Goal: Task Accomplishment & Management: Use online tool/utility

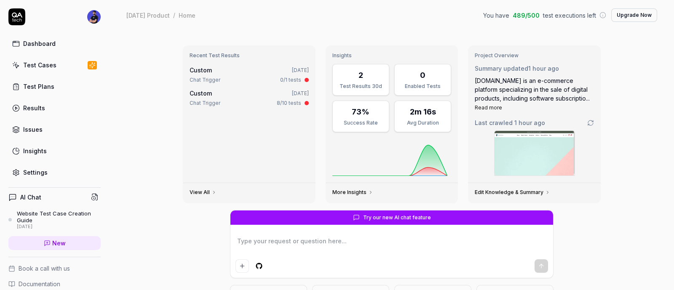
click at [25, 61] on div "Test Cases" at bounding box center [39, 65] width 33 height 9
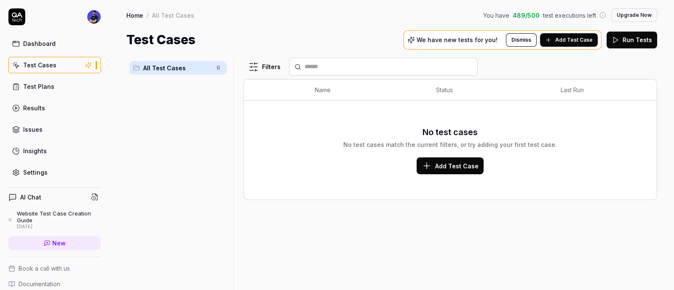
click at [578, 37] on span "Add Test Case" at bounding box center [575, 40] width 38 height 8
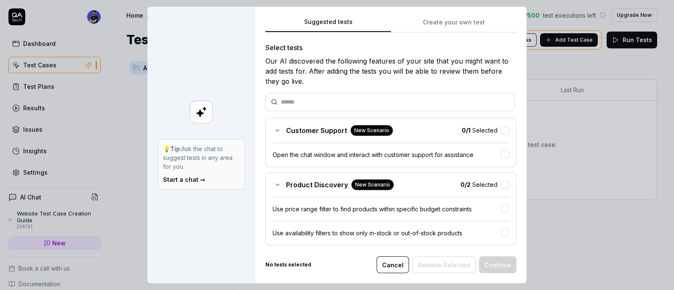
click at [276, 127] on icon at bounding box center [277, 130] width 7 height 7
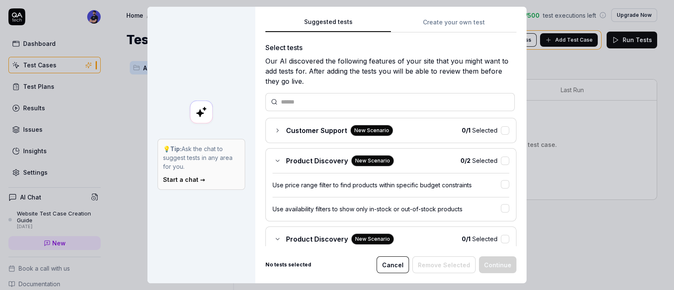
click at [274, 159] on icon at bounding box center [277, 161] width 7 height 7
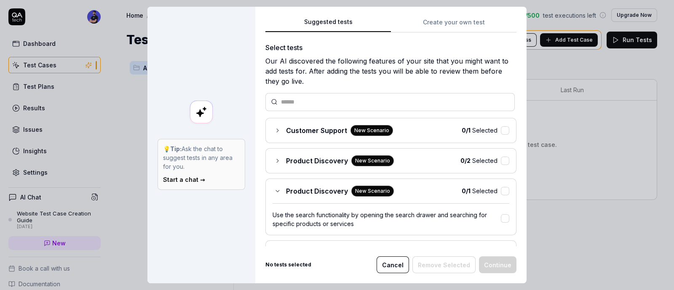
click at [275, 188] on icon at bounding box center [277, 191] width 7 height 7
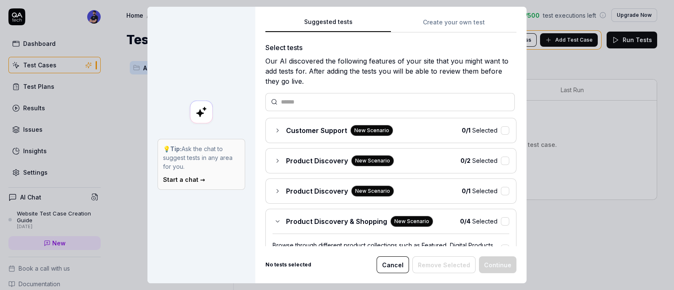
click at [274, 219] on icon at bounding box center [277, 221] width 7 height 7
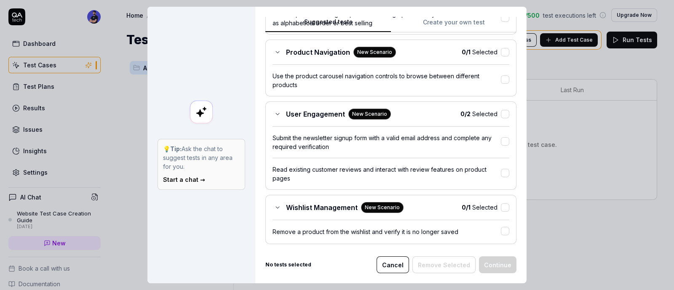
scroll to position [158, 0]
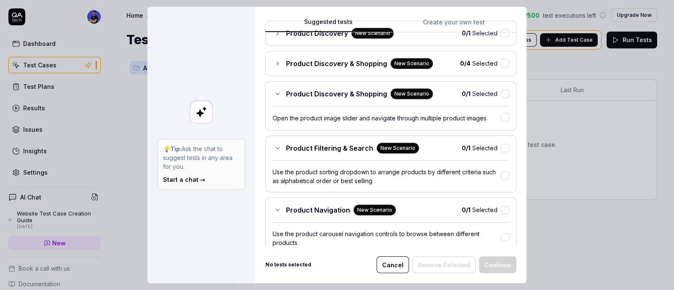
click at [274, 149] on icon at bounding box center [277, 148] width 7 height 7
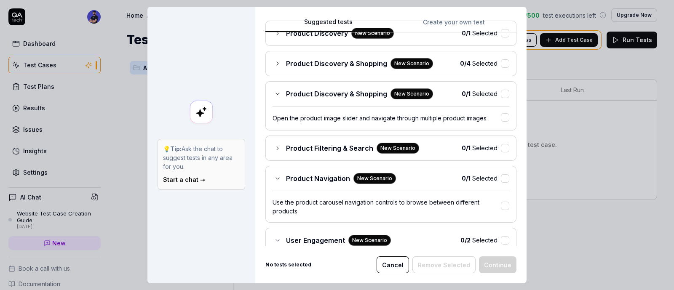
click at [273, 181] on div "Product Navigation New Scenario" at bounding box center [335, 178] width 124 height 11
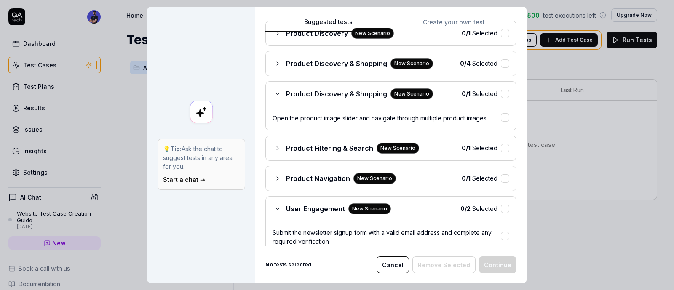
click at [274, 209] on icon at bounding box center [277, 209] width 7 height 7
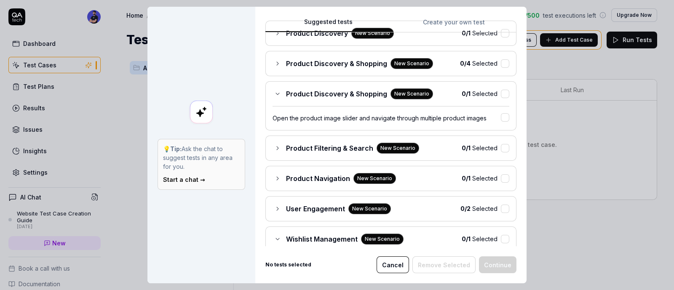
scroll to position [263, 0]
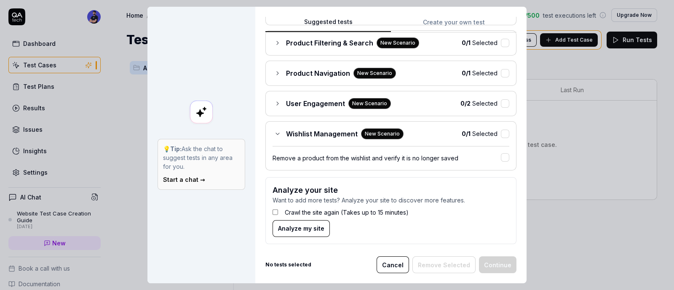
click at [273, 134] on div "Wishlist Management New Scenario" at bounding box center [338, 134] width 131 height 11
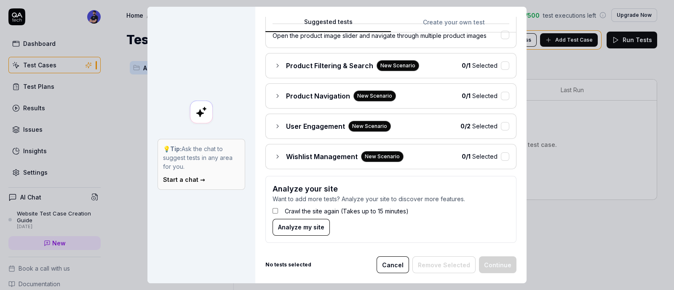
click at [278, 219] on button "Analyze my site" at bounding box center [301, 227] width 57 height 17
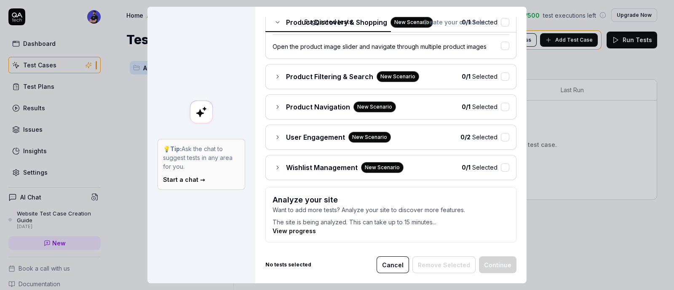
scroll to position [177, 0]
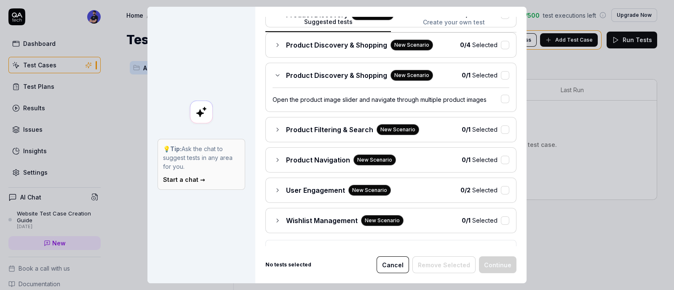
click at [309, 186] on span "User Engagement" at bounding box center [315, 190] width 59 height 10
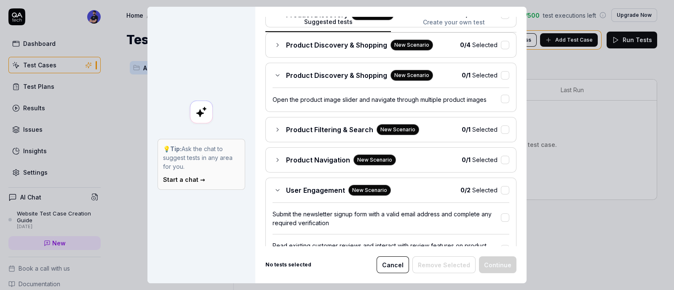
click at [309, 186] on span "User Engagement" at bounding box center [315, 190] width 59 height 10
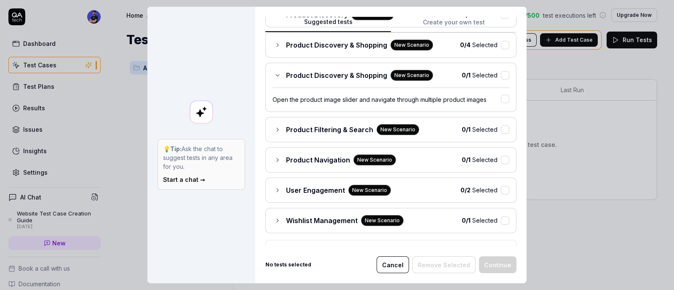
click at [309, 186] on span "User Engagement" at bounding box center [315, 190] width 59 height 10
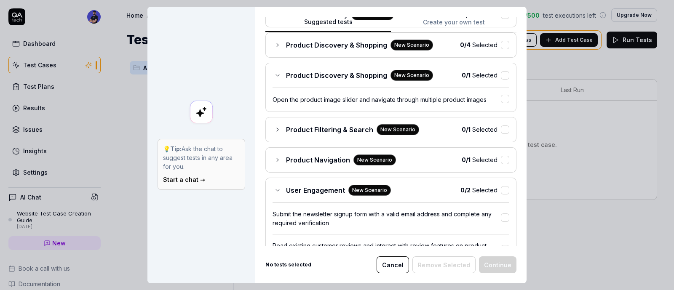
click at [309, 186] on span "User Engagement" at bounding box center [315, 190] width 59 height 10
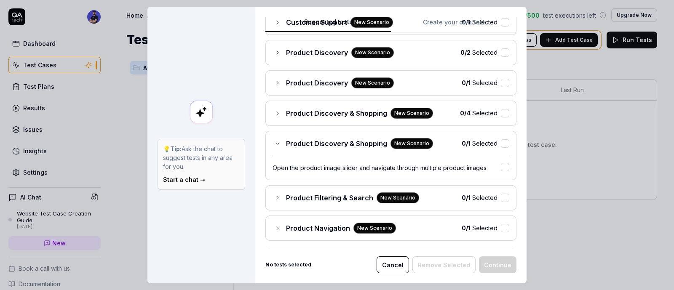
scroll to position [0, 0]
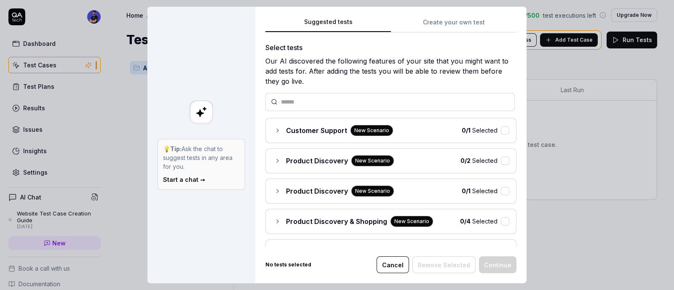
click at [286, 131] on span "Customer Support" at bounding box center [316, 131] width 61 height 10
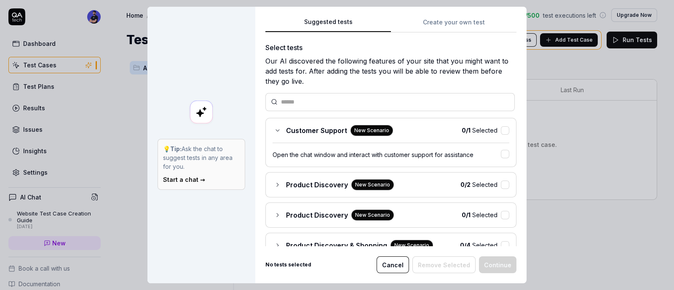
click at [286, 131] on span "Customer Support" at bounding box center [316, 131] width 61 height 10
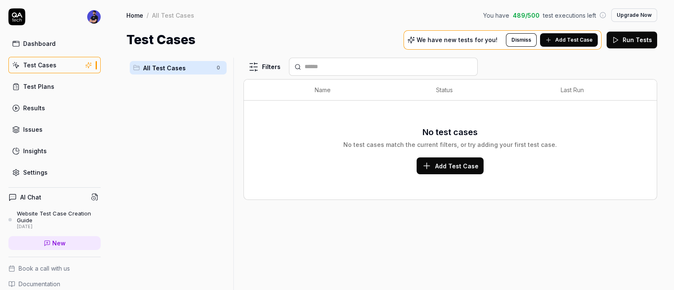
click at [436, 37] on p "We have new tests for you!" at bounding box center [457, 40] width 81 height 6
click at [428, 40] on p "We have new tests for you!" at bounding box center [457, 40] width 81 height 6
drag, startPoint x: 428, startPoint y: 40, endPoint x: 500, endPoint y: 39, distance: 71.3
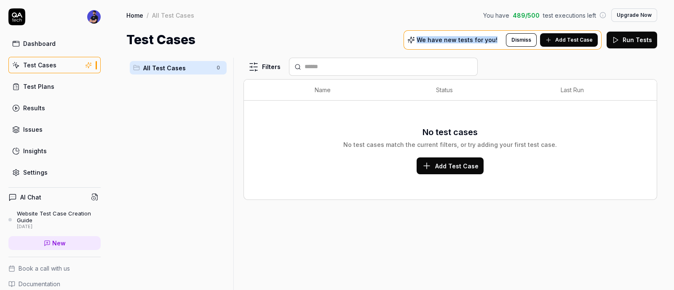
click at [498, 39] on p "We have new tests for you!" at bounding box center [457, 40] width 81 height 6
drag, startPoint x: 503, startPoint y: 41, endPoint x: 422, endPoint y: 36, distance: 81.1
click at [422, 36] on div "We have new tests for you!" at bounding box center [457, 40] width 99 height 8
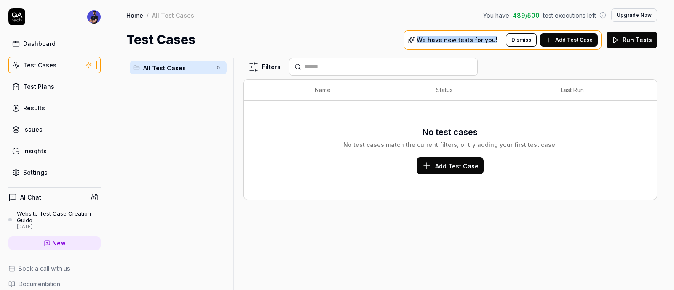
click at [480, 39] on p "We have new tests for you!" at bounding box center [457, 40] width 81 height 6
drag, startPoint x: 502, startPoint y: 38, endPoint x: 428, endPoint y: 42, distance: 73.9
click at [428, 42] on div "We have new tests for you!" at bounding box center [457, 40] width 99 height 8
click at [428, 42] on p "We have new tests for you!" at bounding box center [457, 40] width 81 height 6
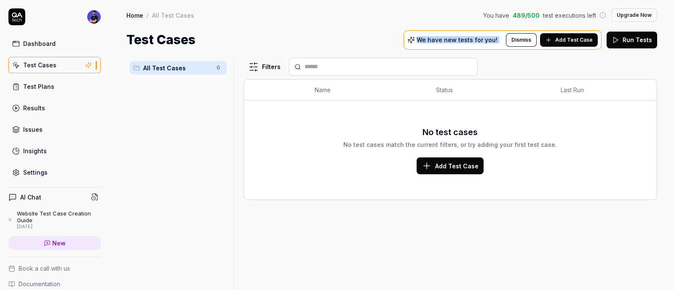
click at [428, 42] on p "We have new tests for you!" at bounding box center [457, 40] width 81 height 6
click at [215, 140] on div "All Test Cases 0" at bounding box center [178, 169] width 104 height 223
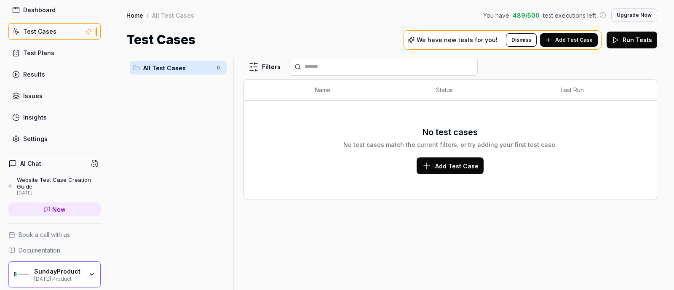
scroll to position [62, 0]
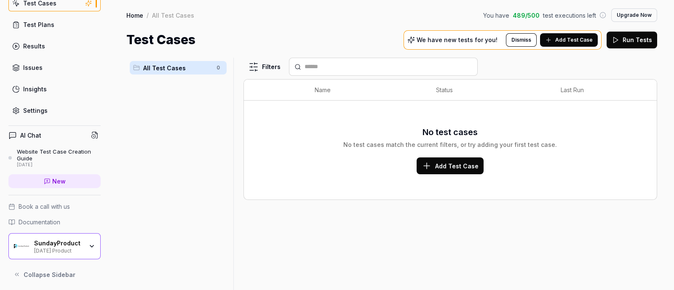
click at [65, 254] on div "SundayProduct [DATE] Product" at bounding box center [54, 247] width 92 height 26
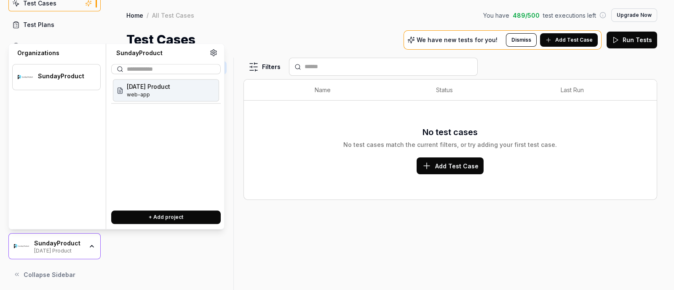
click at [69, 252] on div "[DATE] Product" at bounding box center [58, 250] width 49 height 7
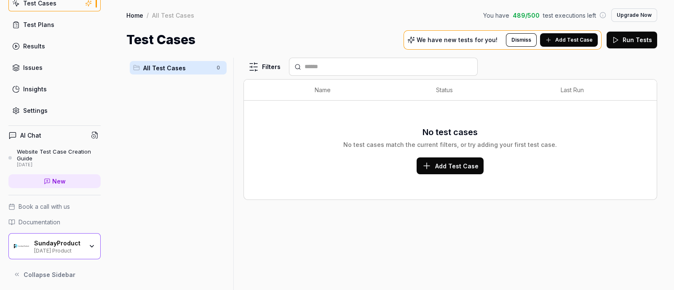
click at [403, 215] on div "Filters Name Status Last Run No test cases No test cases match the current filt…" at bounding box center [451, 174] width 414 height 233
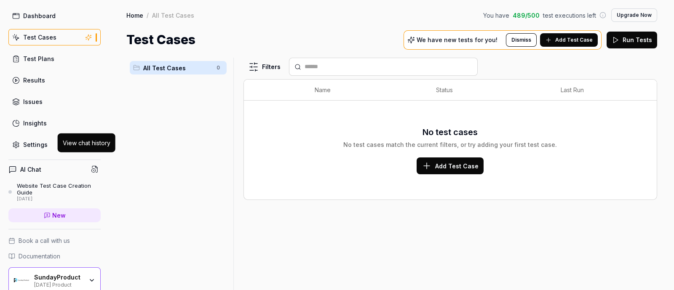
scroll to position [0, 0]
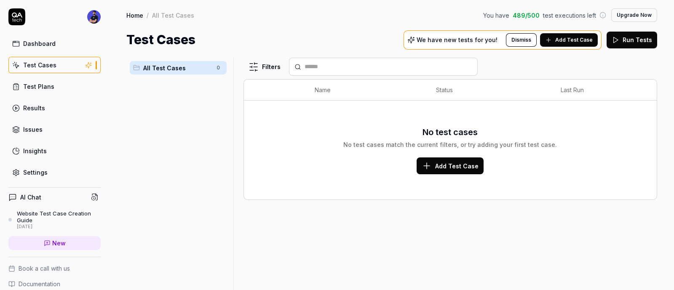
click at [54, 61] on link "Test Cases" at bounding box center [54, 65] width 92 height 16
click at [570, 37] on span "Add Test Case" at bounding box center [575, 40] width 38 height 8
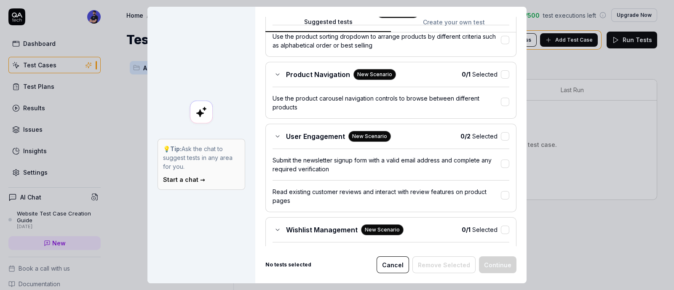
scroll to position [527, 0]
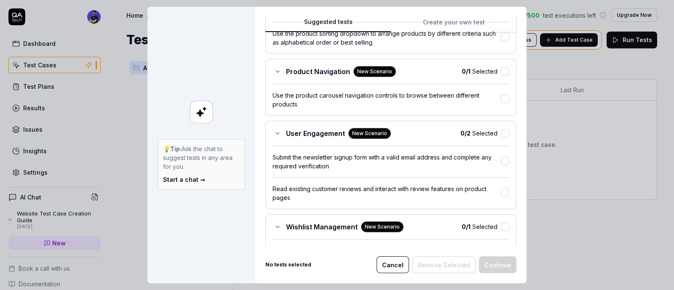
click at [462, 167] on div "Submit the newsletter signup form with a valid email address and complete any r…" at bounding box center [387, 162] width 228 height 18
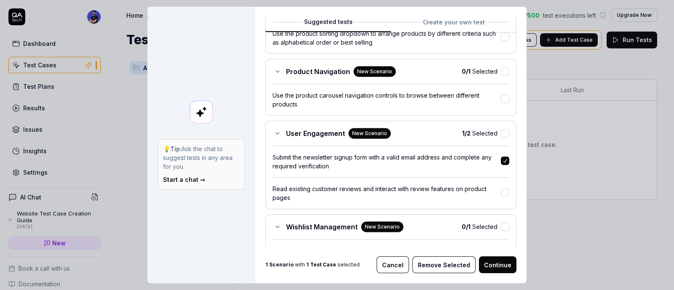
click at [462, 167] on div "Submit the newsletter signup form with a valid email address and complete any r…" at bounding box center [387, 162] width 228 height 18
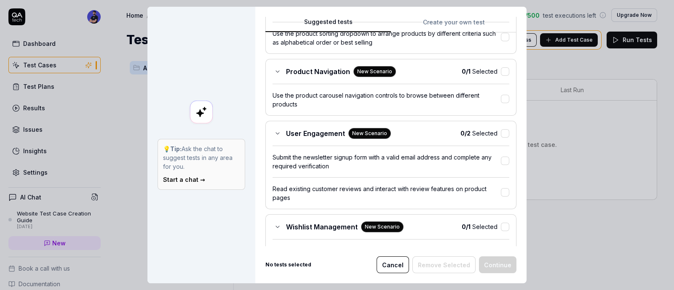
click at [468, 188] on div "Read existing customer reviews and interact with review features on product pag…" at bounding box center [387, 194] width 228 height 18
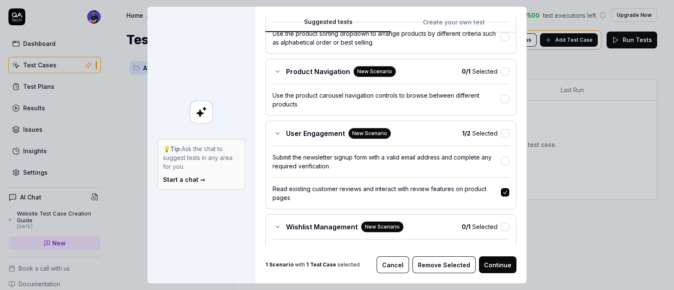
click at [459, 188] on div "Read existing customer reviews and interact with review features on product pag…" at bounding box center [387, 194] width 228 height 18
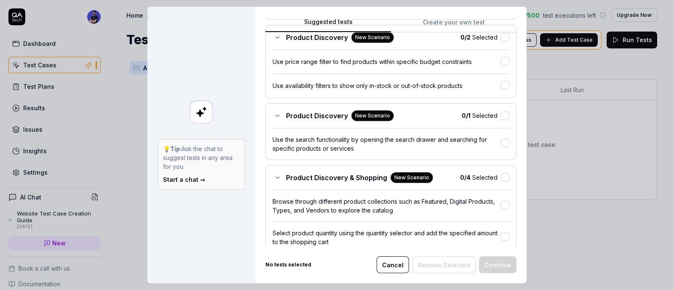
scroll to position [43, 0]
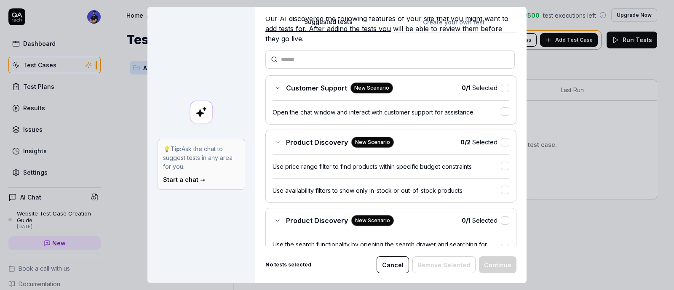
click at [348, 98] on div "Customer Support New Scenario 0 / 1 Selected Open the chat window and interact …" at bounding box center [391, 99] width 251 height 49
click at [468, 109] on div "Open the chat window and interact with customer support for assistance" at bounding box center [387, 112] width 228 height 9
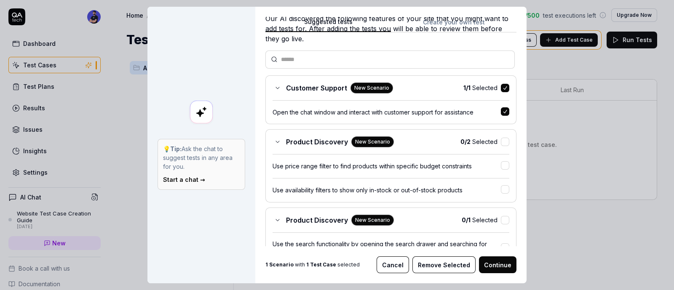
click at [486, 267] on button "Continue" at bounding box center [498, 265] width 38 height 17
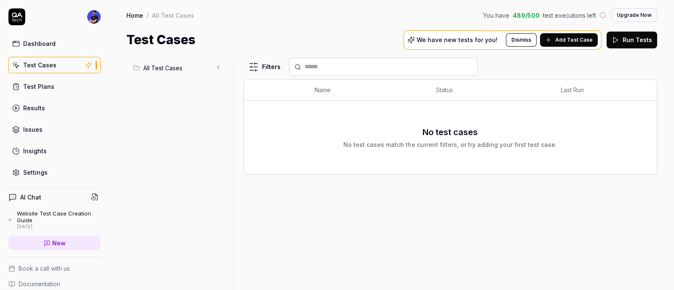
click at [167, 64] on span "All Test Cases" at bounding box center [177, 68] width 68 height 9
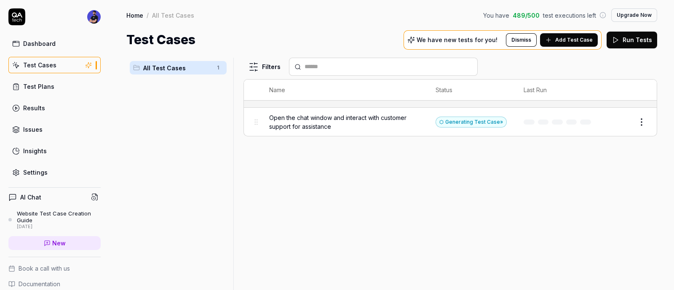
click at [194, 64] on span "All Test Cases" at bounding box center [177, 68] width 68 height 9
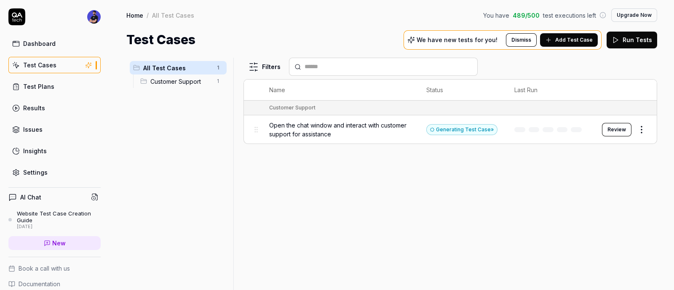
click at [618, 124] on button "Review" at bounding box center [617, 129] width 30 height 13
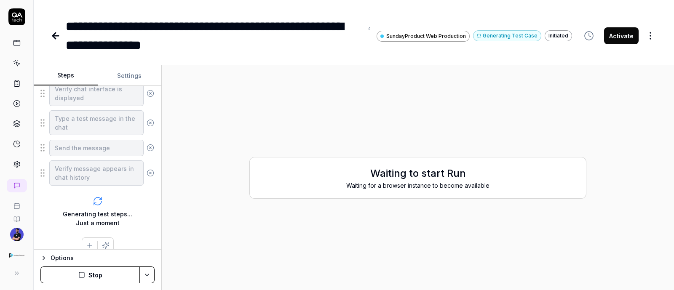
scroll to position [214, 0]
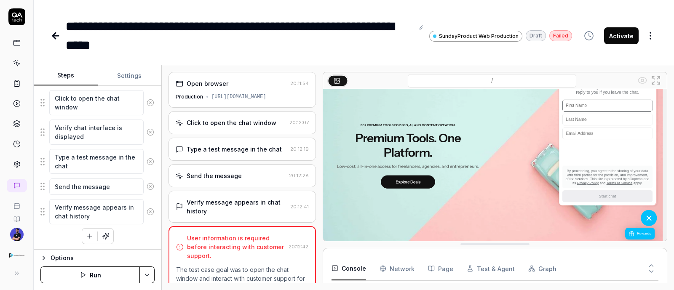
scroll to position [58, 0]
click at [216, 99] on div "[URL][DOMAIN_NAME]" at bounding box center [239, 97] width 55 height 8
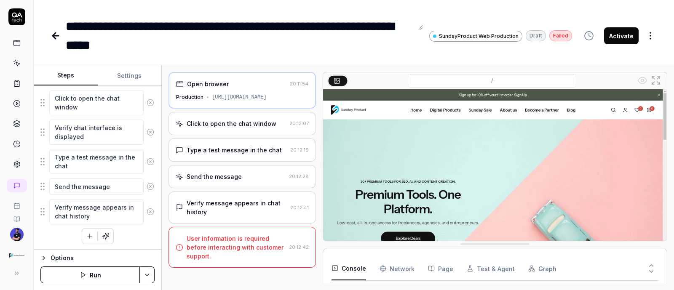
click at [227, 124] on div "Click to open the chat window" at bounding box center [232, 123] width 90 height 9
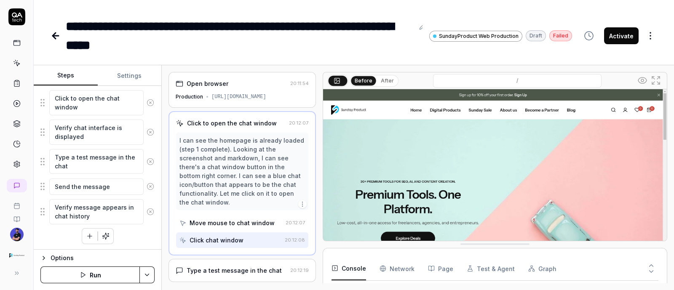
scroll to position [44, 0]
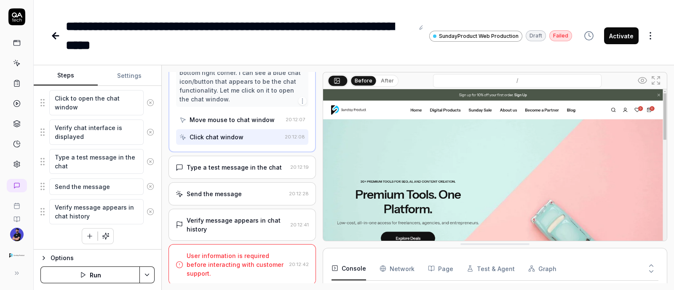
click at [221, 159] on div "Type a test message in the chat 20:12:19" at bounding box center [243, 167] width 148 height 23
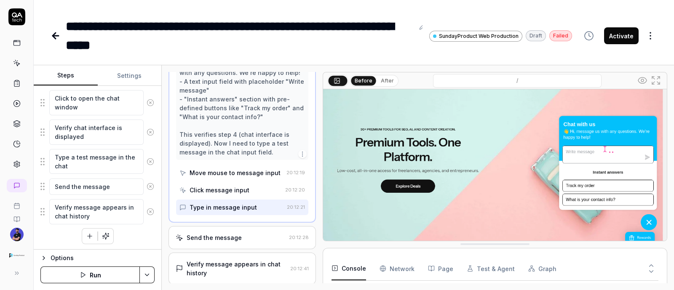
scroll to position [58, 0]
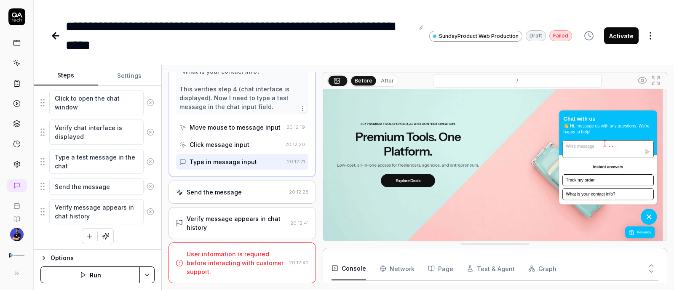
click at [233, 187] on div "Send the message 20:12:28" at bounding box center [243, 192] width 148 height 23
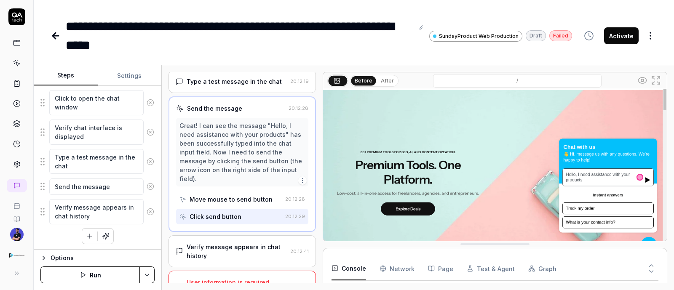
scroll to position [52, 0]
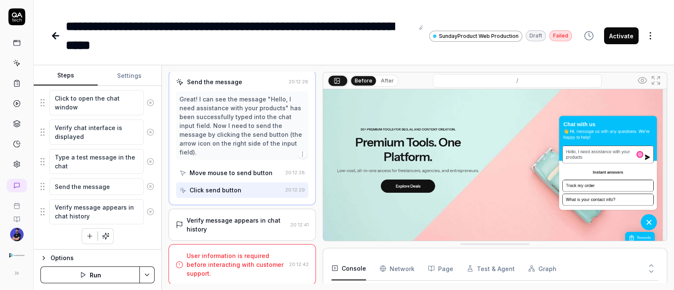
click at [220, 226] on div "Verify message appears in chat history" at bounding box center [237, 225] width 100 height 18
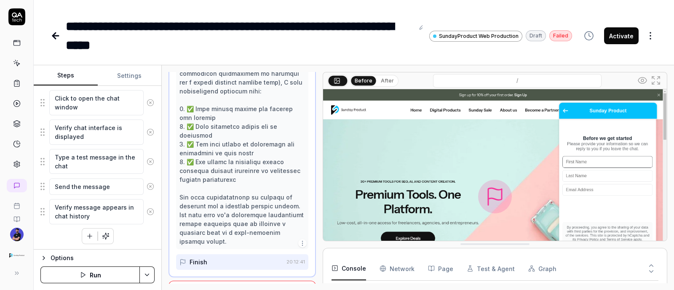
scroll to position [396, 0]
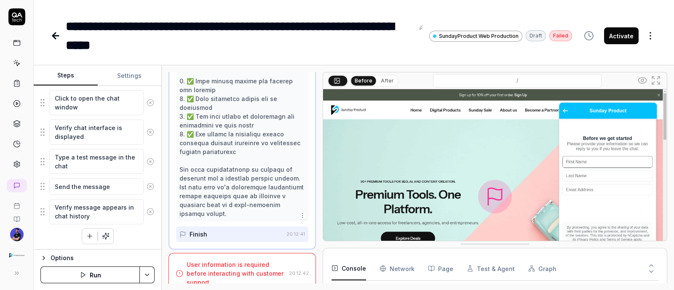
click at [233, 261] on div "User information is required before interacting with customer support." at bounding box center [236, 274] width 99 height 27
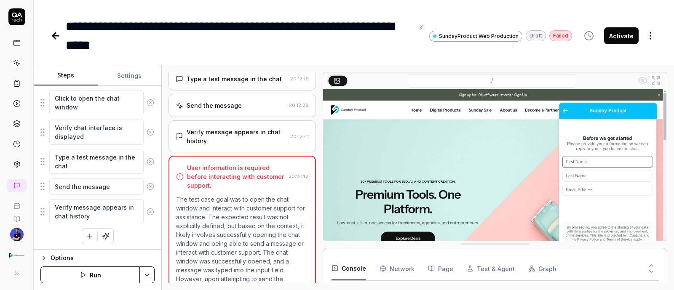
scroll to position [70, 0]
click at [216, 180] on div "User information is required before interacting with customer support." at bounding box center [236, 177] width 98 height 27
click at [236, 146] on div "Verify message appears in chat history 20:12:41" at bounding box center [243, 137] width 148 height 32
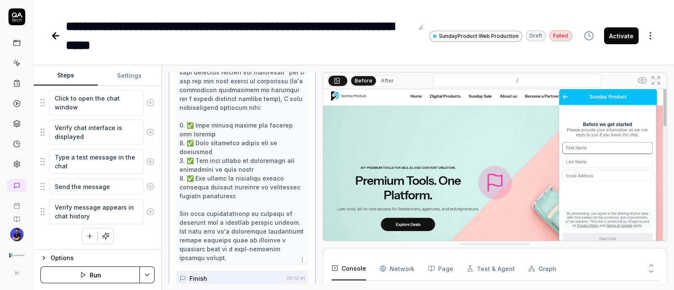
scroll to position [52, 0]
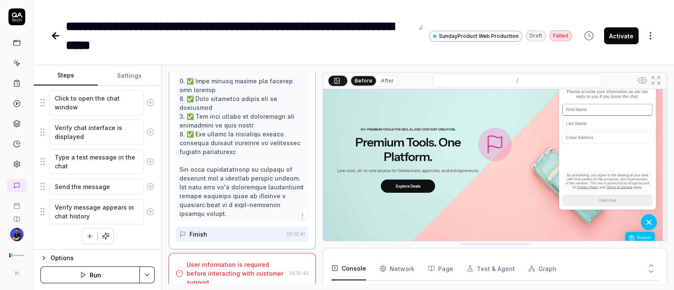
click at [239, 261] on div "User information is required before interacting with customer support." at bounding box center [236, 274] width 99 height 27
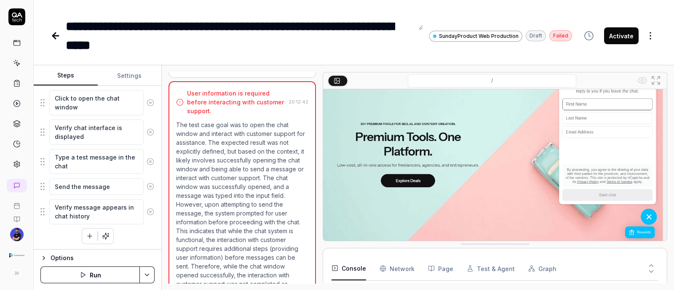
scroll to position [123, 0]
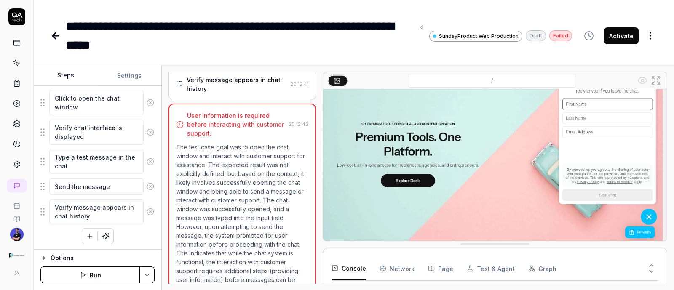
click at [209, 152] on p "The test case goal was to open the chat window and interact with customer suppo…" at bounding box center [242, 236] width 132 height 186
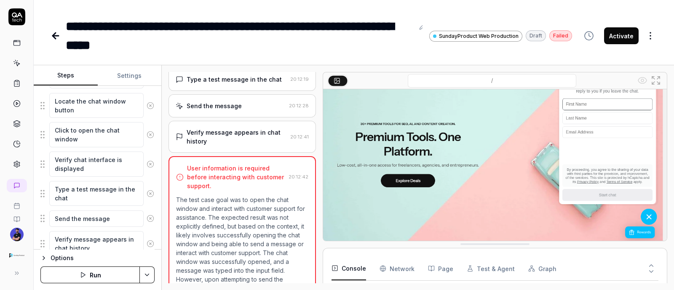
scroll to position [166, 0]
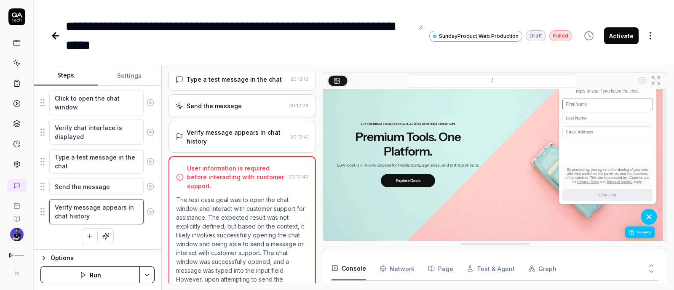
click at [113, 216] on textarea "Verify message appears in chat history" at bounding box center [96, 211] width 94 height 25
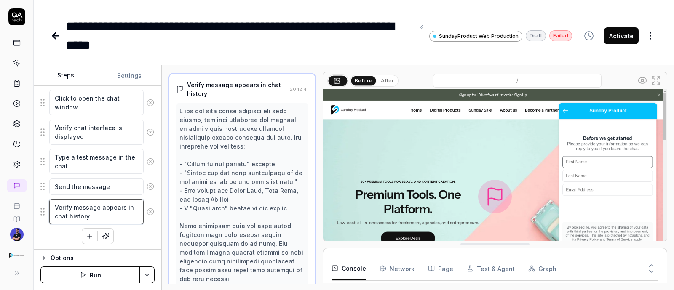
scroll to position [36, 0]
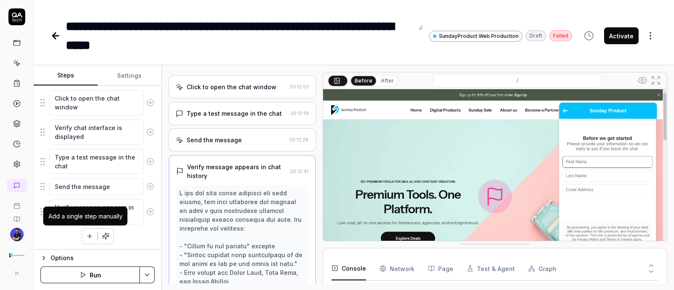
click at [89, 233] on button "button" at bounding box center [89, 236] width 15 height 15
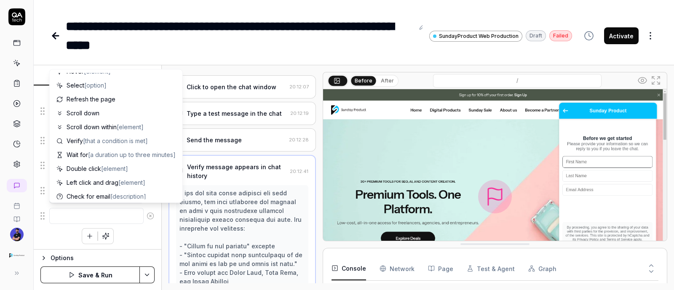
scroll to position [52, 0]
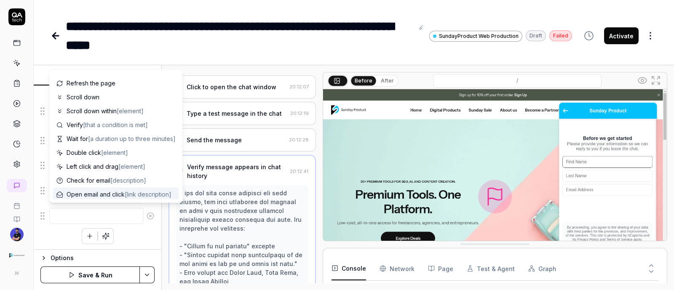
click at [59, 254] on div "Options" at bounding box center [103, 258] width 104 height 10
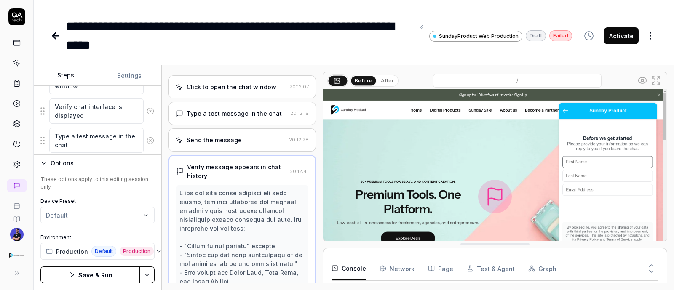
click at [62, 30] on link at bounding box center [57, 35] width 12 height 17
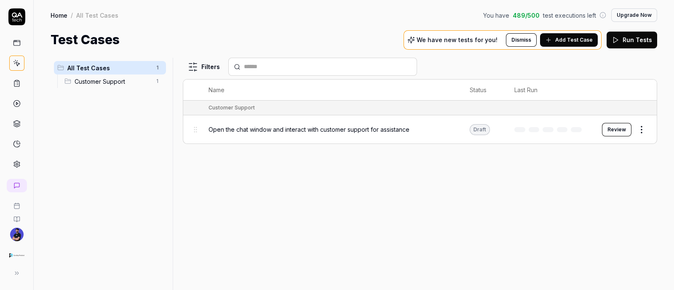
click at [609, 129] on button "Review" at bounding box center [617, 129] width 30 height 13
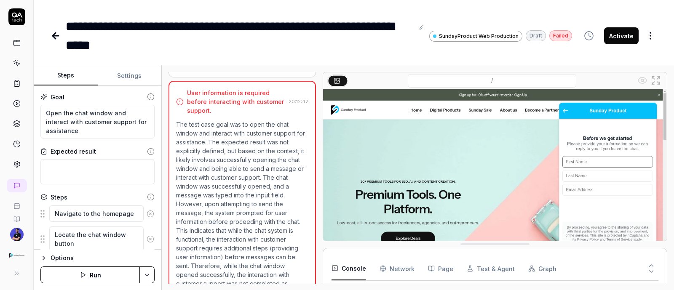
scroll to position [123, 0]
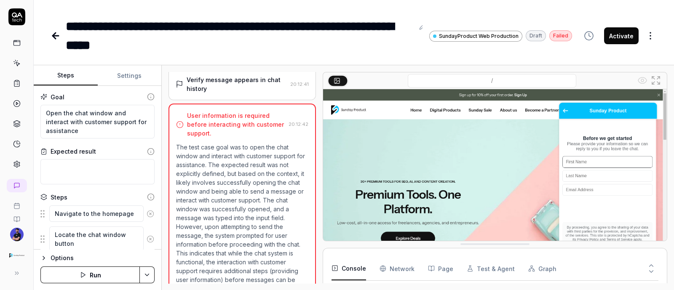
click at [198, 123] on div "User information is required before interacting with customer support." at bounding box center [236, 124] width 98 height 27
click at [238, 116] on div "User information is required before interacting with customer support." at bounding box center [236, 124] width 98 height 27
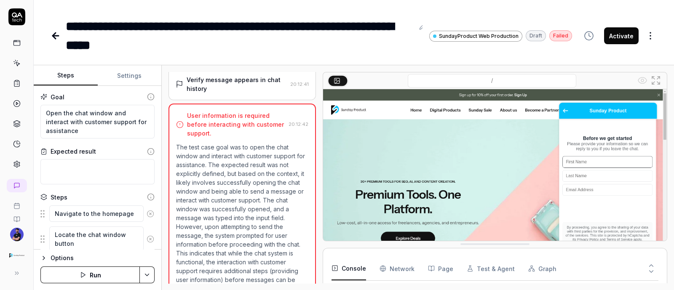
click at [185, 121] on div "User information is required before interacting with customer support." at bounding box center [230, 124] width 109 height 27
click at [188, 120] on div "User information is required before interacting with customer support." at bounding box center [236, 124] width 98 height 27
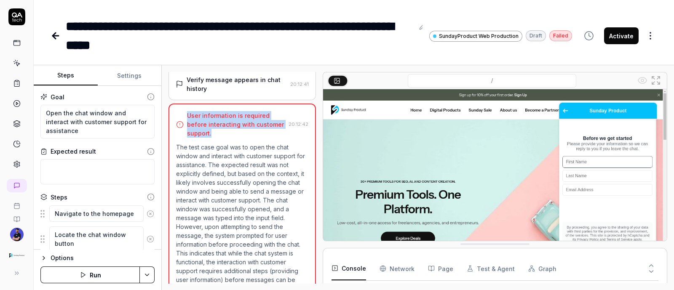
click at [188, 120] on div "User information is required before interacting with customer support." at bounding box center [236, 124] width 98 height 27
copy div "User information is required before interacting with customer support."
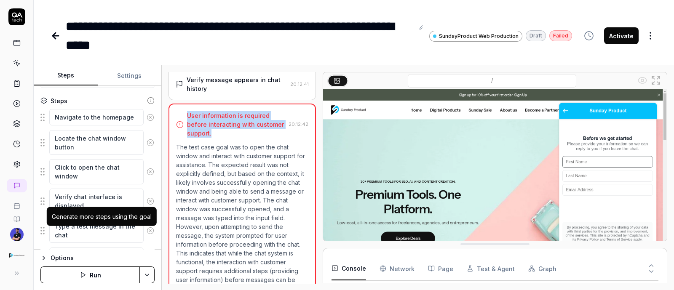
scroll to position [166, 0]
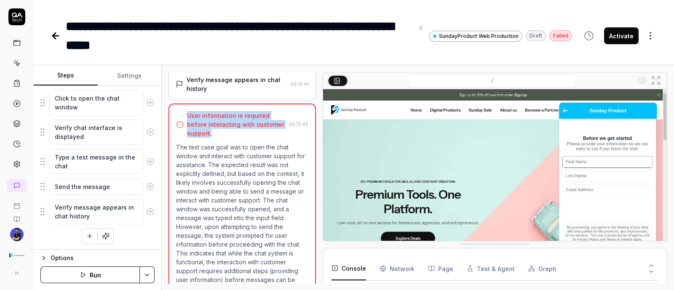
click at [107, 235] on button "button" at bounding box center [105, 236] width 15 height 15
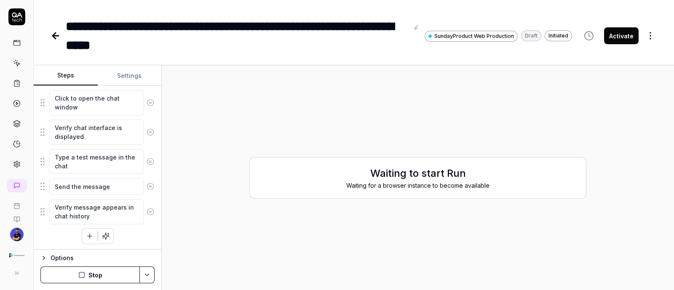
click at [90, 234] on button "button" at bounding box center [89, 236] width 15 height 15
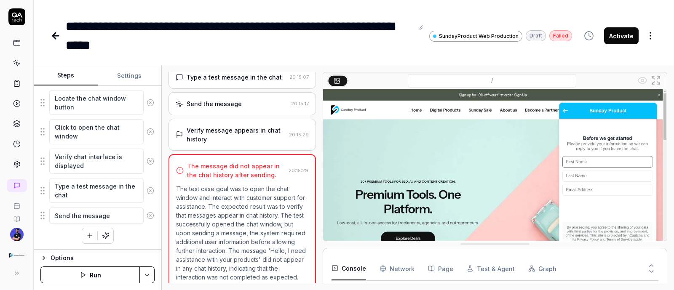
scroll to position [122, 0]
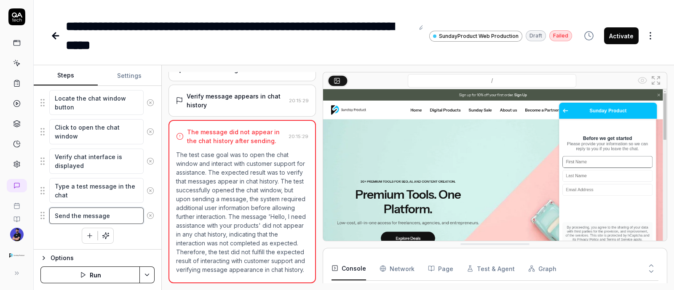
click at [102, 212] on textarea "Send the message" at bounding box center [96, 216] width 94 height 16
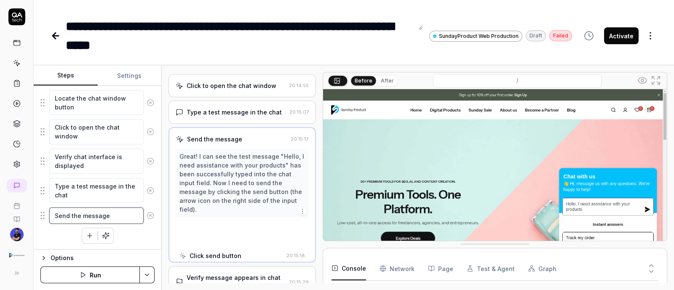
click at [102, 212] on textarea "Send the message" at bounding box center [96, 216] width 94 height 16
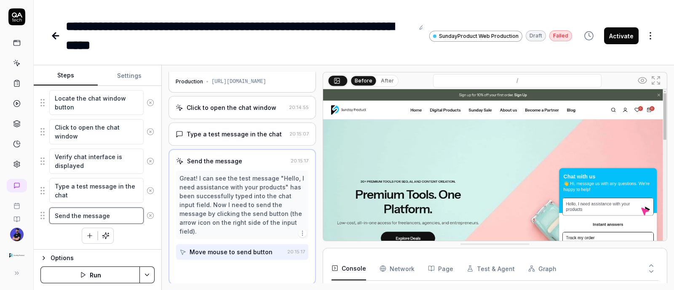
click at [102, 212] on textarea "Send the message" at bounding box center [96, 216] width 94 height 16
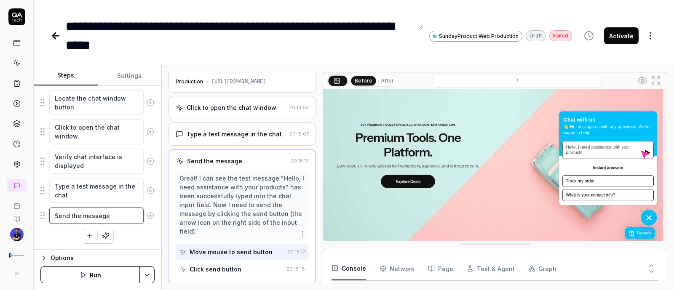
scroll to position [58, 0]
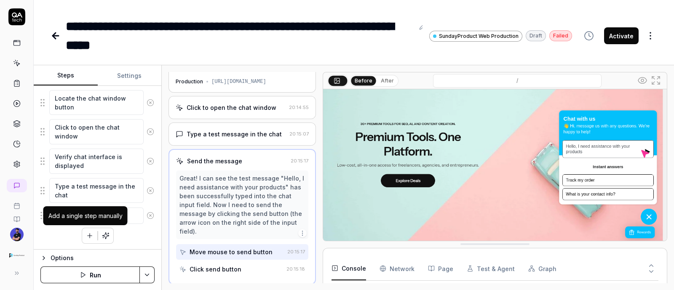
click at [89, 231] on button "button" at bounding box center [89, 235] width 15 height 15
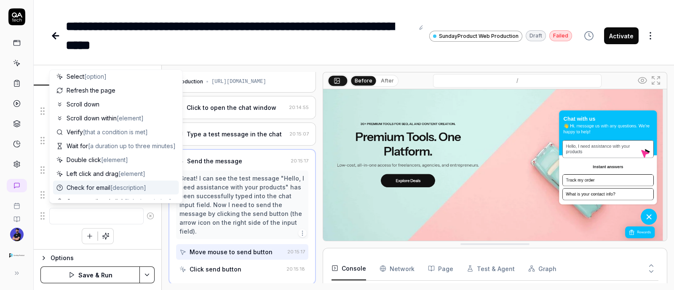
scroll to position [29, 0]
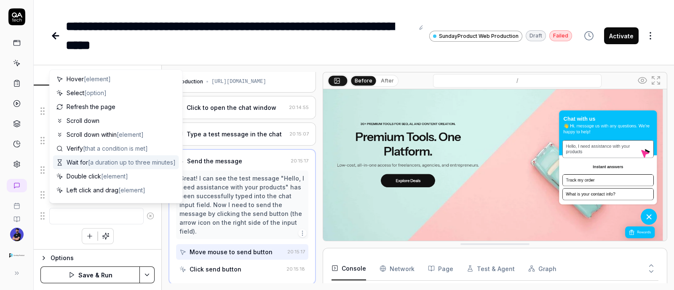
click at [105, 161] on span "[a duration up to three minutes]" at bounding box center [132, 162] width 88 height 7
type textarea "*"
type textarea "Wait for"
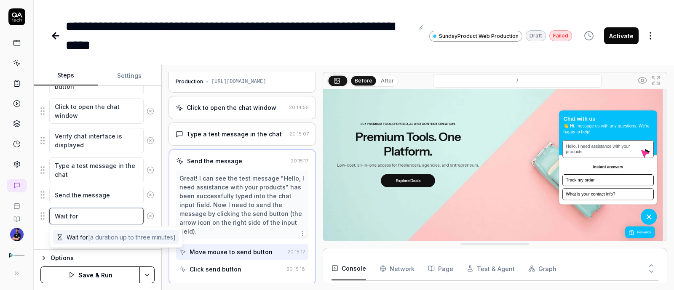
scroll to position [0, 0]
type textarea "*"
type textarea "Wait for f"
type textarea "*"
type textarea "Wait for fe"
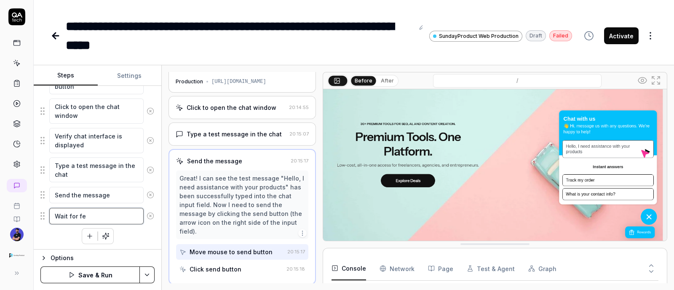
type textarea "*"
type textarea "Wait for few"
type textarea "*"
type textarea "Wait for few"
type textarea "*"
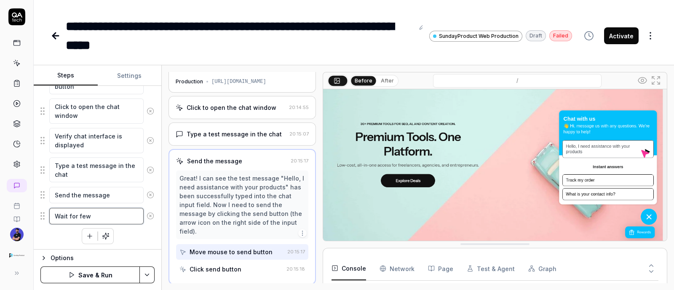
type textarea "Wait for few s"
type textarea "*"
type textarea "Wait for few se"
type textarea "*"
type textarea "Wait for few sec"
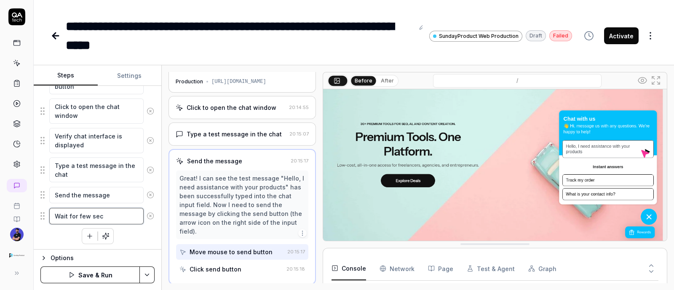
type textarea "*"
type textarea "Wait for few seco"
type textarea "*"
type textarea "Wait for few secon"
type textarea "*"
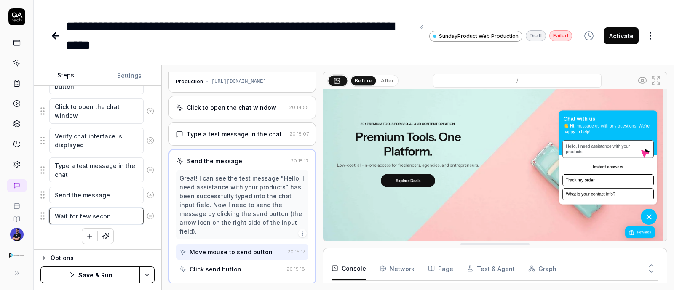
type textarea "Wait for few second"
type textarea "*"
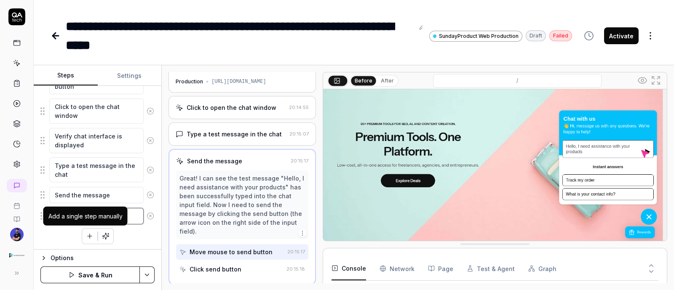
type textarea "Wait for few second"
click at [92, 236] on button "button" at bounding box center [89, 236] width 15 height 15
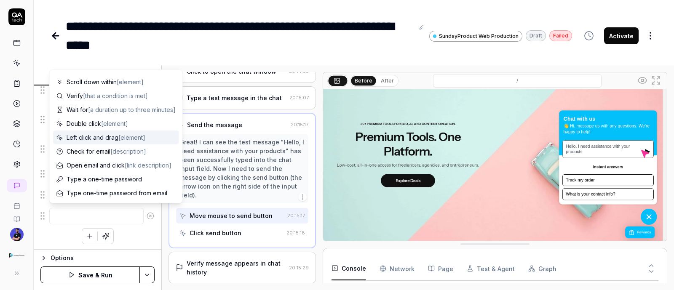
scroll to position [86, 0]
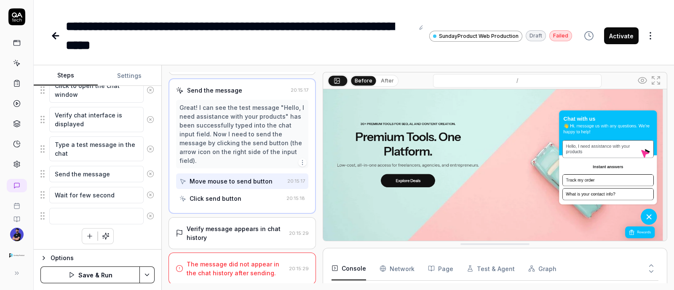
click at [246, 236] on div "Verify message appears in chat history" at bounding box center [236, 234] width 99 height 18
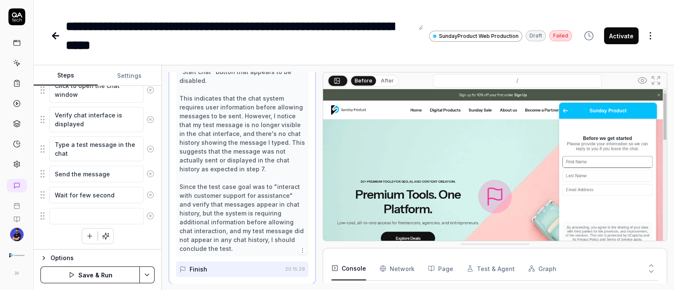
scroll to position [245, 0]
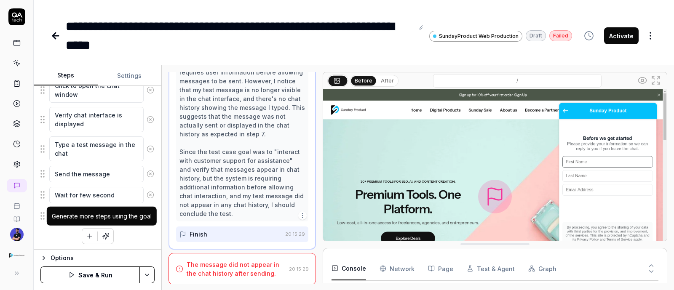
click at [84, 216] on div "Generate more steps using the goal" at bounding box center [102, 216] width 100 height 9
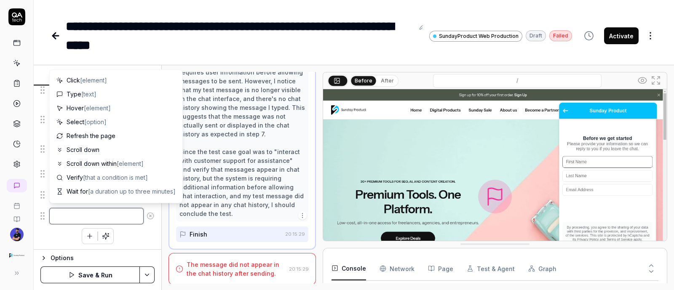
click at [73, 211] on textarea at bounding box center [96, 216] width 94 height 16
type textarea "*"
type textarea "E"
type textarea "*"
type textarea "En"
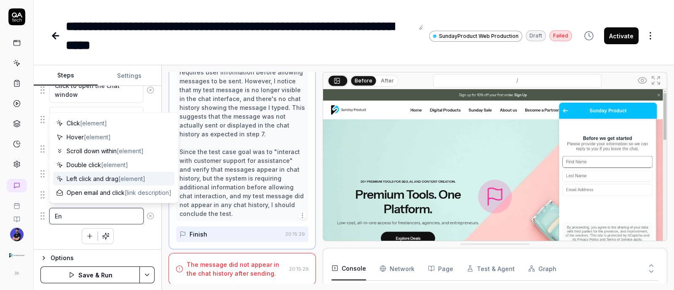
type textarea "*"
type textarea "Ent"
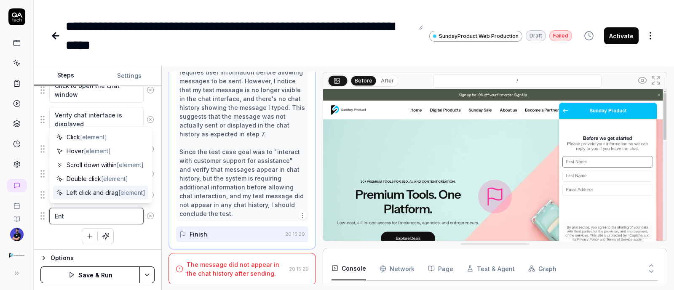
type textarea "*"
type textarea "Entr"
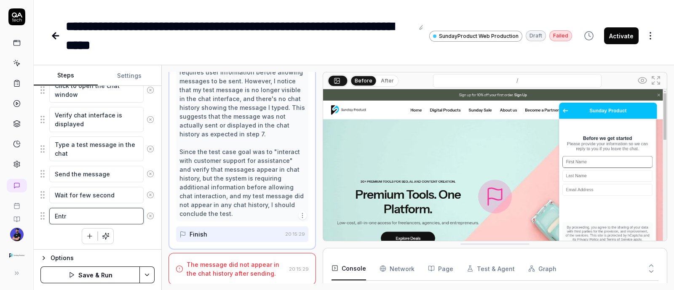
type textarea "*"
type textarea "Ent"
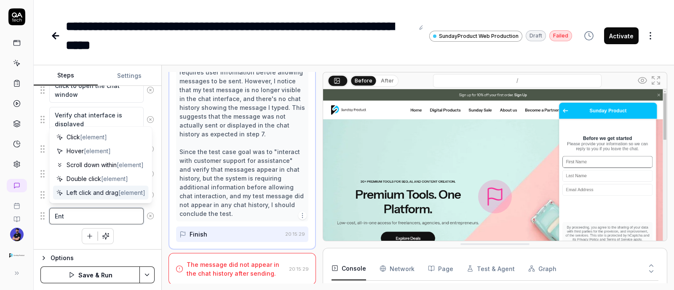
type textarea "*"
type textarea "En"
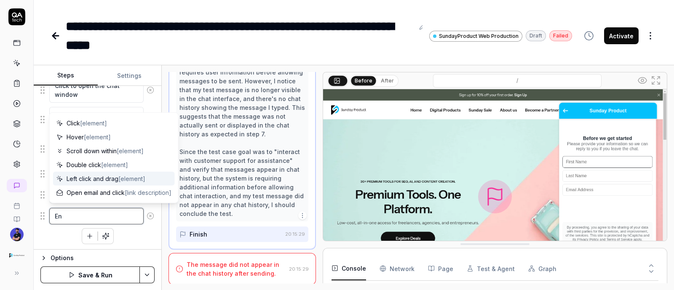
type textarea "*"
type textarea "E"
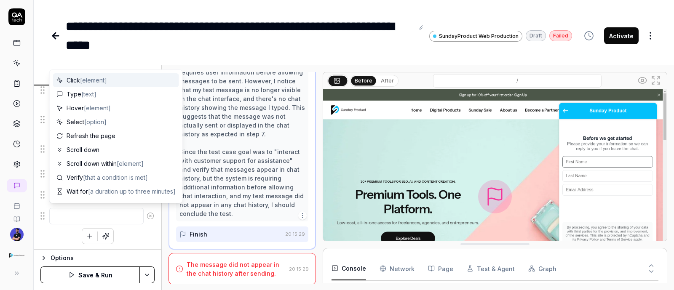
click at [114, 83] on div "Click [element]" at bounding box center [116, 80] width 126 height 14
type textarea "*"
type textarea "Click"
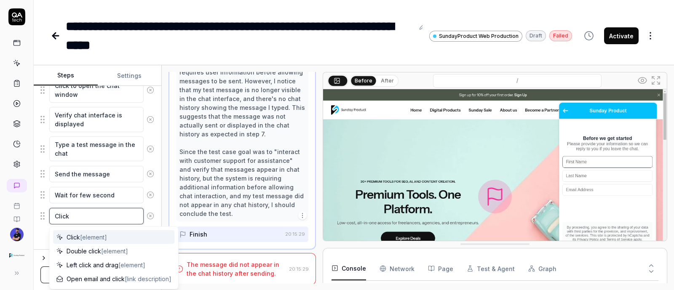
type textarea "*"
type textarea "Click"
type textarea "*"
type textarea "Cli"
type textarea "*"
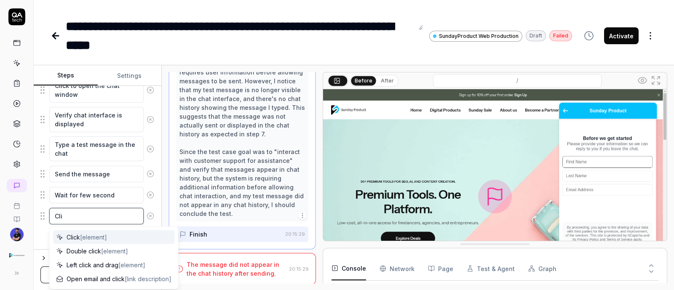
type textarea "Cl"
type textarea "*"
type textarea "C"
type textarea "*"
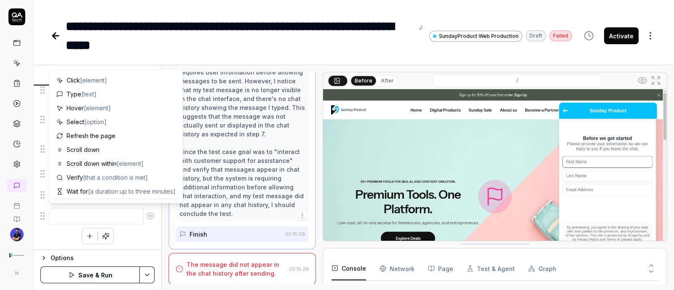
click at [58, 230] on div "Navigate to the homepage Locate the chat window button Click to open the chat w…" at bounding box center [97, 136] width 114 height 218
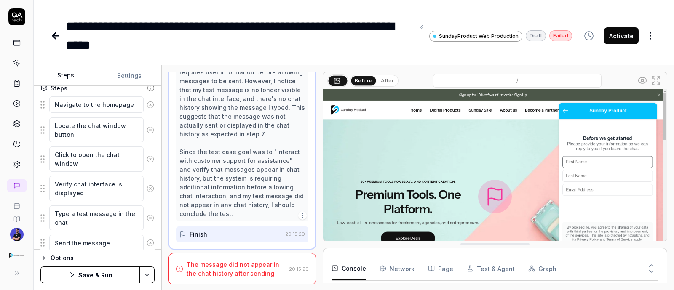
scroll to position [126, 0]
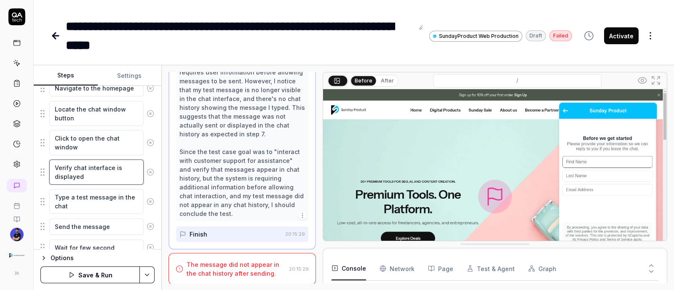
click at [84, 177] on textarea "Verify chat interface is displayed" at bounding box center [96, 172] width 94 height 25
click at [80, 125] on div "Locate the chat window button" at bounding box center [97, 114] width 114 height 26
click at [83, 113] on textarea "Locate the chat window button" at bounding box center [96, 113] width 94 height 25
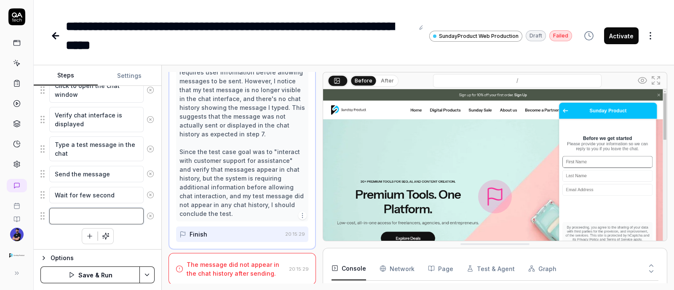
click at [73, 211] on textarea at bounding box center [96, 216] width 94 height 16
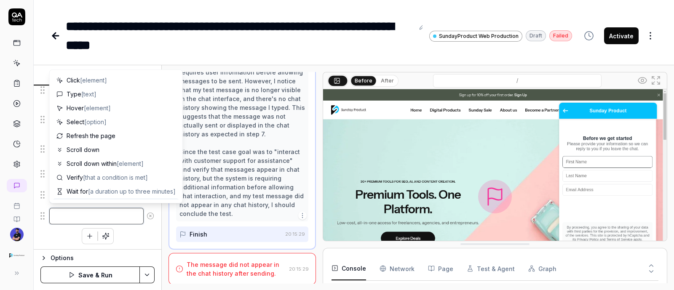
type textarea "*"
type textarea "TY"
type textarea "*"
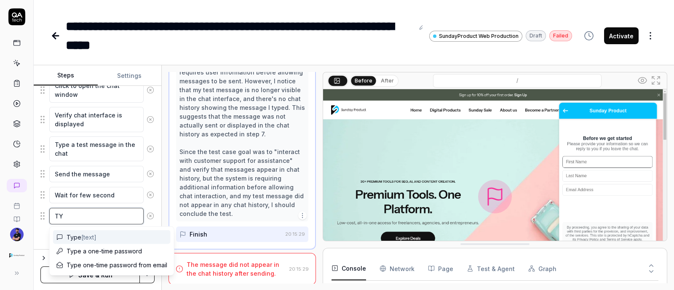
type textarea "TY"
click at [112, 237] on div "Type [text]" at bounding box center [112, 238] width 118 height 14
type textarea "*"
type textarea "Type F"
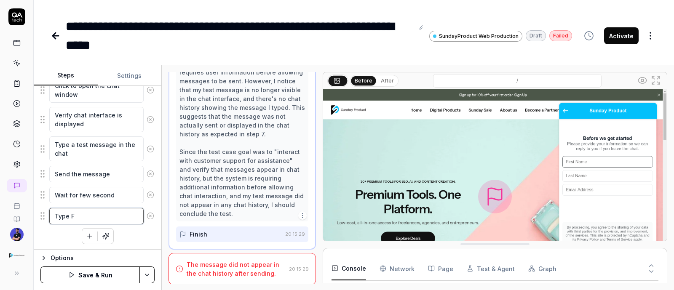
type textarea "*"
type textarea "Type Fi"
type textarea "*"
type textarea "Type Fir"
type textarea "*"
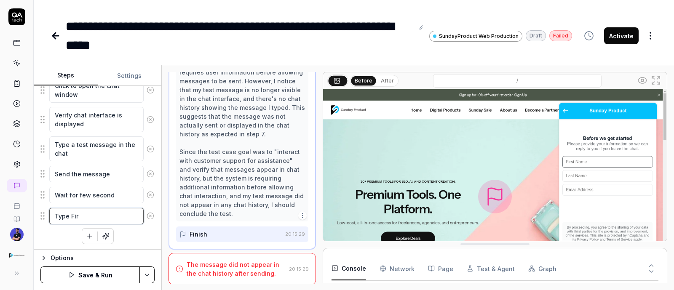
type textarea "Type Firs"
type textarea "*"
type textarea "Type First"
type textarea "*"
type textarea "Type First"
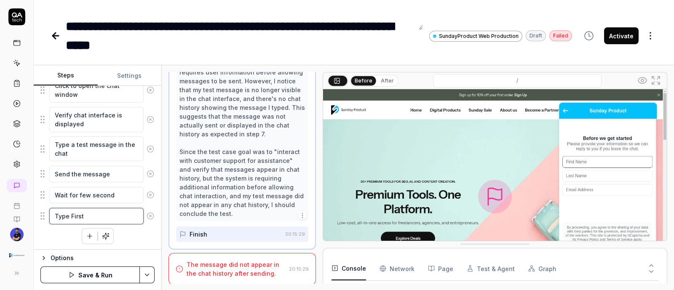
type textarea "*"
type textarea "Type First N"
type textarea "*"
type textarea "Type First NA"
type textarea "*"
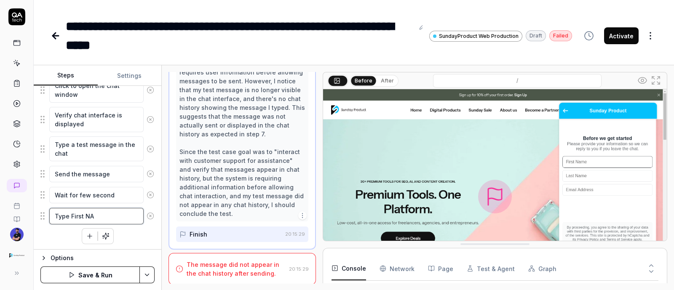
type textarea "Type First N"
type textarea "*"
type textarea "Type First Na"
type textarea "*"
type textarea "Type First Nam"
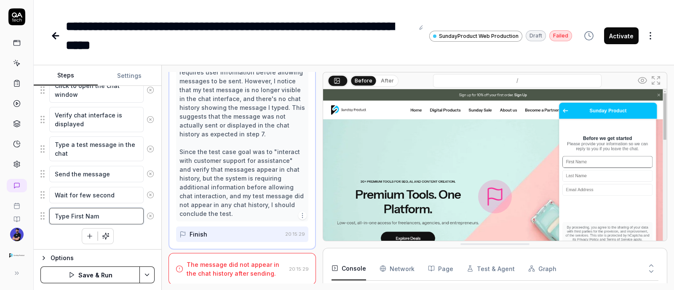
type textarea "*"
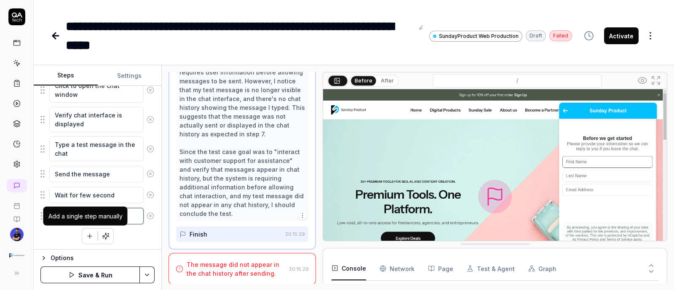
type textarea "Type First Name"
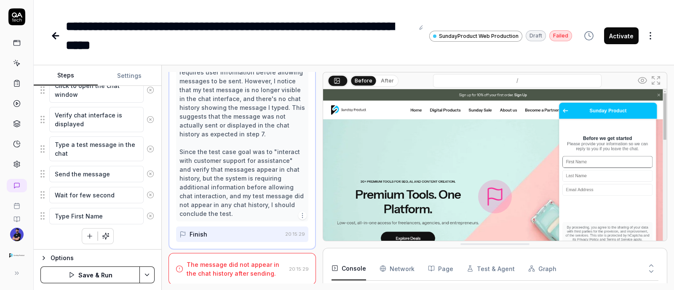
click at [86, 234] on icon "button" at bounding box center [90, 237] width 8 height 8
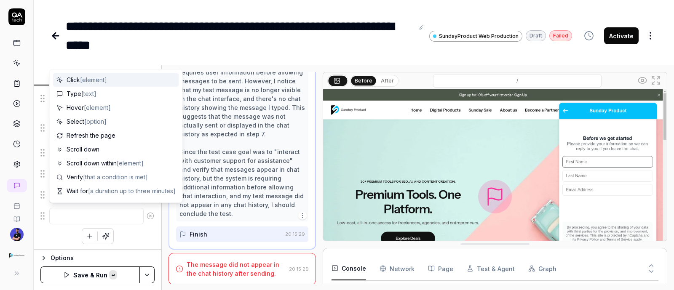
type textarea "*"
type textarea "User information is required before interacting with customer support."
click at [46, 236] on div "Navigate to the homepage Locate the chat window button Click to open the chat w…" at bounding box center [97, 125] width 114 height 239
click at [65, 216] on textarea at bounding box center [96, 216] width 94 height 16
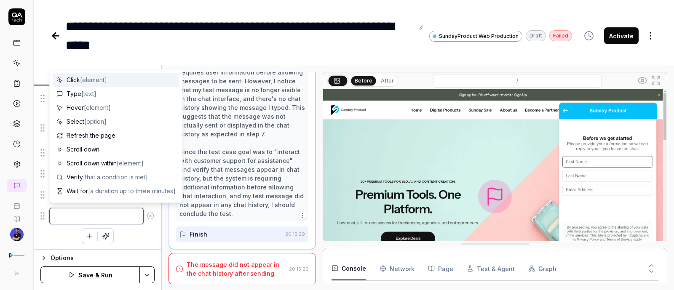
type textarea "*"
type textarea "T"
type textarea "*"
type textarea "[PERSON_NAME]"
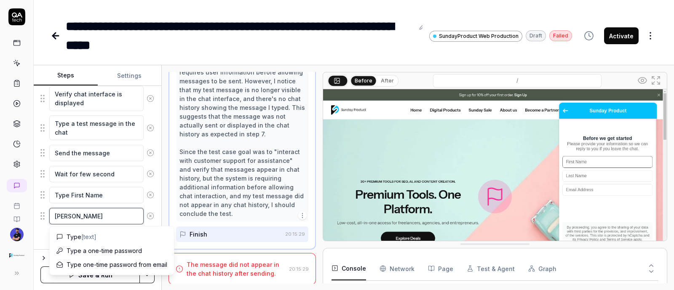
type textarea "*"
type textarea "Typ"
type textarea "*"
type textarea "Type"
type textarea "*"
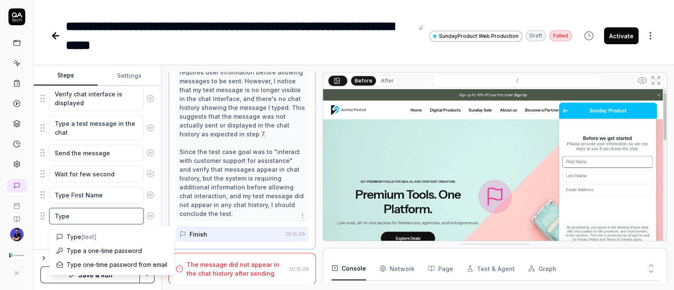
type textarea "Type L"
type textarea "*"
type textarea "Type La"
type textarea "*"
type textarea "Type Las"
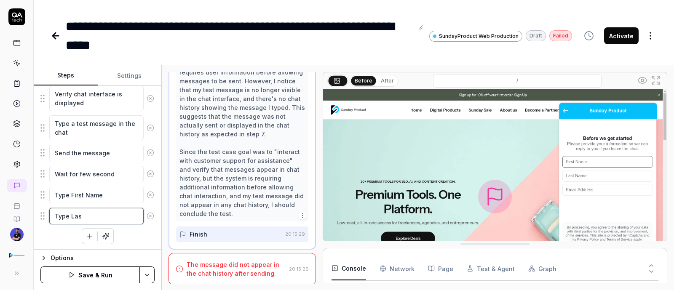
type textarea "*"
type textarea "Type Last"
type textarea "*"
type textarea "Type Last"
type textarea "*"
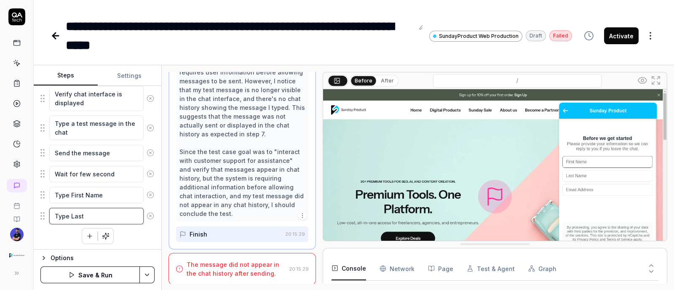
type textarea "Type Last N"
type textarea "*"
type textarea "Type Last Nam"
type textarea "*"
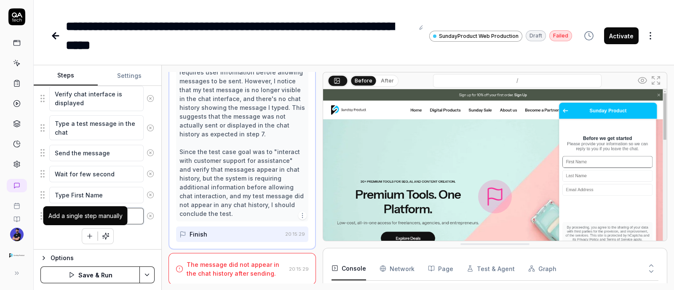
type textarea "Type Last Name"
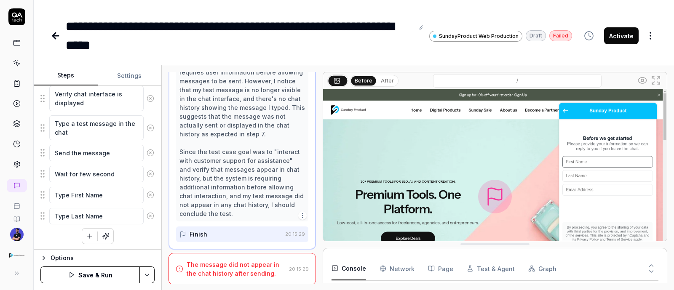
click at [91, 230] on button "button" at bounding box center [89, 236] width 15 height 15
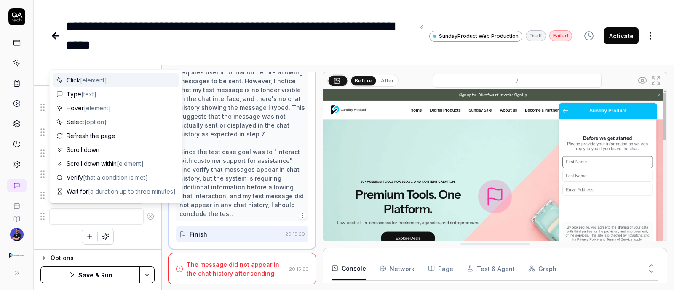
type textarea "*"
type textarea "T"
type textarea "*"
type textarea "[PERSON_NAME]"
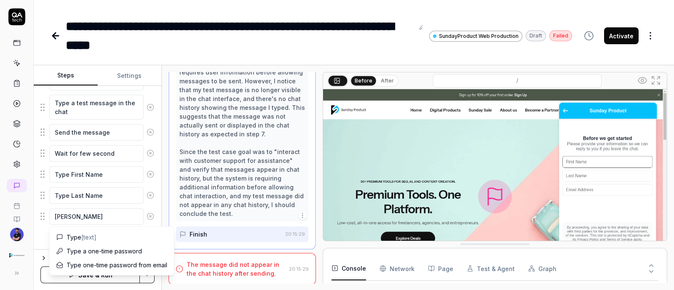
type textarea "*"
type textarea "Typ"
type textarea "*"
type textarea "Type"
type textarea "*"
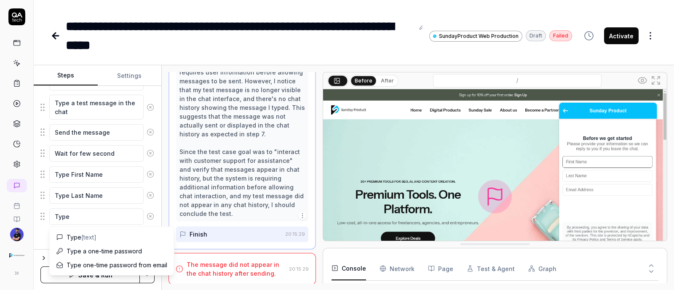
type textarea "Type"
type textarea "*"
type textarea "Type E"
type textarea "*"
type textarea "Type EM"
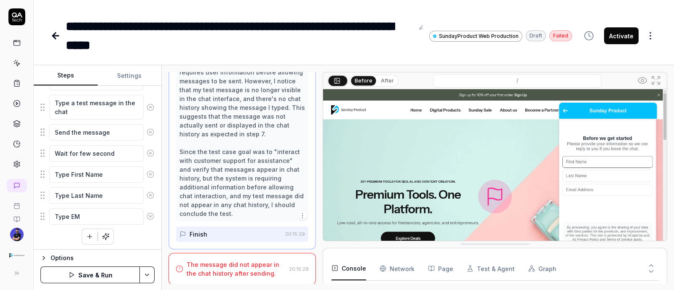
type textarea "*"
type textarea "Type EMa"
type textarea "*"
type textarea "Type EMai"
type textarea "*"
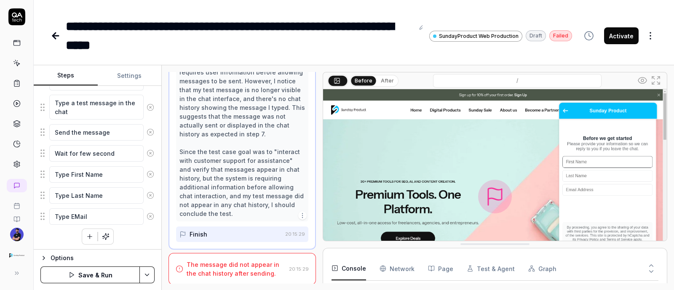
type textarea "Type EMail"
type textarea "*"
type textarea "Type EMail"
click at [599, 161] on img at bounding box center [495, 196] width 344 height 215
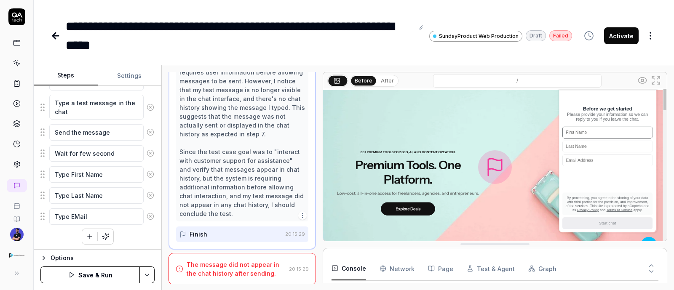
scroll to position [58, 0]
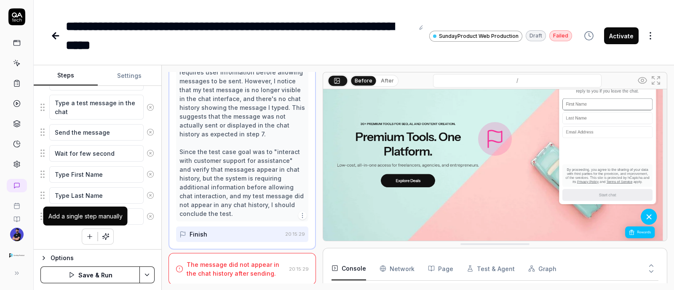
click at [88, 233] on icon "button" at bounding box center [90, 237] width 8 height 8
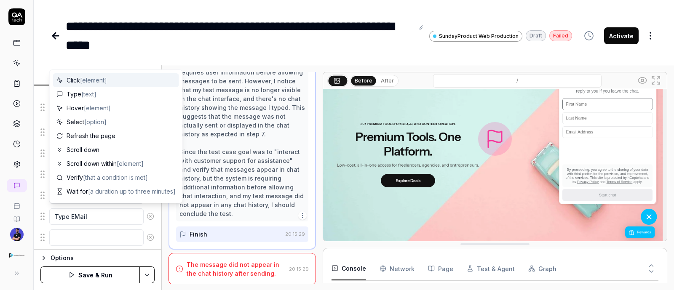
scroll to position [241, 0]
click at [114, 80] on div "Click [element]" at bounding box center [116, 80] width 126 height 14
type textarea "*"
type textarea "Click"
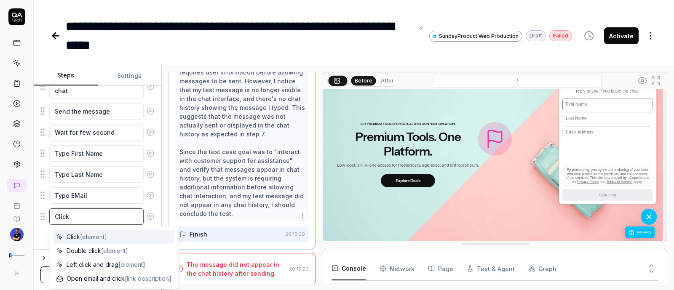
type textarea "*"
type textarea "Click o"
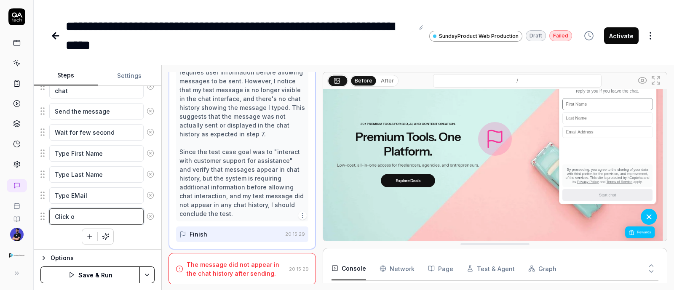
type textarea "*"
type textarea "Click on"
type textarea "*"
type textarea "Click on"
type textarea "*"
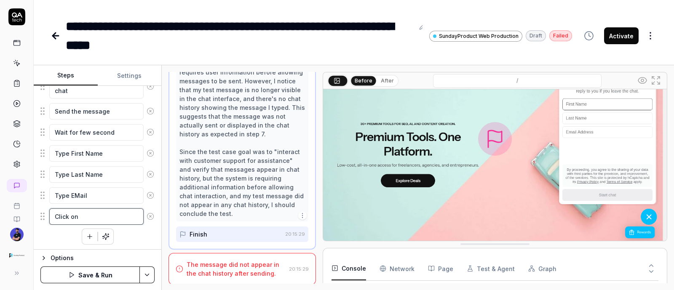
type textarea "Click on C"
type textarea "*"
type textarea "Click on Ch"
type textarea "*"
type textarea "Click on Cha"
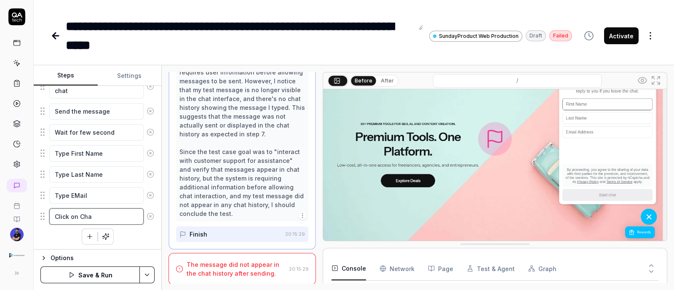
type textarea "*"
type textarea "Click on Chat"
type textarea "*"
type textarea "Click on Chat"
click at [56, 112] on textarea "Send the message" at bounding box center [96, 111] width 94 height 16
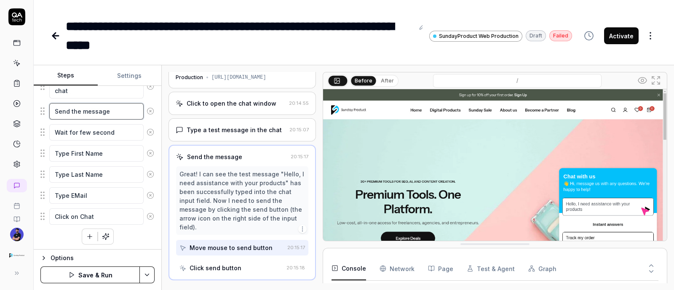
scroll to position [15, 0]
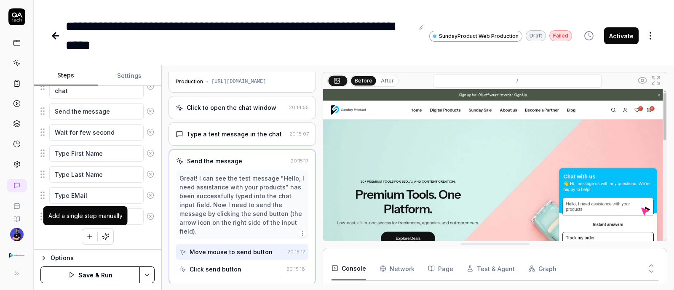
click at [85, 229] on button "button" at bounding box center [89, 236] width 15 height 15
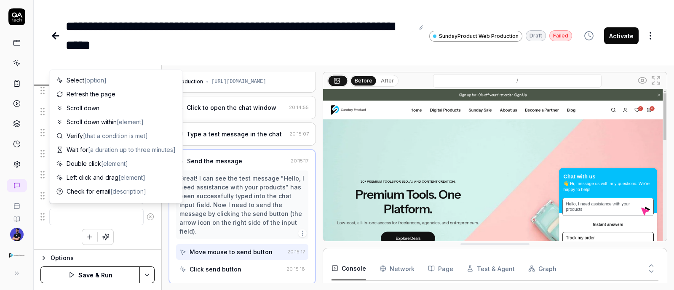
scroll to position [0, 0]
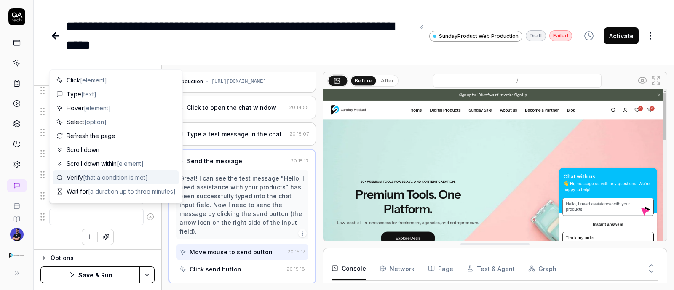
click at [112, 181] on span "Verify [that a condition is met]" at bounding box center [107, 177] width 81 height 9
type textarea "*"
type textarea "Verify"
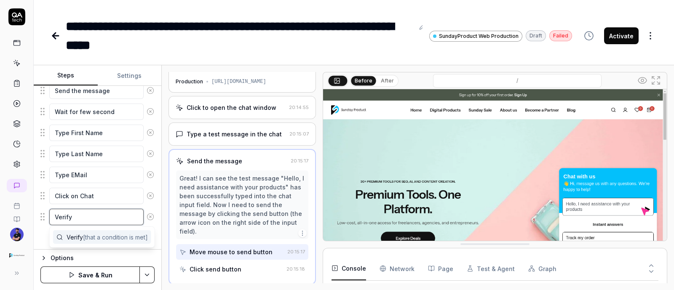
scroll to position [52, 0]
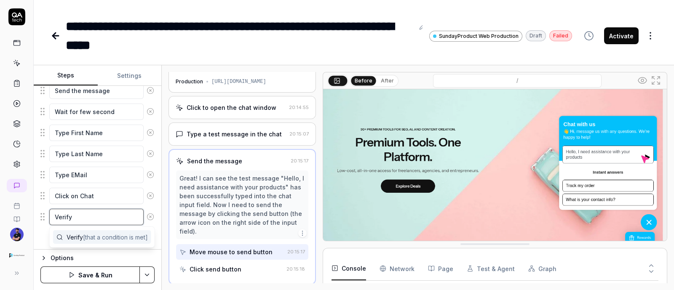
type textarea "*"
type textarea "Verify c"
type textarea "*"
type textarea "Verify ch"
type textarea "*"
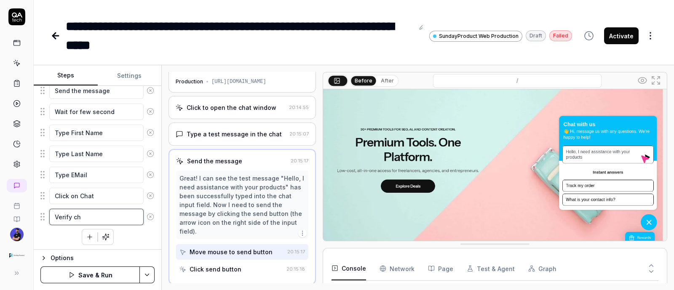
type textarea "Verify cha"
type textarea "*"
type textarea "Verify chat"
type textarea "*"
type textarea "Verify chat"
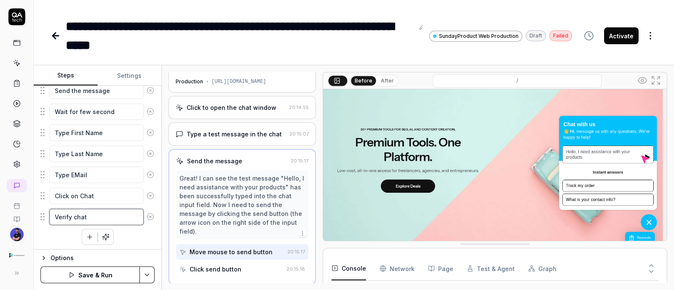
type textarea "*"
type textarea "Verify chat b"
type textarea "*"
type textarea "Verify chat bo"
type textarea "*"
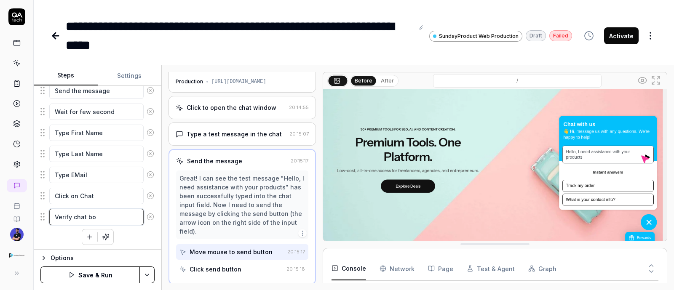
type textarea "Verify chat box"
type textarea "*"
type textarea "Verify chat box"
type textarea "*"
type textarea "Verify chat box w"
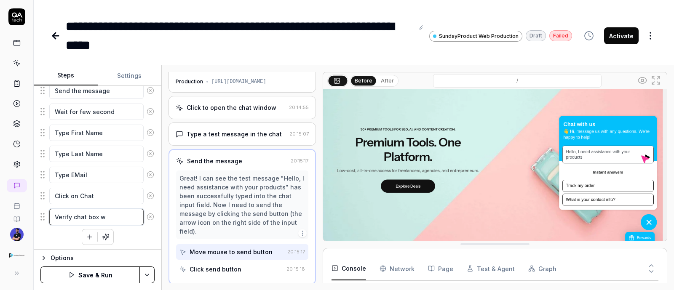
type textarea "*"
type textarea "Verify chat box wi"
type textarea "*"
type textarea "Verify chat box wil"
type textarea "*"
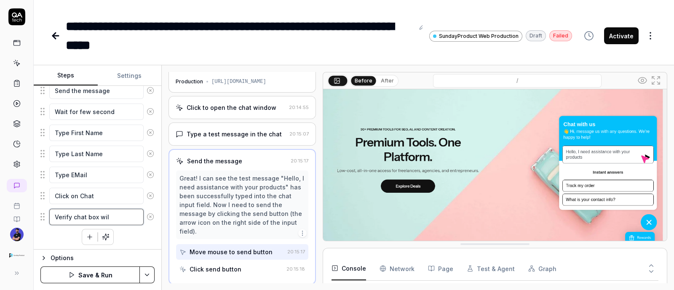
type textarea "Verify chat box will"
type textarea "*"
type textarea "Verify chat box will"
type textarea "*"
type textarea "Verify chat box will o"
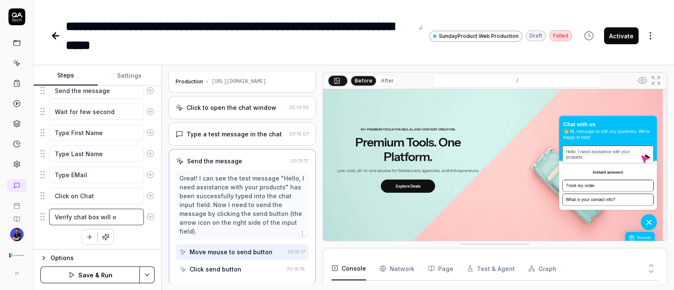
type textarea "*"
type textarea "Verify chat box will op"
type textarea "*"
type textarea "Verify chat box will ope"
type textarea "*"
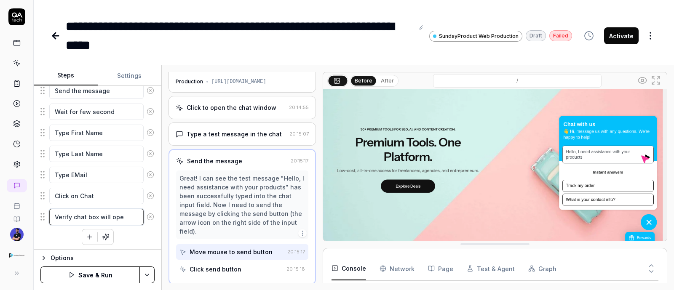
type textarea "Verify chat box will open"
type textarea "*"
type textarea "Verify chat box will open"
click at [119, 228] on div "Navigate to the homepage Locate the chat window button Click to open the chat w…" at bounding box center [97, 95] width 114 height 302
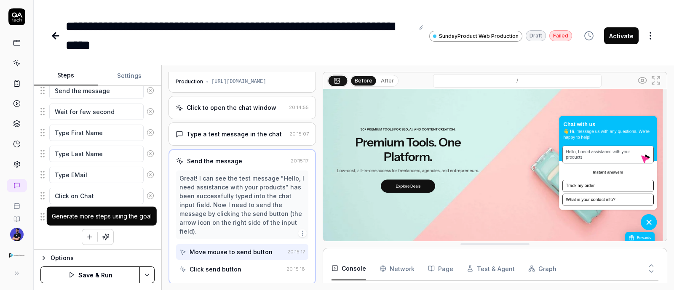
click at [98, 240] on button "button" at bounding box center [105, 237] width 15 height 15
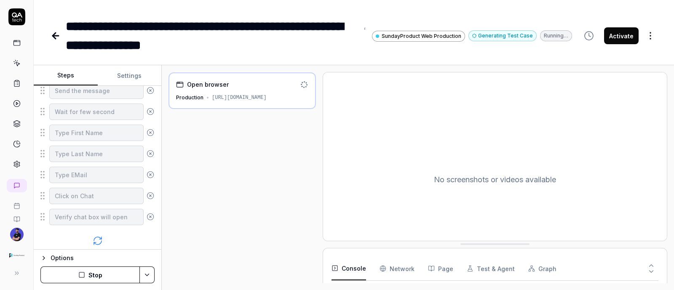
scroll to position [310, 0]
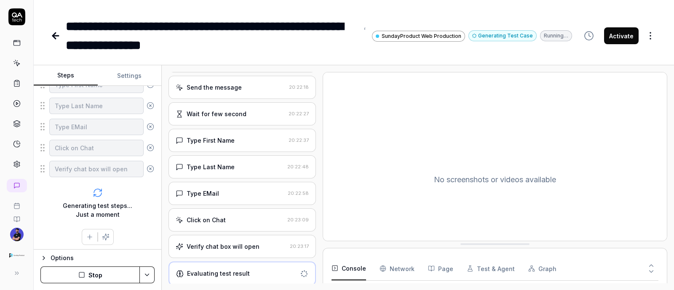
scroll to position [88, 0]
click at [246, 240] on div "Verify chat box will open 20:23:17" at bounding box center [243, 247] width 148 height 23
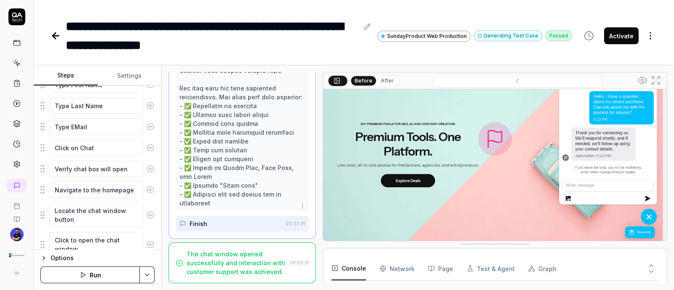
scroll to position [594, 0]
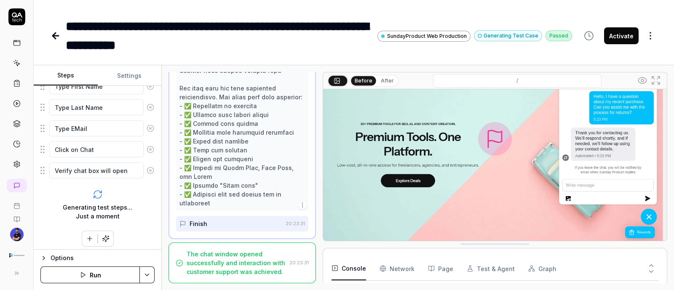
click at [245, 259] on div "The chat window opened successfully and interaction with customer support was a…" at bounding box center [236, 263] width 99 height 27
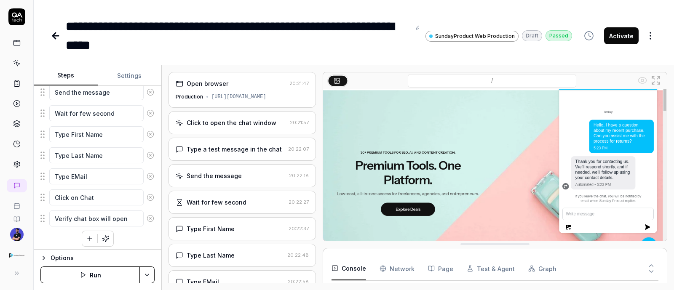
scroll to position [52, 0]
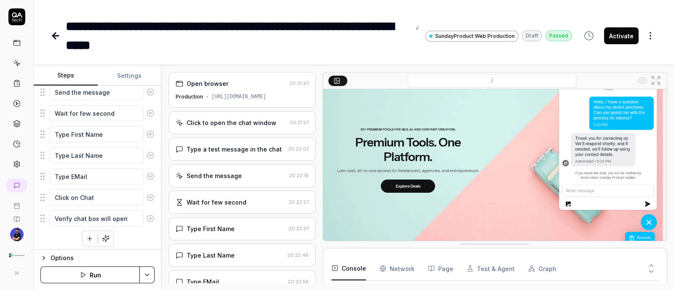
click at [618, 40] on button "Activate" at bounding box center [622, 35] width 35 height 17
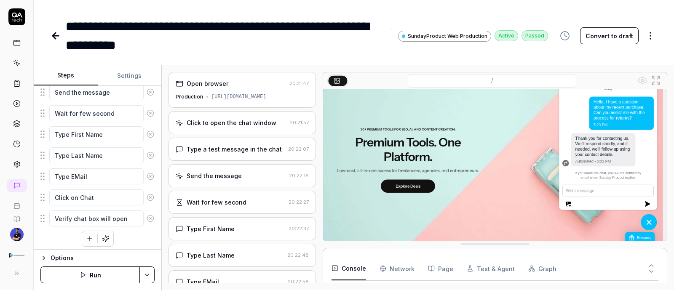
click at [53, 39] on icon at bounding box center [56, 36] width 10 height 10
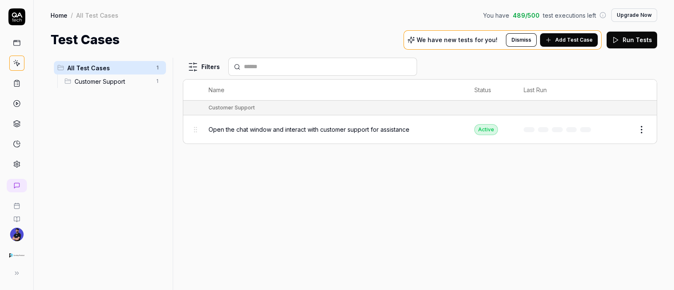
click at [569, 34] on button "Add Test Case" at bounding box center [569, 39] width 58 height 13
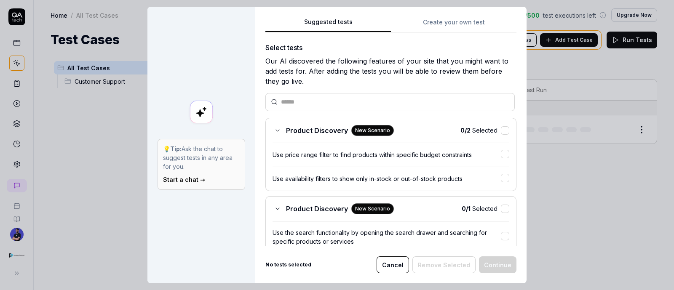
scroll to position [105, 0]
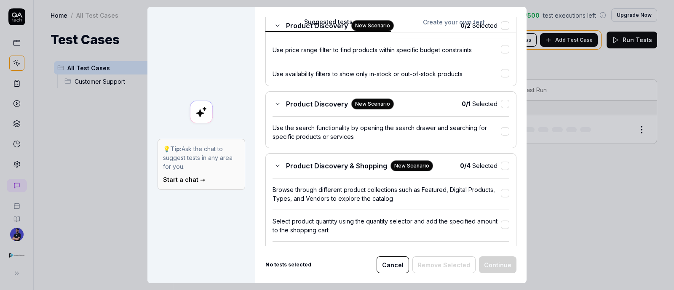
click at [331, 130] on div "Use the search functionality by opening the search drawer and searching for spe…" at bounding box center [387, 133] width 228 height 18
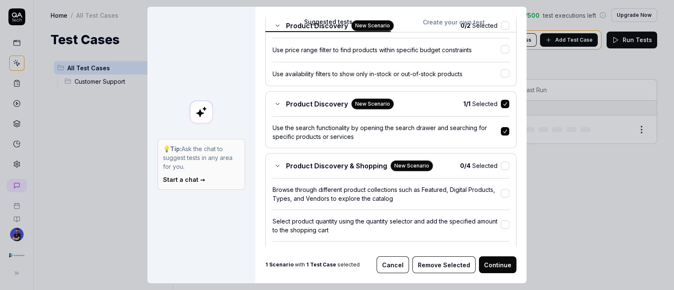
click at [477, 137] on div "Use the search functionality by opening the search drawer and searching for spe…" at bounding box center [387, 133] width 228 height 18
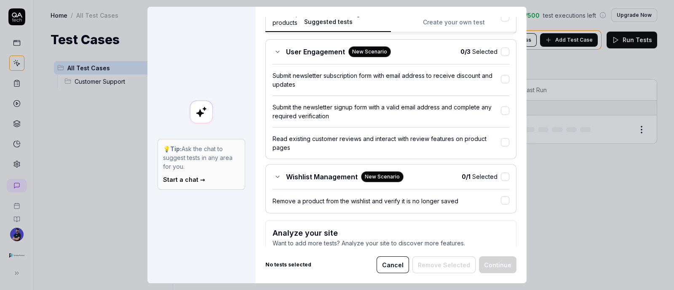
scroll to position [624, 0]
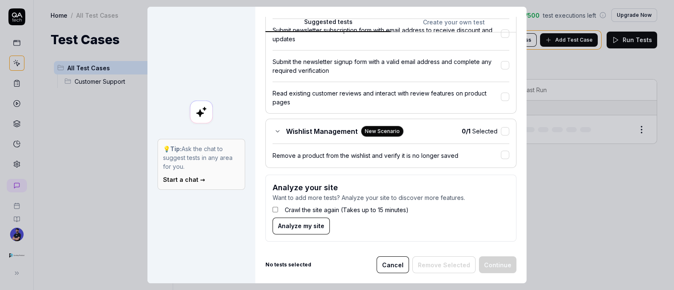
click at [296, 144] on div "Remove a product from the wishlist and verify it is no longer saved" at bounding box center [391, 152] width 237 height 17
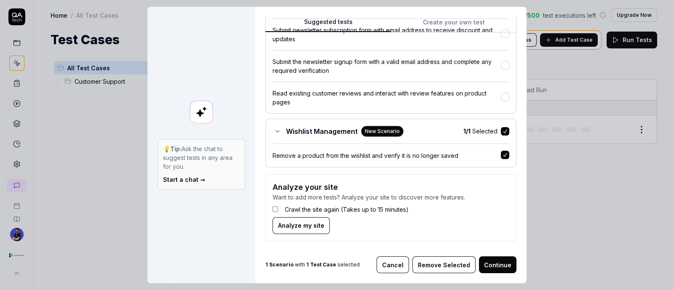
scroll to position [623, 0]
click at [325, 135] on div "Wishlist Management New Scenario 1 / 1 Selected Remove a product from the wishl…" at bounding box center [391, 143] width 251 height 49
click at [501, 128] on button "button" at bounding box center [505, 132] width 8 height 8
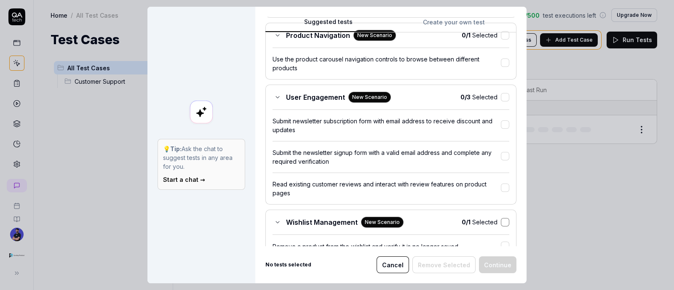
scroll to position [518, 0]
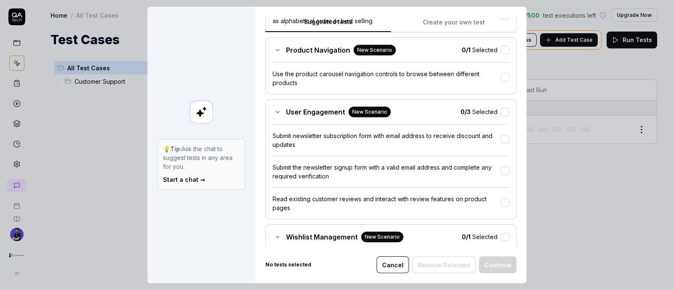
click at [408, 175] on div "Submit the newsletter signup form with a valid email address and complete any r…" at bounding box center [387, 172] width 228 height 18
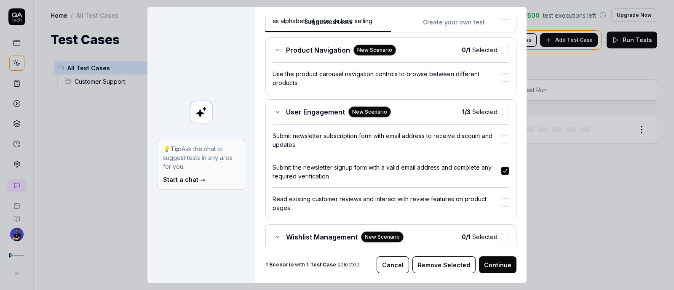
click at [391, 172] on div "Submit the newsletter signup form with a valid email address and complete any r…" at bounding box center [387, 172] width 228 height 18
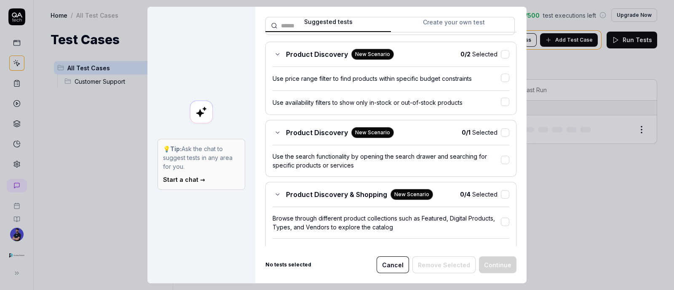
scroll to position [105, 0]
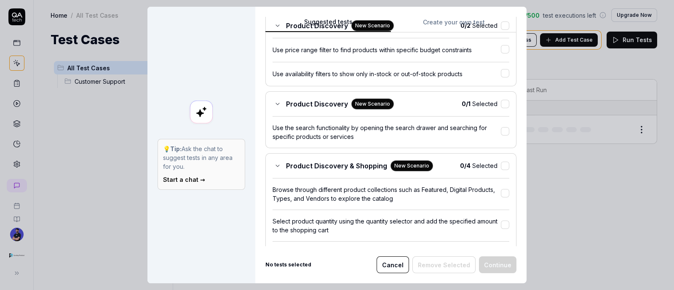
click at [473, 132] on div "Use the search functionality by opening the search drawer and searching for spe…" at bounding box center [387, 133] width 228 height 18
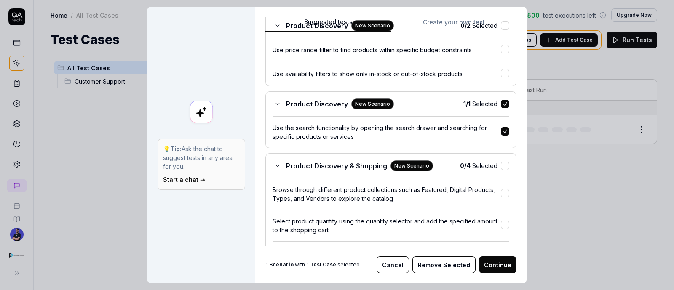
click at [491, 265] on button "Continue" at bounding box center [498, 265] width 38 height 17
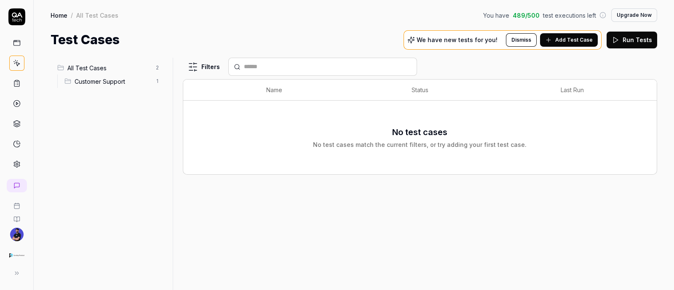
click at [83, 70] on span "All Test Cases" at bounding box center [108, 68] width 83 height 9
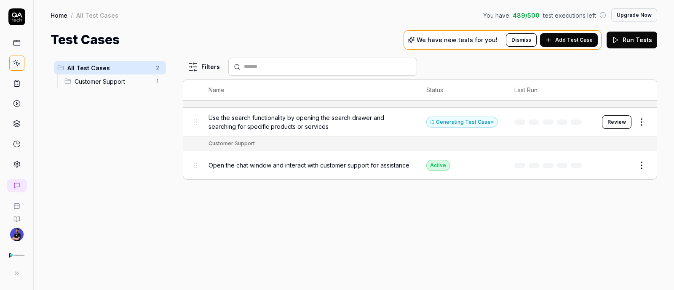
click at [97, 89] on ul "All Test Cases 2 Customer Support 1" at bounding box center [110, 75] width 119 height 34
click at [99, 81] on span "Customer Support" at bounding box center [113, 81] width 76 height 9
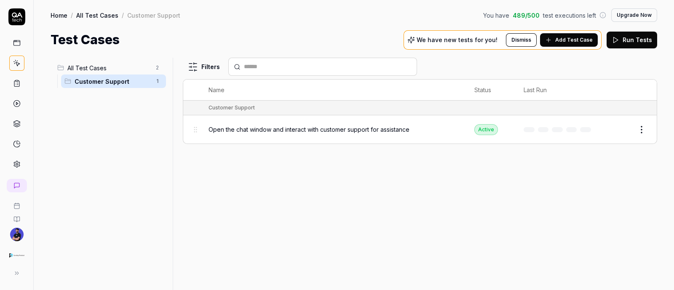
click at [110, 71] on span "All Test Cases" at bounding box center [108, 68] width 83 height 9
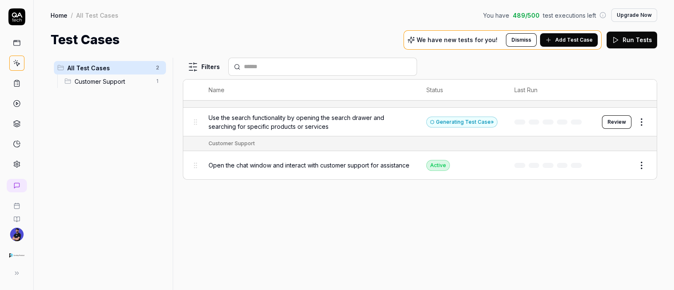
click at [615, 122] on button "Review" at bounding box center [617, 122] width 30 height 13
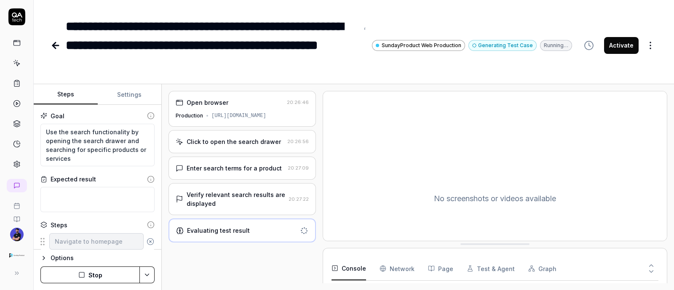
click at [238, 191] on div "Verify relevant search results are displayed" at bounding box center [236, 200] width 99 height 18
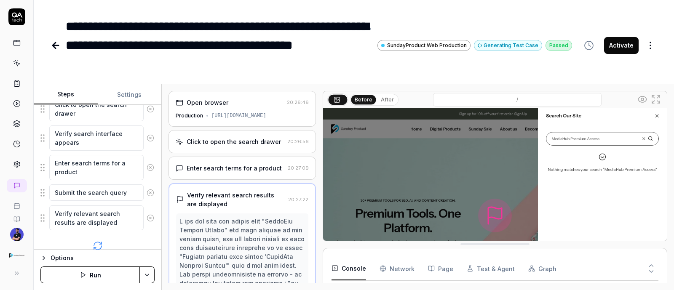
click at [218, 176] on div "Enter search terms for a product 20:27:09" at bounding box center [243, 168] width 148 height 23
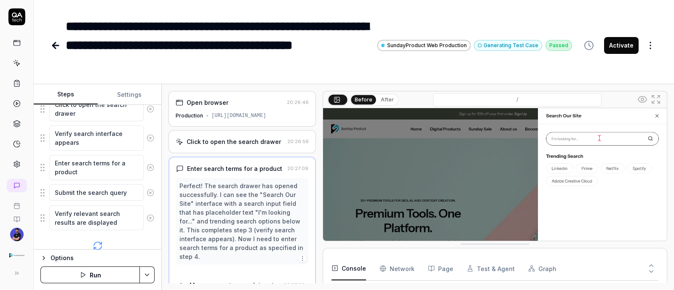
scroll to position [52, 0]
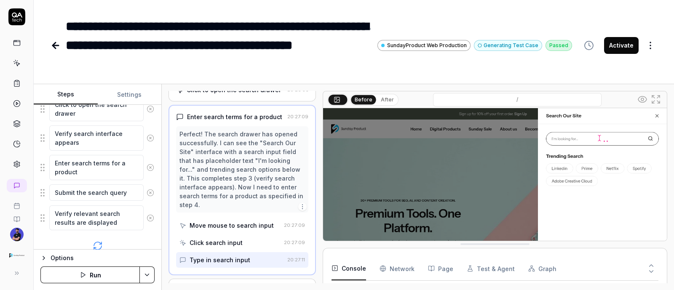
click at [233, 177] on div "Perfect! The search drawer has opened successfully. I can see the "Search Our S…" at bounding box center [243, 170] width 126 height 80
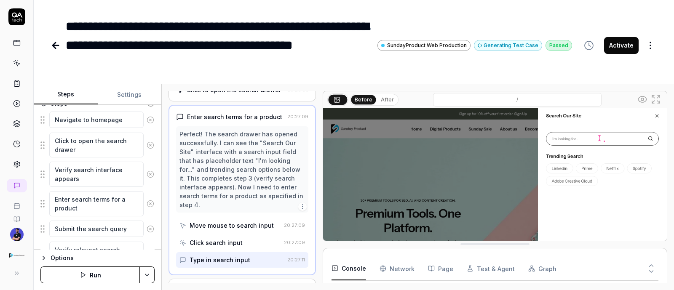
scroll to position [105, 0]
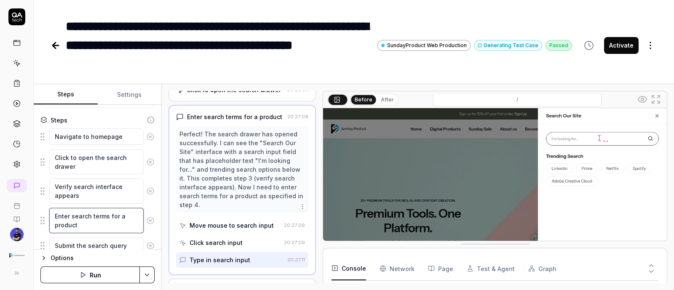
click at [106, 220] on textarea "Enter search terms for a product" at bounding box center [96, 220] width 94 height 25
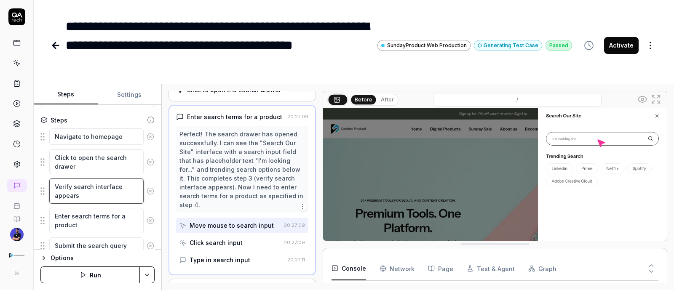
click at [93, 188] on textarea "Verify search interface appears" at bounding box center [96, 191] width 94 height 25
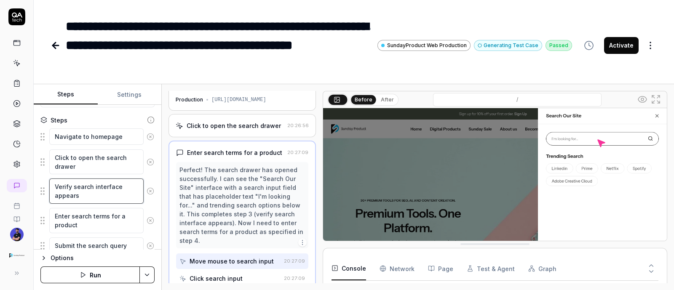
scroll to position [0, 0]
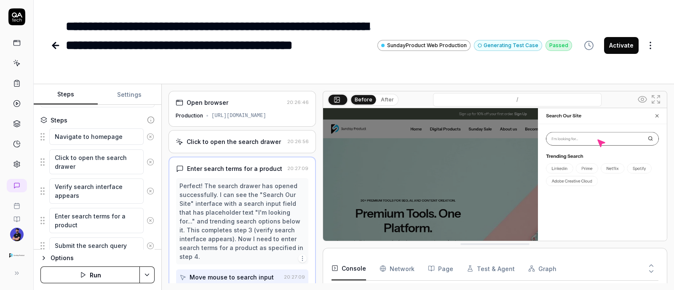
click at [222, 136] on div "Click to open the search drawer 20:26:56" at bounding box center [243, 141] width 148 height 23
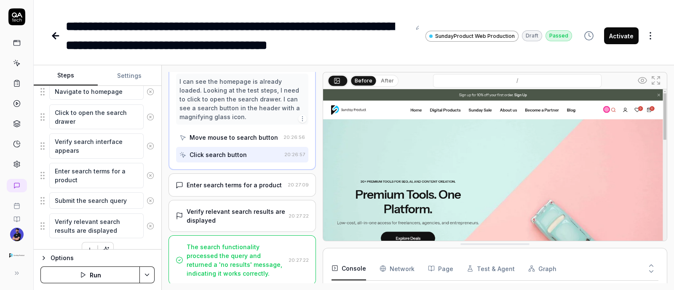
scroll to position [145, 0]
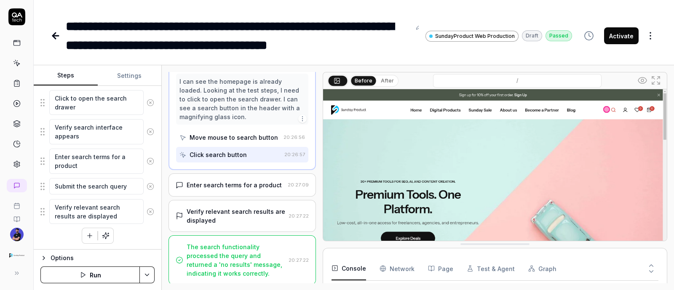
click at [223, 184] on div "Enter search terms for a product" at bounding box center [234, 185] width 95 height 9
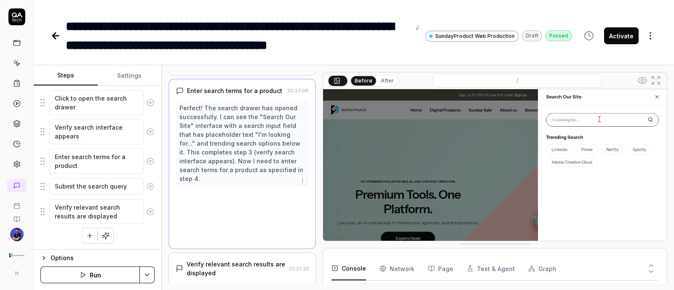
scroll to position [33, 0]
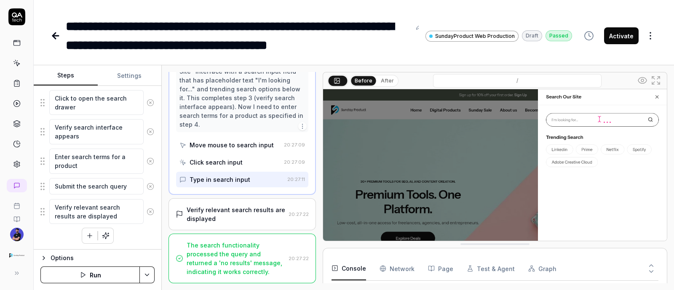
click at [223, 212] on div "Verify relevant search results are displayed" at bounding box center [236, 215] width 99 height 18
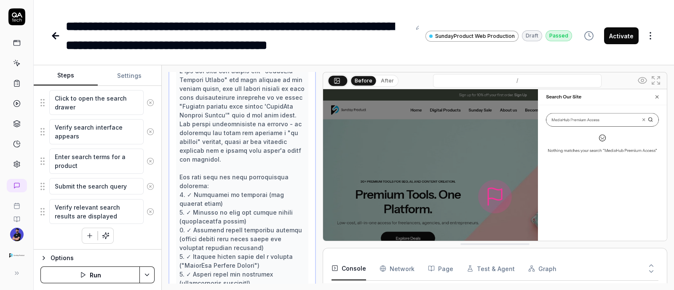
scroll to position [79, 0]
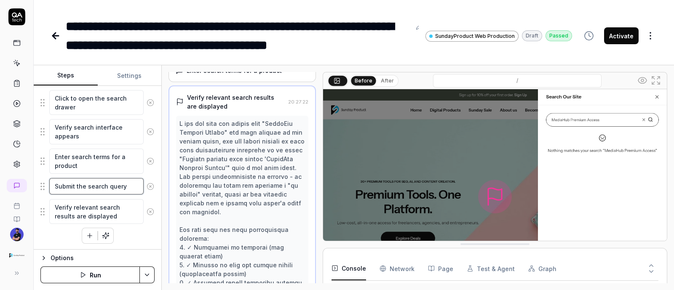
click at [125, 186] on textarea "Submit the search query" at bounding box center [96, 186] width 94 height 16
click at [42, 184] on fieldset "Navigate to homepage Click to open the search drawer Verify search interface ap…" at bounding box center [97, 147] width 114 height 156
click at [65, 187] on textarea "Submit the search query" at bounding box center [96, 186] width 94 height 16
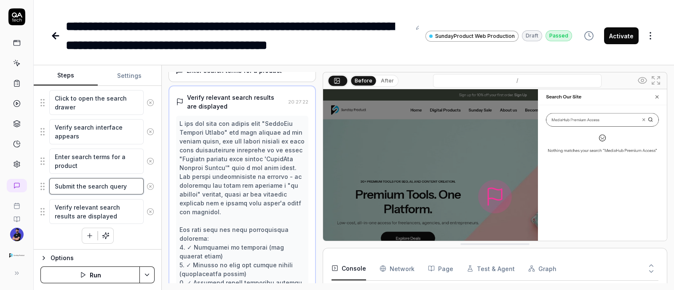
click at [115, 191] on textarea "Submit the search query" at bounding box center [96, 186] width 94 height 16
click at [124, 190] on textarea "Submit the search query" at bounding box center [96, 186] width 94 height 16
click at [118, 185] on textarea "Submit the search query" at bounding box center [96, 186] width 94 height 16
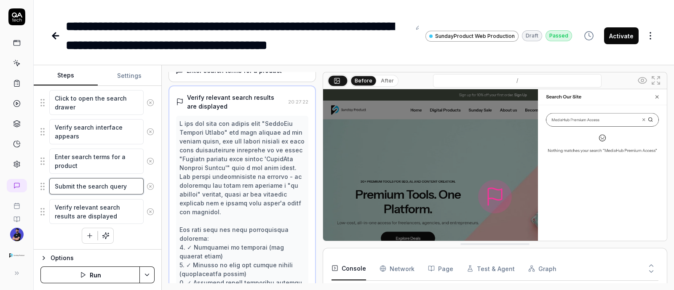
scroll to position [290, 0]
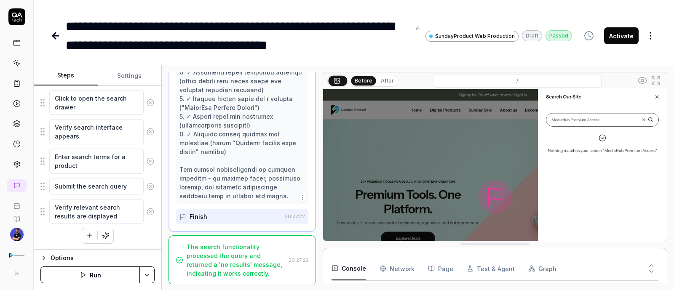
click at [253, 254] on div "The search functionality processed the query and returned a 'no results' messag…" at bounding box center [236, 260] width 99 height 35
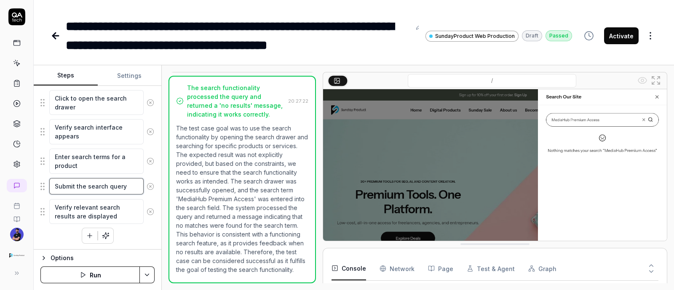
click at [95, 189] on textarea "Submit the search query" at bounding box center [96, 186] width 94 height 16
click at [105, 178] on div "Submit the search query" at bounding box center [97, 187] width 114 height 18
drag, startPoint x: 107, startPoint y: 180, endPoint x: 105, endPoint y: 174, distance: 6.8
click at [106, 176] on fieldset "Navigate to homepage Click to open the search drawer Verify search interface ap…" at bounding box center [97, 147] width 114 height 156
click at [107, 187] on textarea "Submit the search query" at bounding box center [96, 186] width 94 height 16
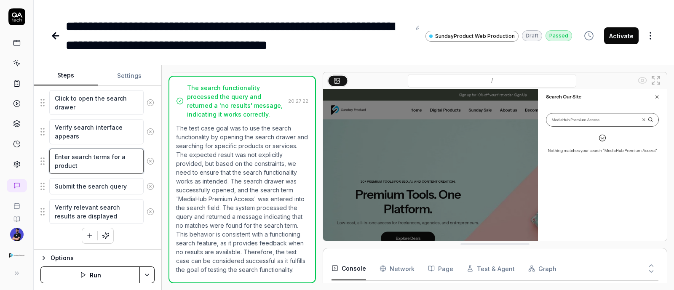
click at [105, 166] on textarea "Enter search terms for a product" at bounding box center [96, 161] width 94 height 25
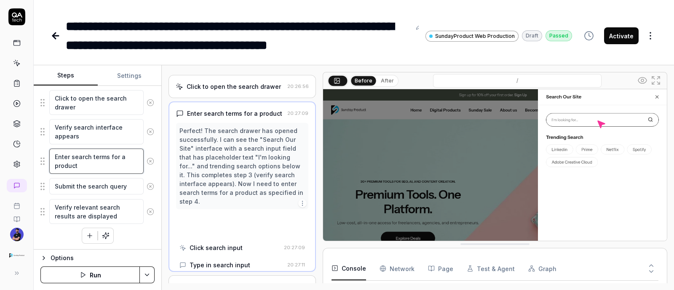
scroll to position [33, 0]
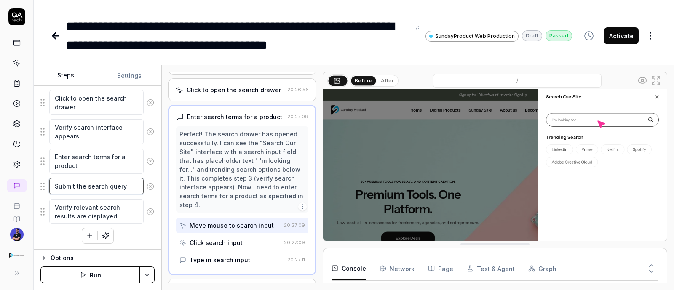
click at [82, 186] on textarea "Submit the search query" at bounding box center [96, 186] width 94 height 16
click at [113, 190] on textarea "Submit the search query" at bounding box center [96, 186] width 94 height 16
click at [117, 205] on textarea "Verify relevant search results are displayed" at bounding box center [96, 211] width 94 height 25
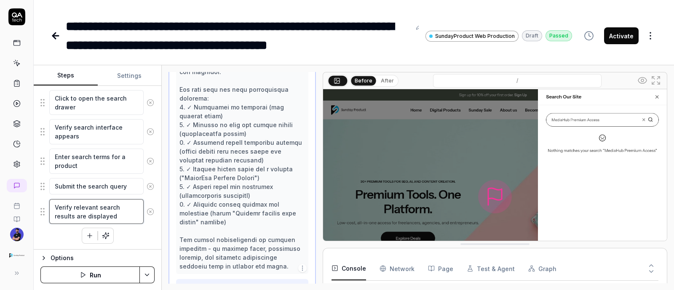
scroll to position [237, 0]
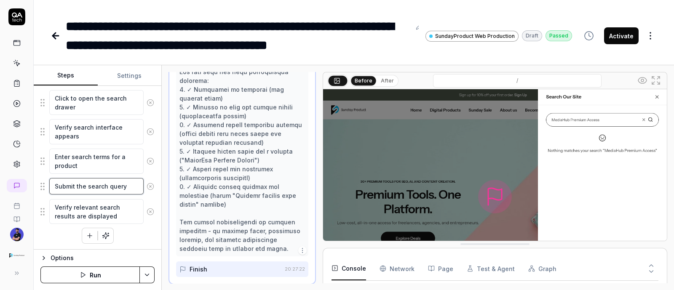
click at [97, 186] on textarea "Submit the search query" at bounding box center [96, 186] width 94 height 16
click at [109, 162] on textarea "Enter search terms for a product" at bounding box center [96, 161] width 94 height 25
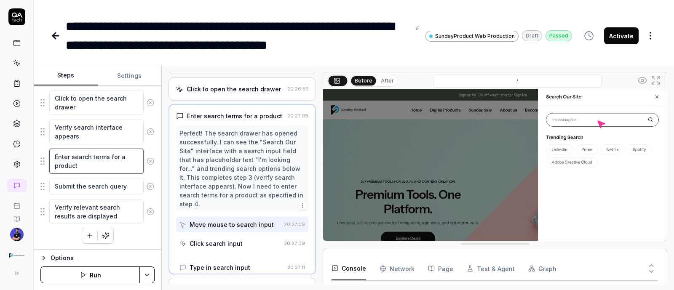
scroll to position [33, 0]
drag, startPoint x: 90, startPoint y: 167, endPoint x: 83, endPoint y: 173, distance: 9.0
click at [83, 173] on div "Enter search terms for a product" at bounding box center [97, 161] width 114 height 26
type textarea "*"
type textarea "Enter search terms for a product"
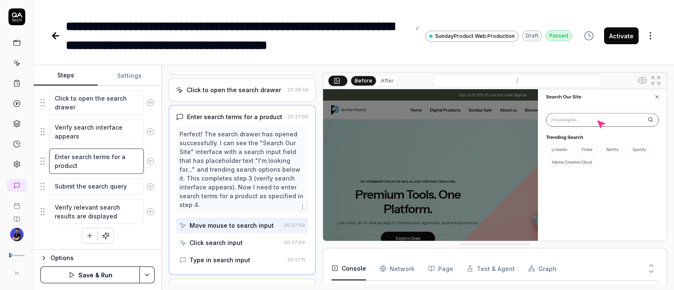
type textarea "*"
type textarea "Enter search terms for a product ""
type textarea "*"
type textarea "Enter search terms for a product "N"
type textarea "*"
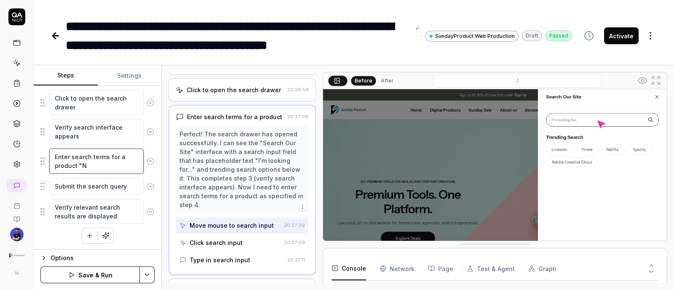
type textarea "Enter search terms for a product "Ne"
type textarea "*"
type textarea "Enter search terms for a product "Net"
type textarea "*"
type textarea "Enter search terms for a product "Netf"
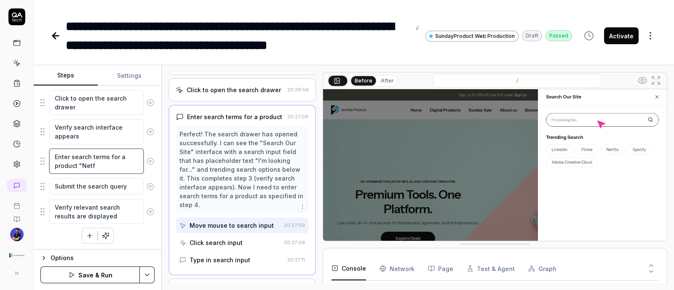
type textarea "*"
type textarea "Enter search terms for a product "Netfl"
click at [145, 242] on div "Navigate to homepage Click to open the search drawer Verify search interface ap…" at bounding box center [97, 157] width 114 height 176
click at [109, 237] on button "button" at bounding box center [105, 235] width 15 height 15
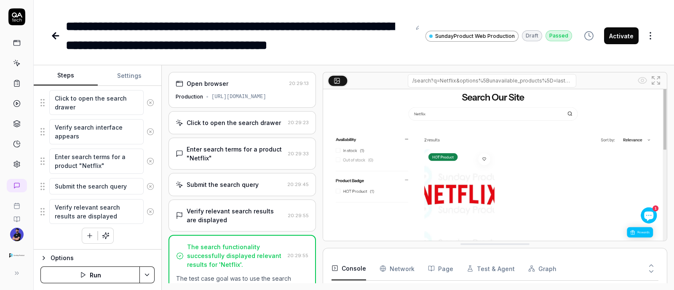
click at [626, 32] on button "Activate" at bounding box center [622, 35] width 35 height 17
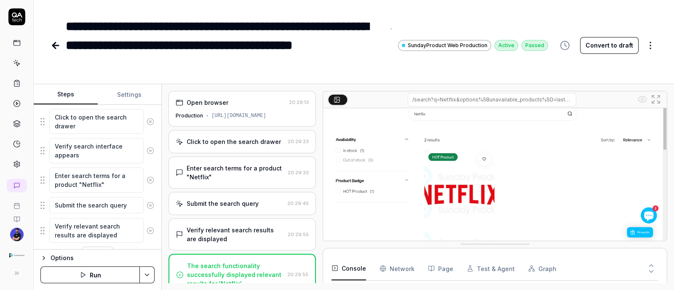
click at [59, 37] on link at bounding box center [57, 45] width 12 height 17
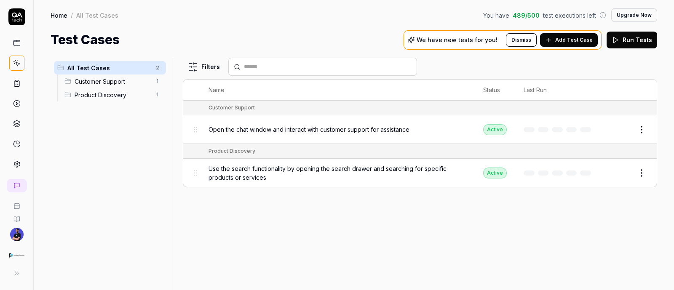
click at [576, 40] on span "Add Test Case" at bounding box center [575, 40] width 38 height 8
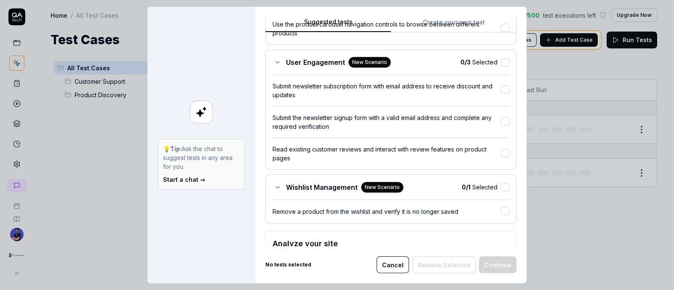
scroll to position [510, 0]
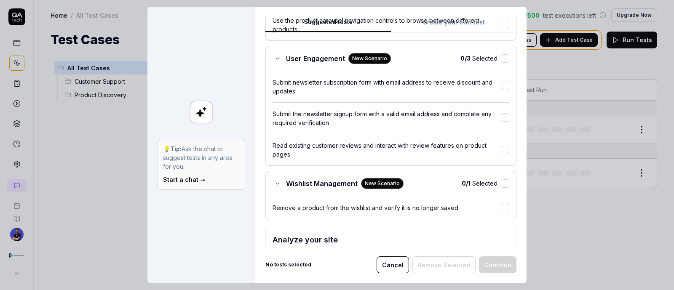
click at [341, 113] on div "Submit the newsletter signup form with a valid email address and complete any r…" at bounding box center [387, 119] width 228 height 18
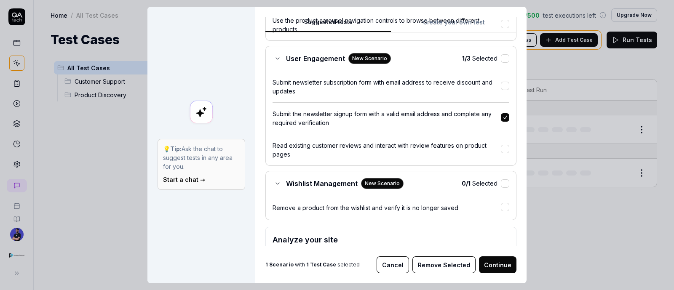
click at [490, 263] on button "Continue" at bounding box center [498, 265] width 38 height 17
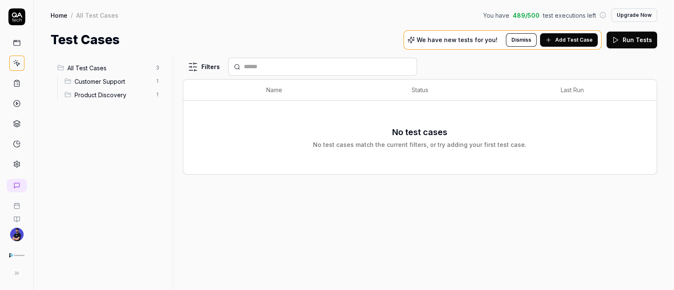
click at [93, 70] on span "All Test Cases" at bounding box center [108, 68] width 83 height 9
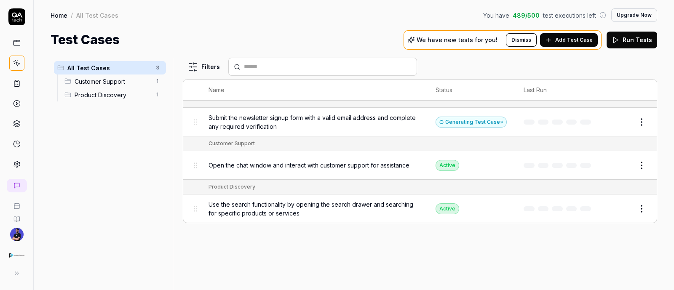
click at [237, 237] on div "Filters Name Status Last Run Submit the newsletter signup form with a valid ema…" at bounding box center [420, 174] width 475 height 233
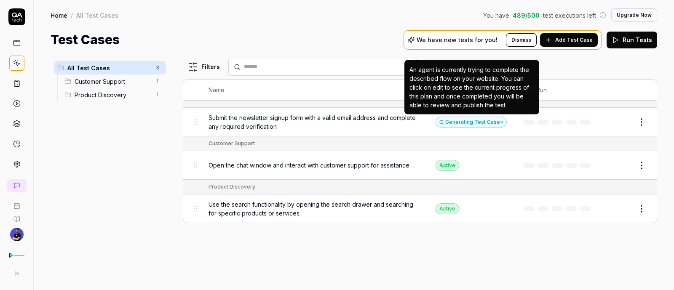
click at [459, 120] on div "Generating Test Case »" at bounding box center [471, 122] width 71 height 11
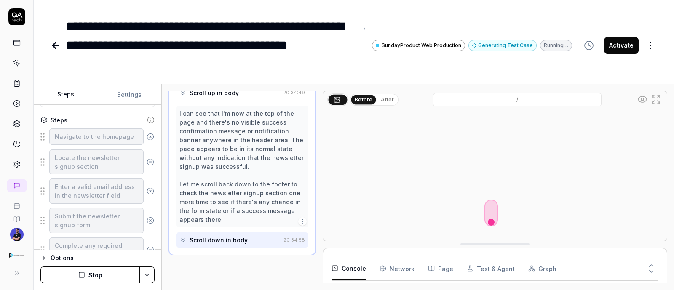
scroll to position [760, 0]
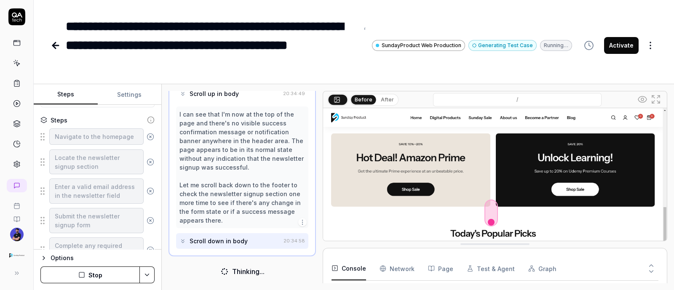
click at [390, 99] on button "After" at bounding box center [388, 99] width 20 height 9
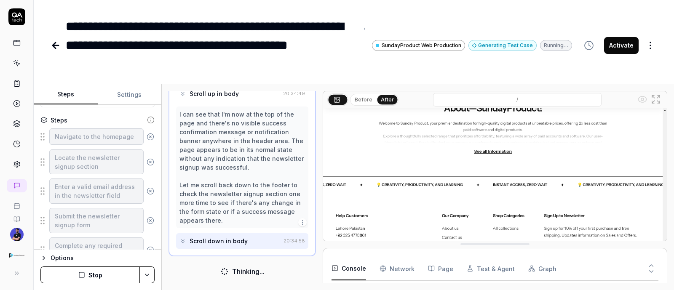
click at [363, 105] on div "Before After" at bounding box center [374, 100] width 48 height 12
click at [369, 98] on button "Before" at bounding box center [364, 99] width 24 height 9
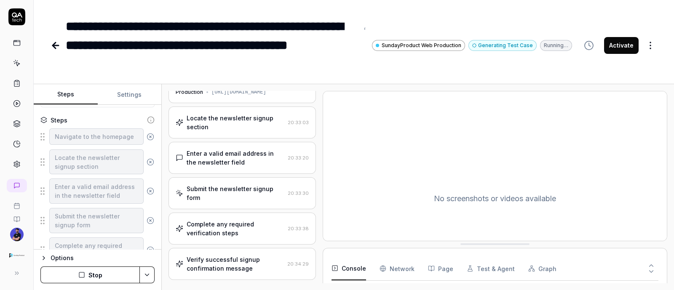
scroll to position [46, 0]
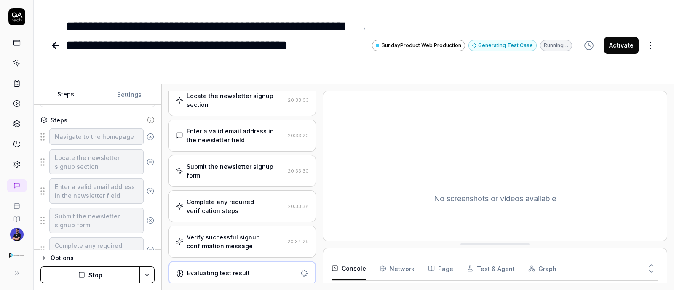
click at [212, 282] on div "Evaluating test result" at bounding box center [243, 273] width 148 height 24
click at [216, 276] on div "Evaluating test result" at bounding box center [218, 273] width 63 height 9
click at [221, 105] on div "Locate the newsletter signup section" at bounding box center [236, 100] width 98 height 18
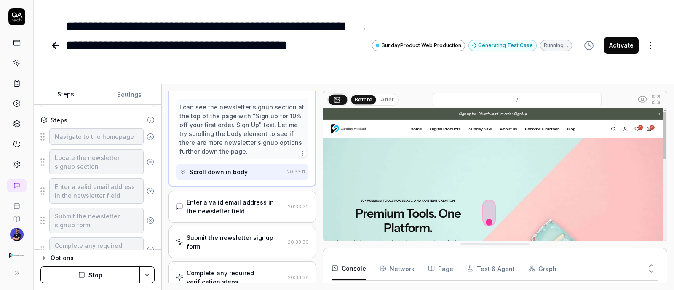
scroll to position [226, 0]
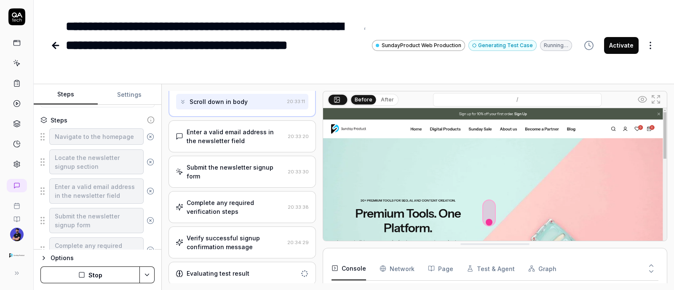
click at [205, 271] on div "Evaluating test result" at bounding box center [218, 273] width 63 height 9
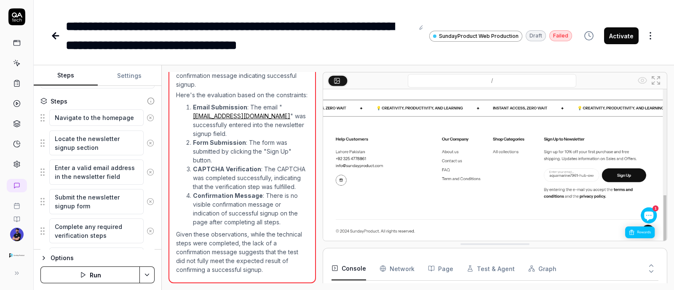
scroll to position [325, 0]
click at [202, 175] on li "CAPTCHA Verification : The CAPTCHA was completed successfully, indicating that …" at bounding box center [251, 178] width 116 height 27
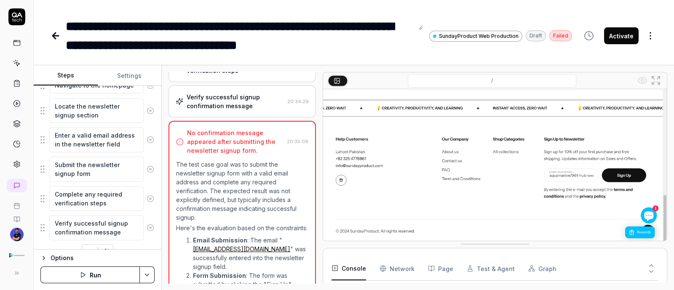
scroll to position [153, 0]
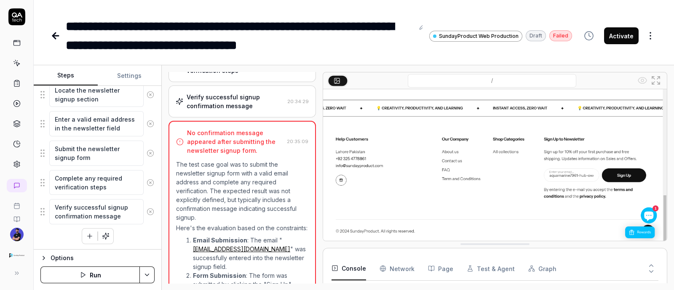
click at [102, 234] on icon "button" at bounding box center [106, 237] width 8 height 8
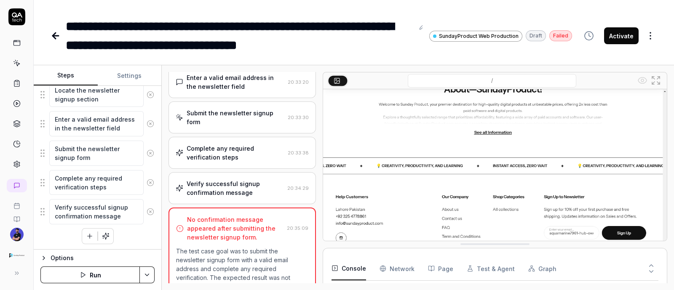
scroll to position [0, 0]
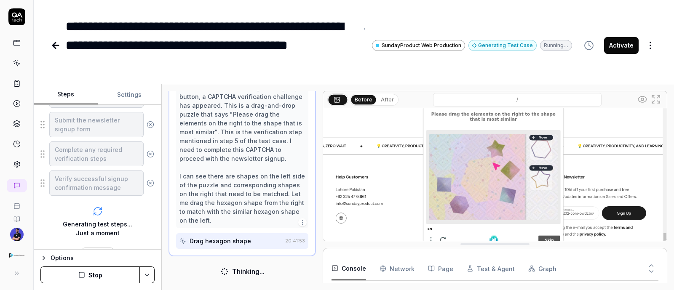
scroll to position [77, 0]
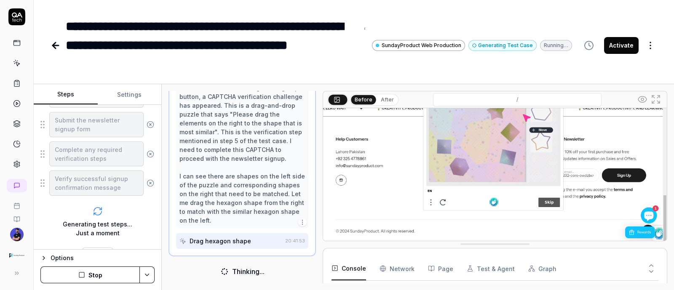
click at [59, 49] on icon at bounding box center [56, 45] width 10 height 10
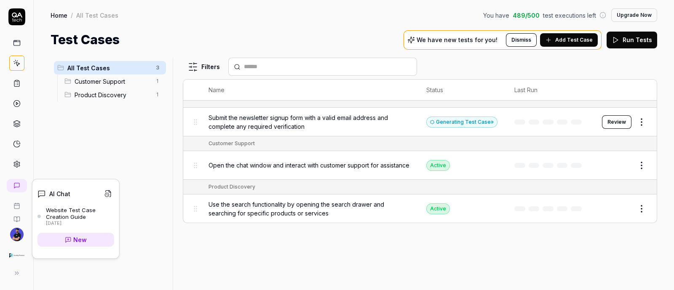
click at [21, 163] on link at bounding box center [16, 164] width 15 height 15
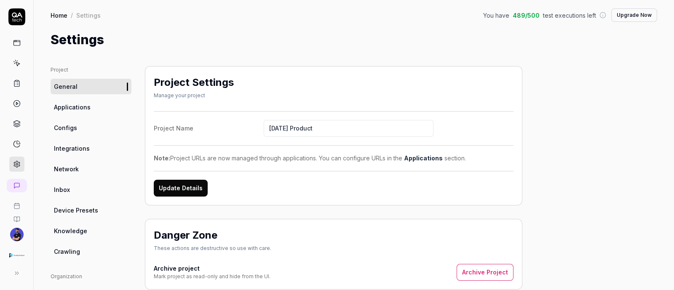
click at [88, 173] on link "Network" at bounding box center [91, 169] width 81 height 16
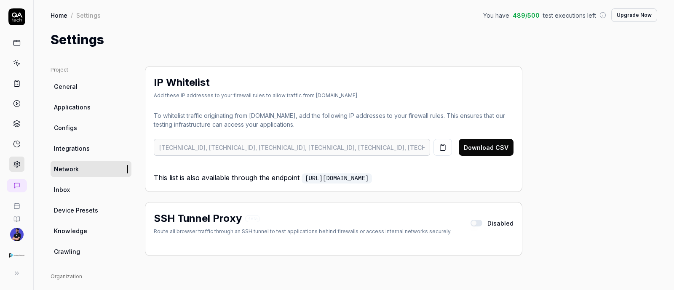
click at [96, 126] on link "Configs" at bounding box center [91, 128] width 81 height 16
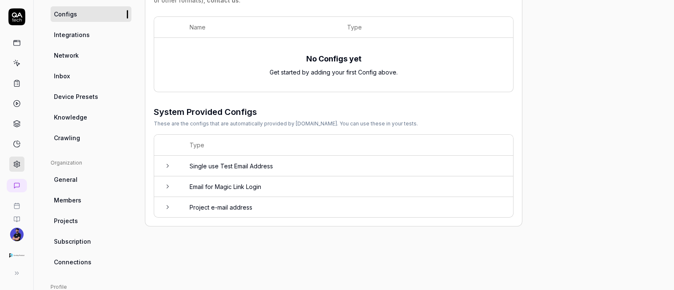
scroll to position [52, 0]
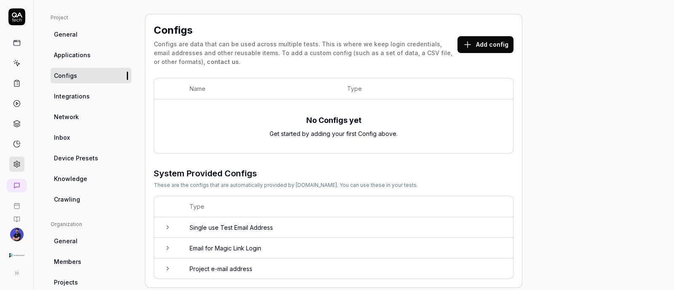
click at [89, 65] on ul "Project General Applications Configs Integrations Network Inbox Device Presets …" at bounding box center [91, 110] width 81 height 193
click at [89, 59] on span "Applications" at bounding box center [72, 55] width 37 height 9
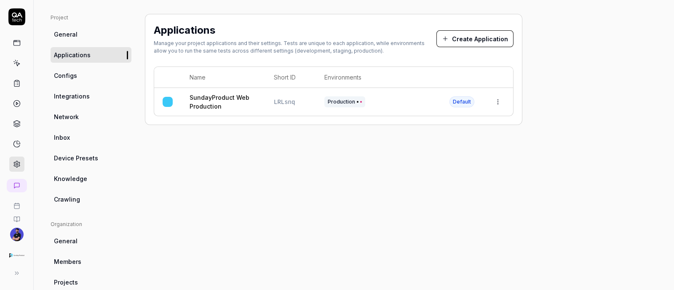
click at [236, 100] on link "SundayProduct Web Production" at bounding box center [223, 102] width 67 height 18
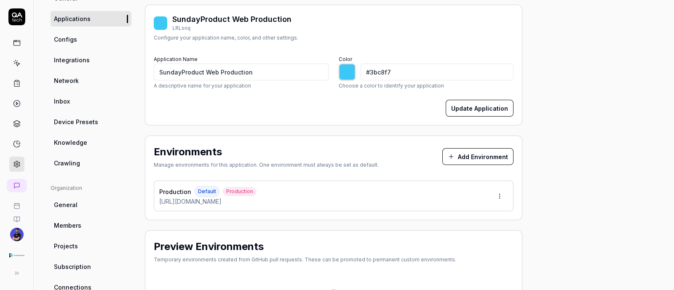
scroll to position [105, 0]
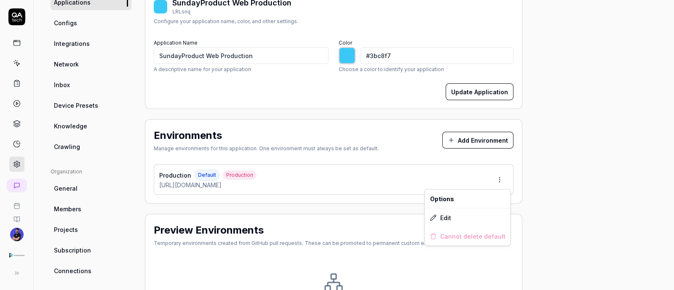
click at [500, 175] on html "Home / Settings You have 489 / 500 test executions left Upgrade Now Home / Sett…" at bounding box center [337, 145] width 674 height 290
click at [352, 187] on html "Home / Settings You have 489 / 500 test executions left Upgrade Now Home / Sett…" at bounding box center [337, 145] width 674 height 290
click at [351, 187] on div "Production Default Production [URL][DOMAIN_NAME]" at bounding box center [334, 179] width 360 height 31
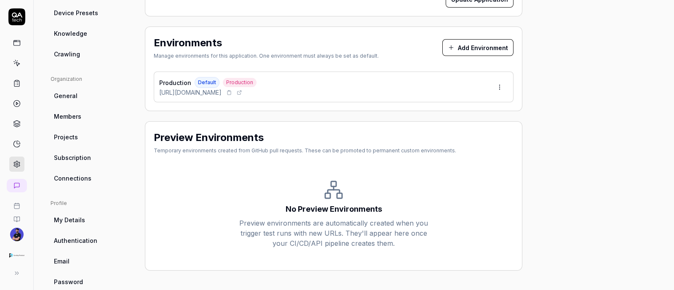
scroll to position [210, 0]
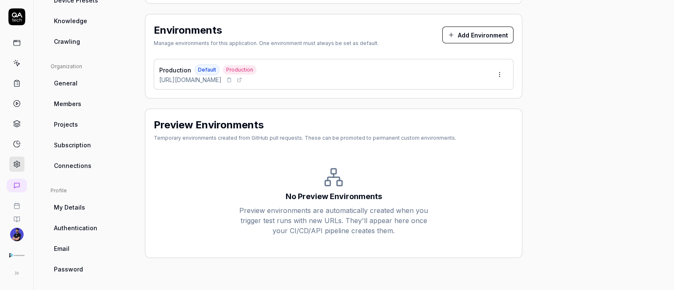
click at [175, 75] on span "[URL][DOMAIN_NAME]" at bounding box center [190, 79] width 62 height 9
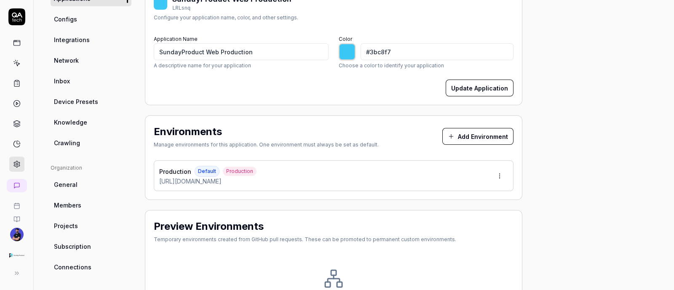
scroll to position [105, 0]
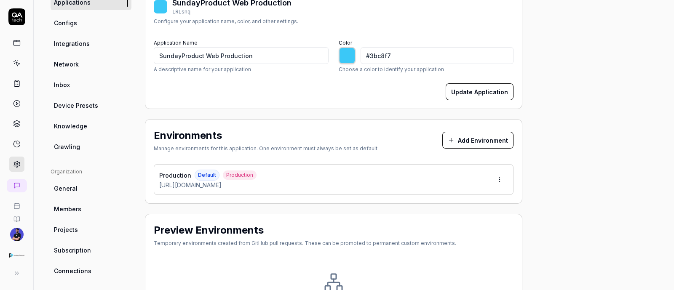
click at [495, 89] on button "Update Application" at bounding box center [480, 91] width 68 height 17
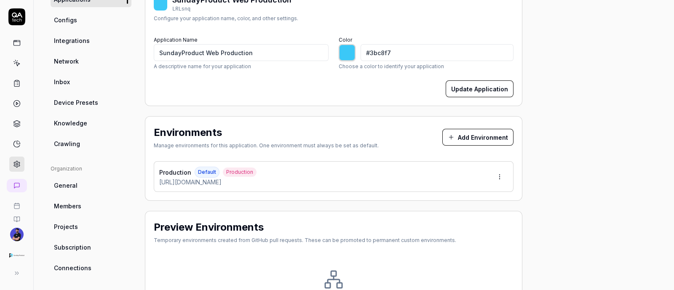
scroll to position [158, 0]
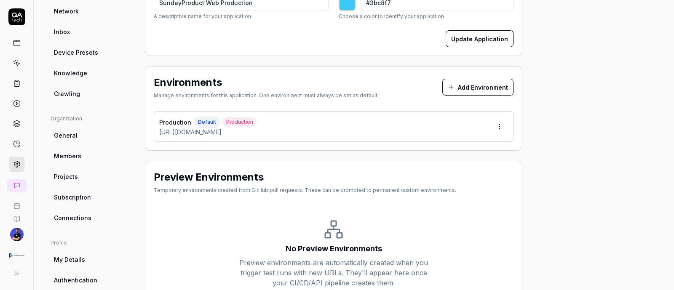
click at [73, 92] on span "Crawling" at bounding box center [67, 93] width 26 height 9
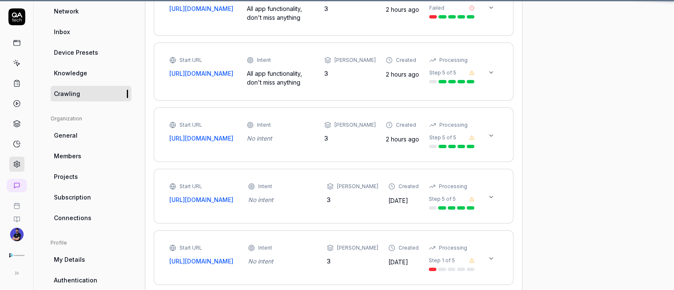
scroll to position [66, 0]
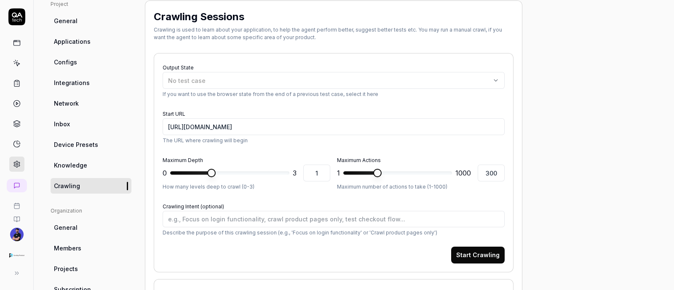
click at [84, 164] on span "Knowledge" at bounding box center [70, 165] width 33 height 9
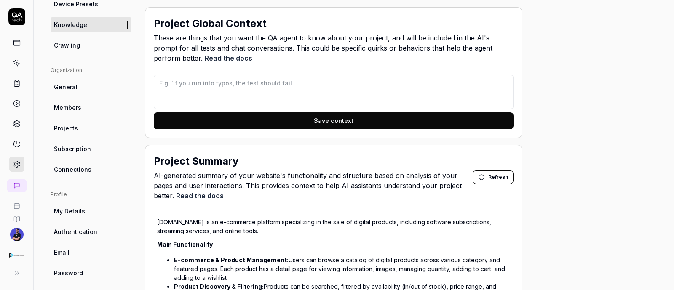
scroll to position [382, 0]
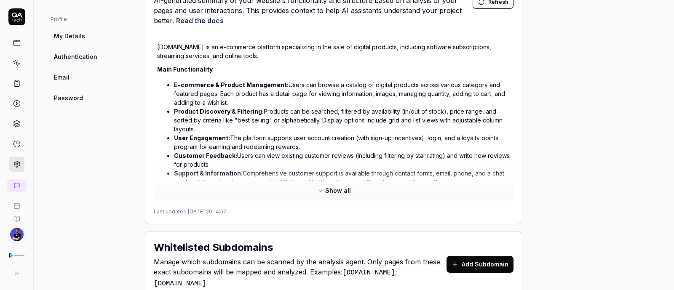
click at [342, 189] on div "Project Summary AI-generated summary of your website's functionality and struct…" at bounding box center [334, 97] width 378 height 255
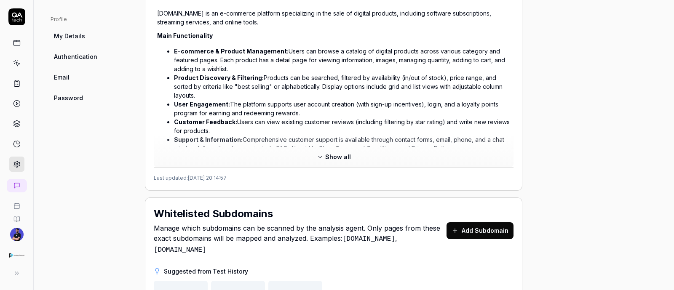
scroll to position [277, 0]
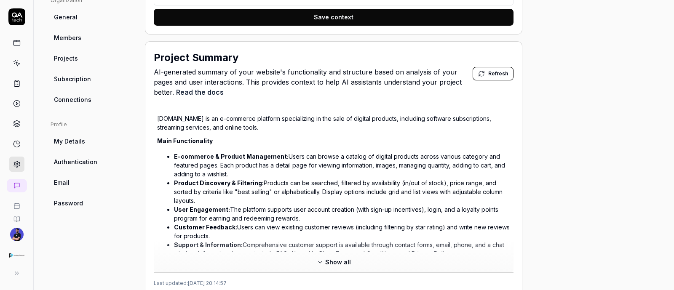
click at [301, 185] on li "Product Discovery & Filtering: Products can be searched, filtered by availabili…" at bounding box center [342, 192] width 336 height 27
click at [497, 76] on span "Refresh" at bounding box center [499, 74] width 20 height 8
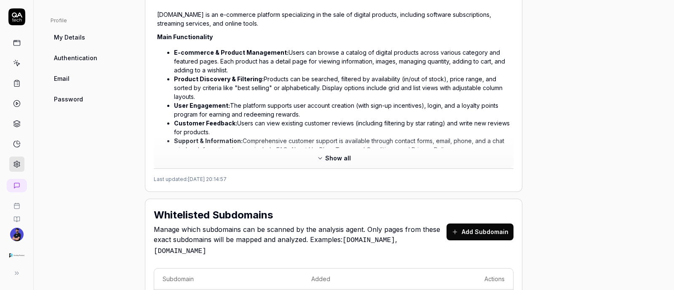
scroll to position [382, 0]
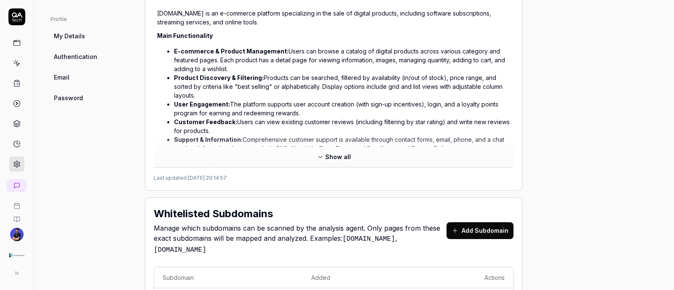
click at [330, 153] on span "Show all" at bounding box center [338, 157] width 26 height 9
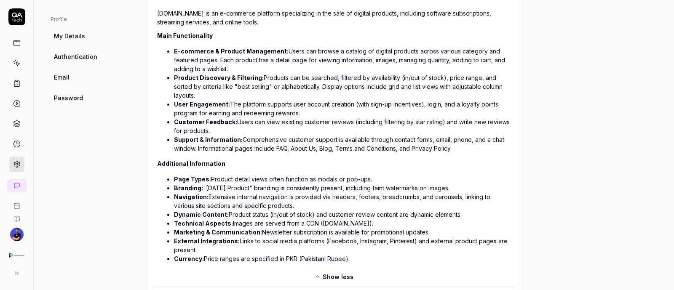
click at [196, 176] on strong "Page Types:" at bounding box center [192, 179] width 37 height 7
click at [196, 177] on strong "Page Types:" at bounding box center [192, 179] width 37 height 7
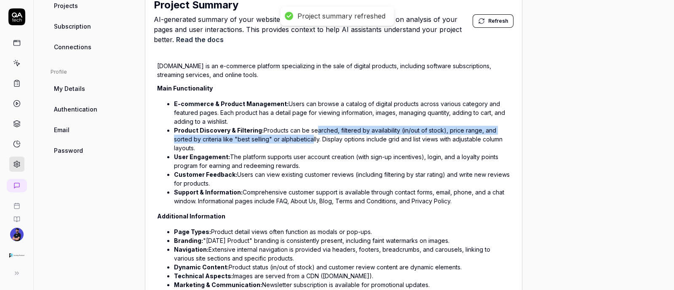
click at [309, 134] on li "Product Discovery & Filtering: Products can be searched, filtered by availabili…" at bounding box center [342, 139] width 336 height 27
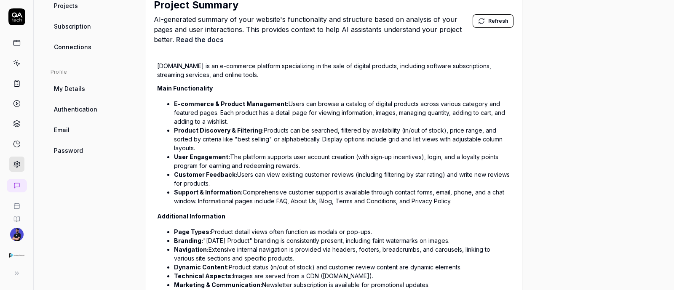
scroll to position [277, 0]
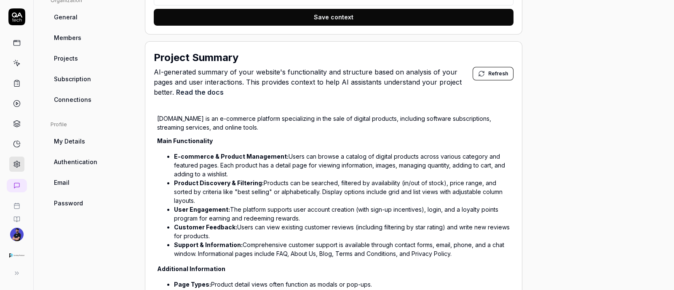
click at [509, 62] on div "Project Summary AI-generated summary of your website's functionality and struct…" at bounding box center [334, 75] width 360 height 51
click at [501, 65] on div "Project Summary AI-generated summary of your website's functionality and struct…" at bounding box center [334, 75] width 360 height 51
click at [479, 71] on icon at bounding box center [481, 73] width 7 height 7
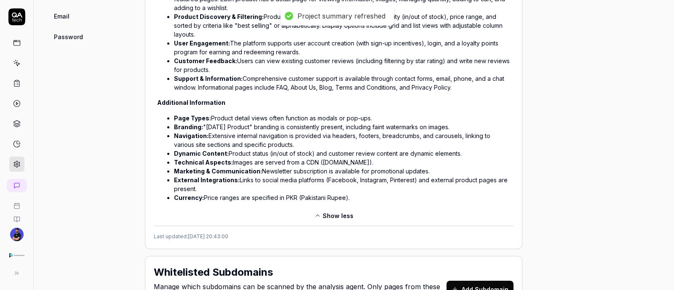
scroll to position [540, 0]
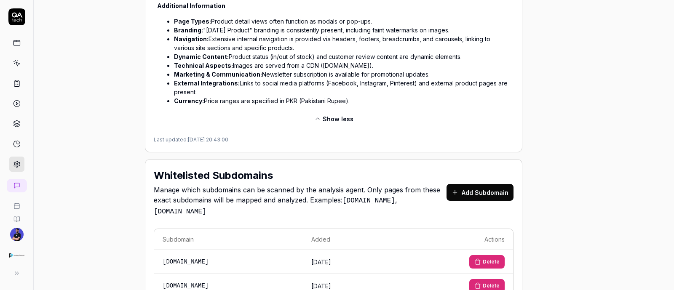
click at [341, 112] on button "Show less" at bounding box center [333, 118] width 49 height 13
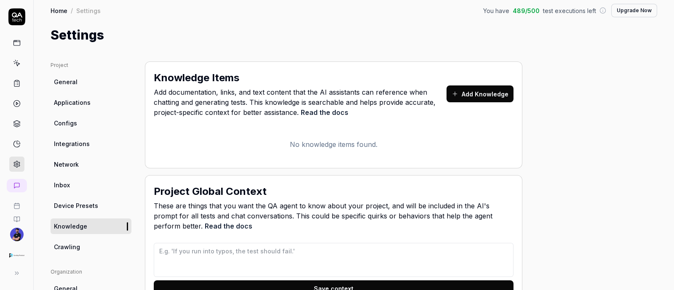
scroll to position [0, 0]
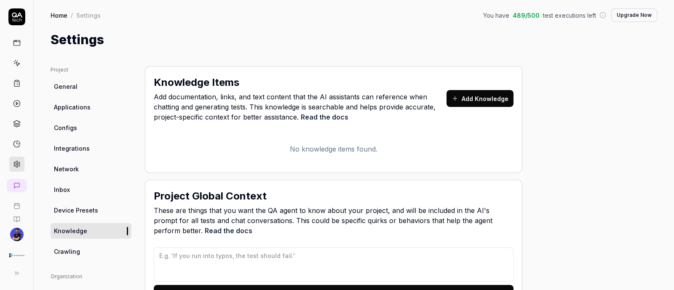
click at [93, 249] on link "Crawling" at bounding box center [91, 252] width 81 height 16
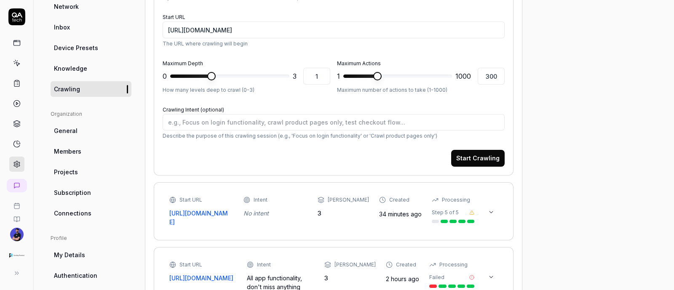
scroll to position [105, 0]
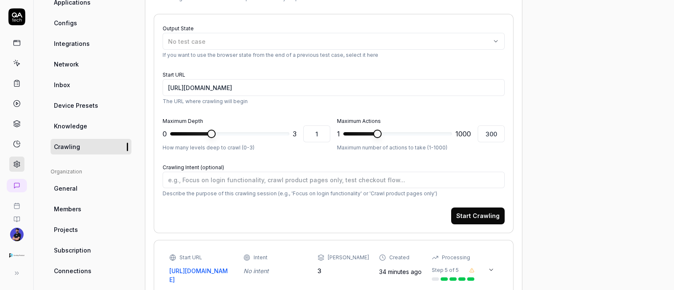
click at [337, 170] on div "Crawling Intent (optional) Describe the purpose of this crawling session (e.g.,…" at bounding box center [334, 180] width 342 height 36
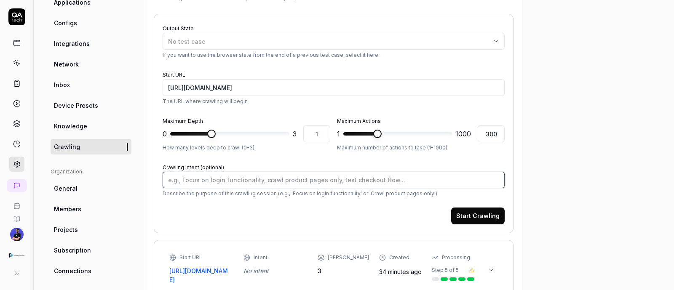
click at [330, 175] on textarea "Crawling Intent (optional)" at bounding box center [334, 180] width 342 height 16
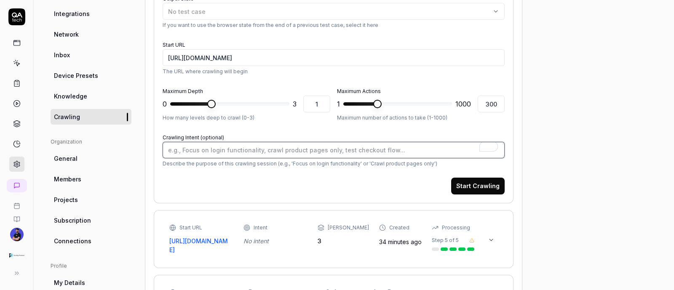
scroll to position [158, 0]
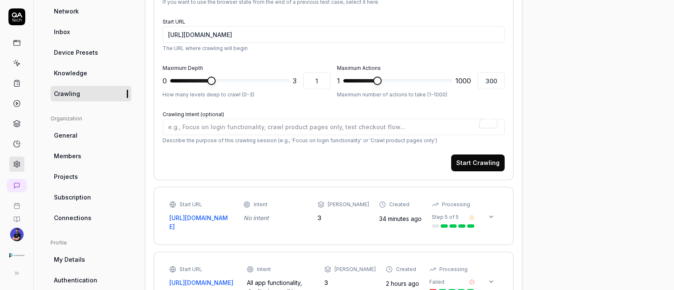
click at [488, 214] on icon at bounding box center [491, 217] width 7 height 7
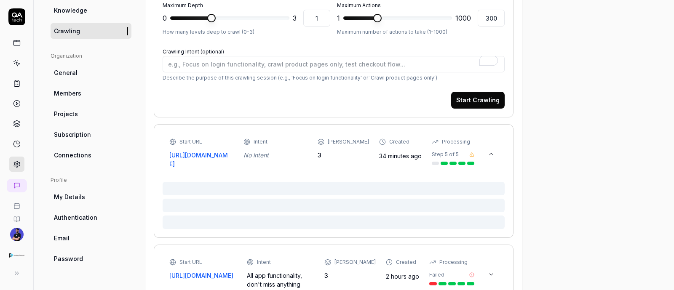
scroll to position [263, 0]
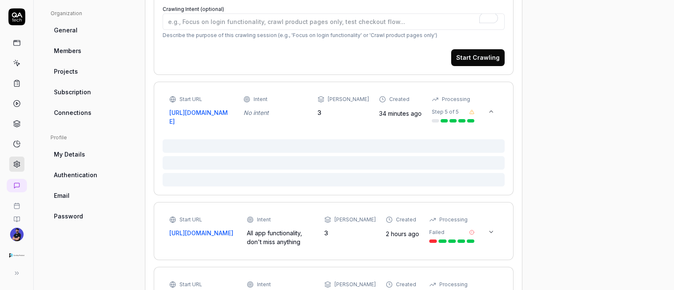
click at [492, 111] on icon at bounding box center [491, 112] width 3 height 2
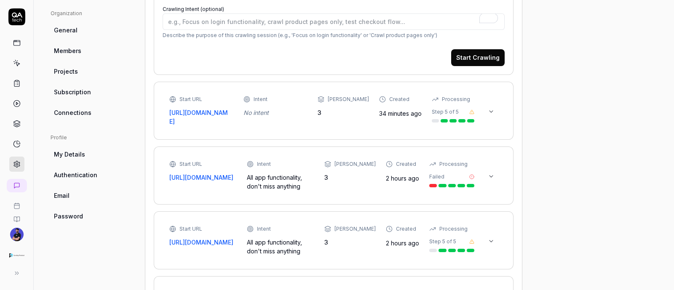
click at [492, 111] on icon at bounding box center [491, 112] width 3 height 2
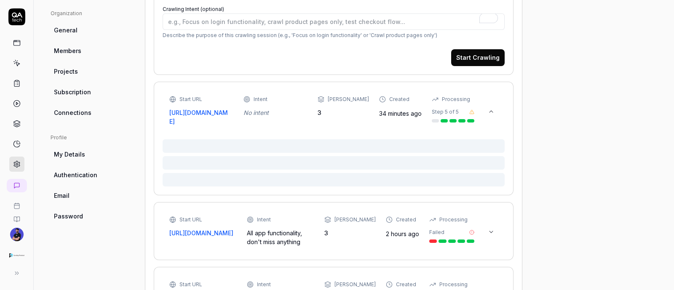
click at [492, 111] on icon at bounding box center [491, 112] width 3 height 2
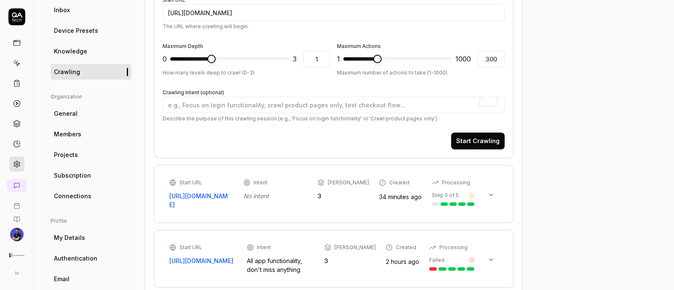
scroll to position [105, 0]
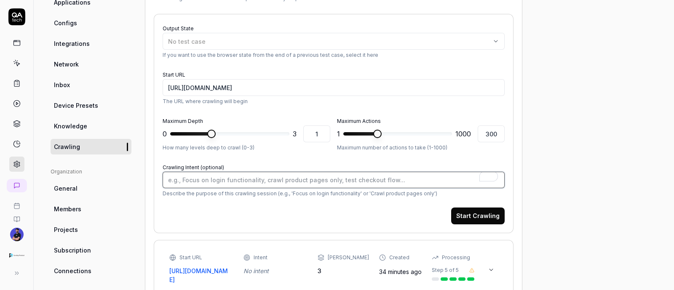
click at [213, 177] on textarea "Crawling Intent (optional)" at bounding box center [334, 180] width 342 height 16
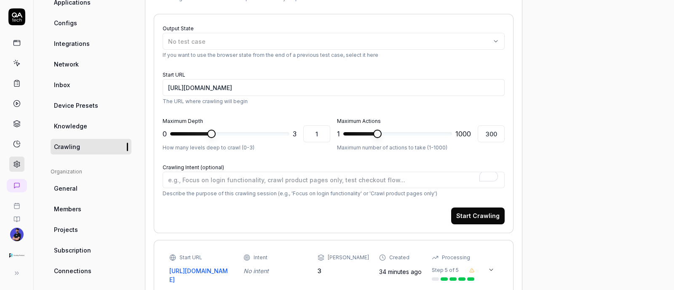
drag, startPoint x: 227, startPoint y: 208, endPoint x: 216, endPoint y: 186, distance: 24.5
click at [226, 211] on div "Start Crawling" at bounding box center [334, 216] width 342 height 17
click at [231, 41] on div "No test case" at bounding box center [329, 41] width 323 height 9
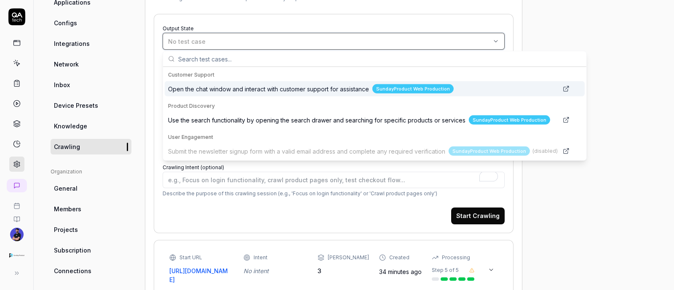
click at [233, 38] on div "No test case" at bounding box center [329, 41] width 323 height 9
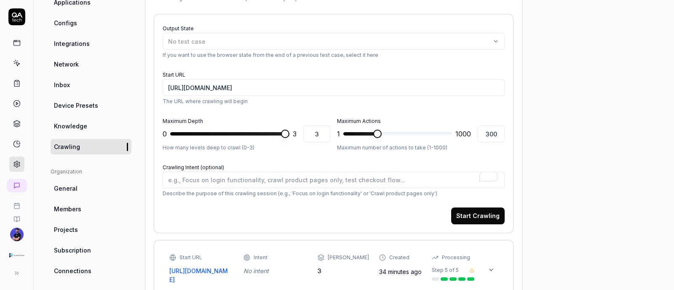
click at [290, 138] on span at bounding box center [285, 134] width 8 height 8
click at [452, 138] on span at bounding box center [448, 134] width 8 height 8
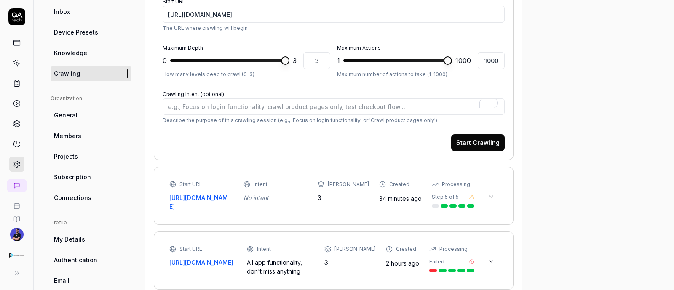
scroll to position [210, 0]
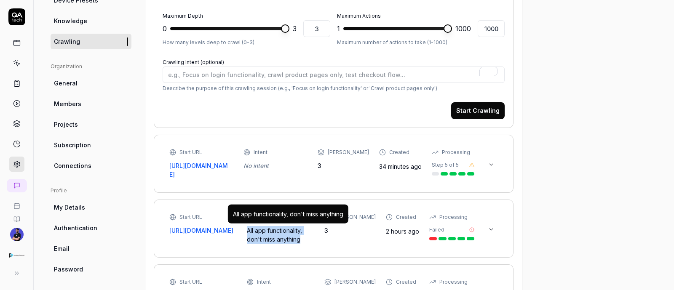
drag, startPoint x: 301, startPoint y: 243, endPoint x: 251, endPoint y: 228, distance: 52.3
click at [251, 228] on div "Start URL [URL][DOMAIN_NAME] Intent All app functionality, don't miss anything …" at bounding box center [334, 229] width 342 height 40
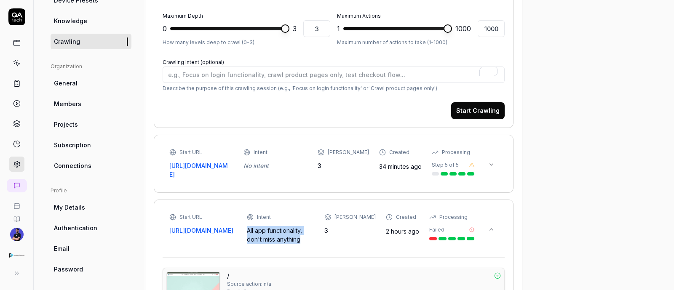
click at [300, 237] on div "All app functionality, don't miss anything" at bounding box center [280, 235] width 67 height 18
copy div "All app functionality, don't miss anything"
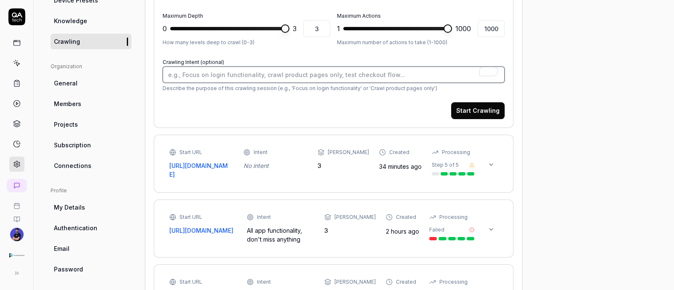
click at [236, 78] on textarea "Crawling Intent (optional)" at bounding box center [334, 75] width 342 height 16
paste textarea "All app functionality, don't miss anything"
click at [223, 72] on textarea "All app functionality, don't miss anything" at bounding box center [334, 75] width 342 height 16
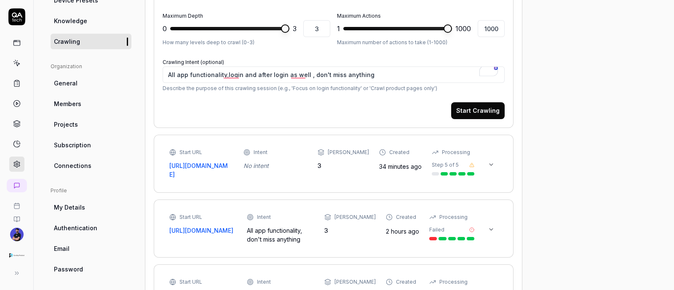
click at [476, 108] on button "Start Crawling" at bounding box center [478, 110] width 54 height 17
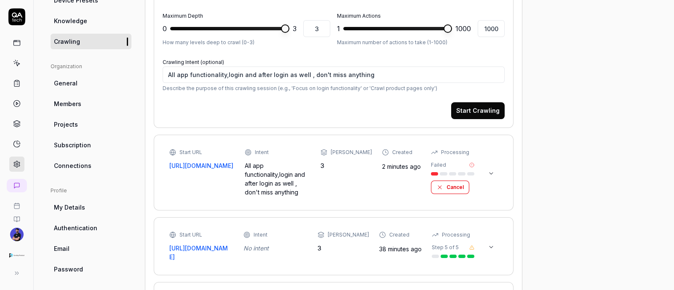
click at [491, 167] on button at bounding box center [491, 173] width 13 height 13
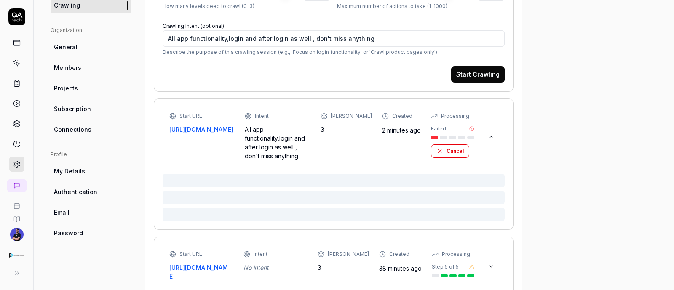
scroll to position [263, 0]
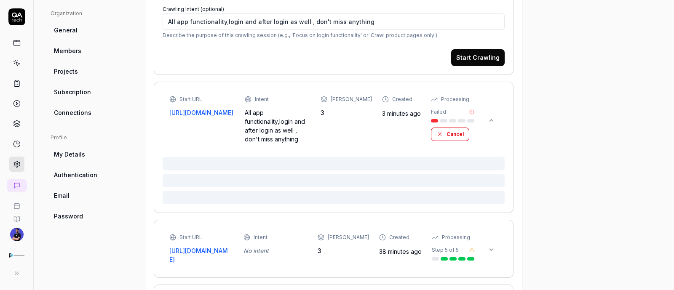
click at [487, 121] on button at bounding box center [491, 120] width 13 height 13
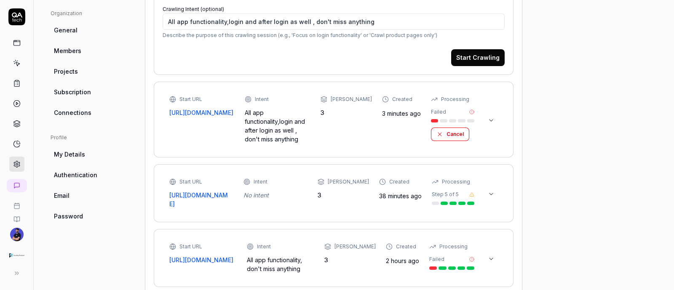
click at [496, 188] on button at bounding box center [491, 194] width 13 height 13
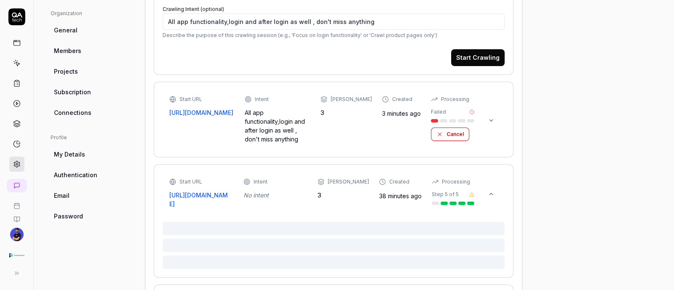
click at [496, 188] on button at bounding box center [491, 194] width 13 height 13
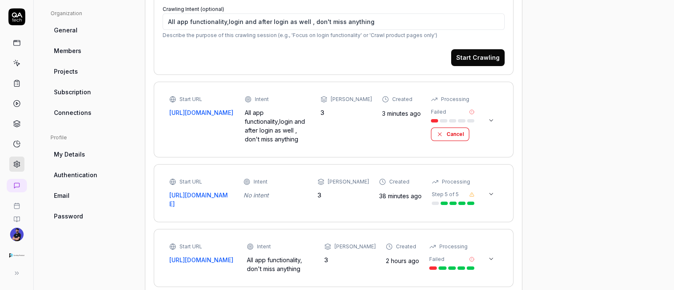
click at [497, 188] on button at bounding box center [491, 194] width 13 height 13
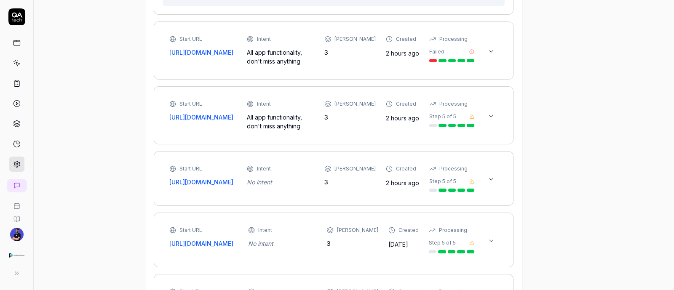
scroll to position [316, 0]
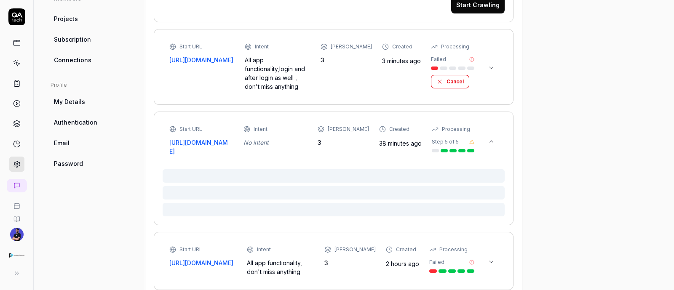
click at [489, 142] on icon at bounding box center [491, 141] width 7 height 7
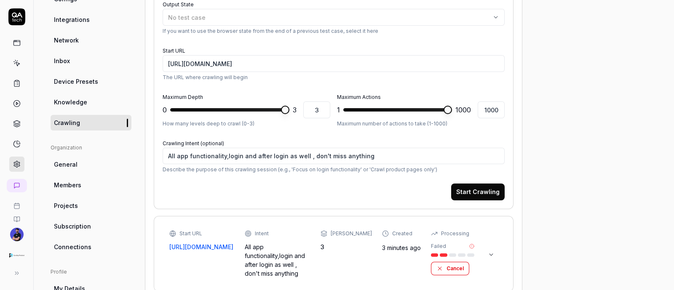
scroll to position [0, 0]
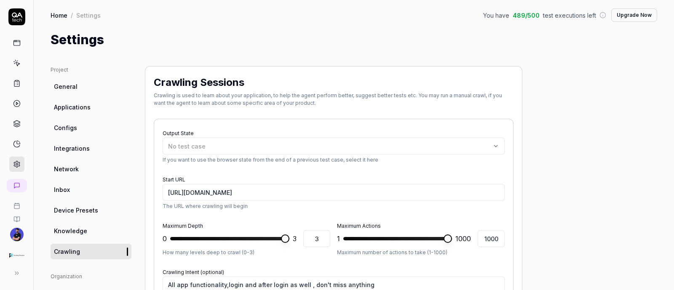
click at [11, 49] on link at bounding box center [16, 42] width 15 height 15
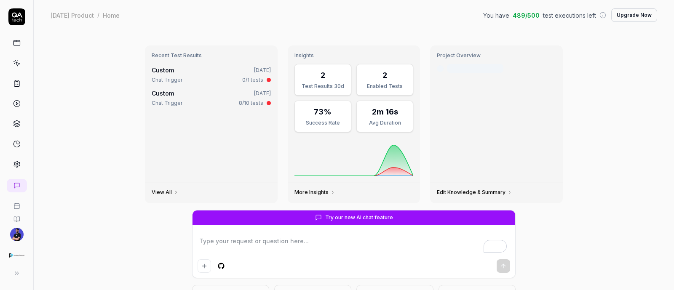
click at [331, 190] on icon at bounding box center [333, 192] width 5 height 5
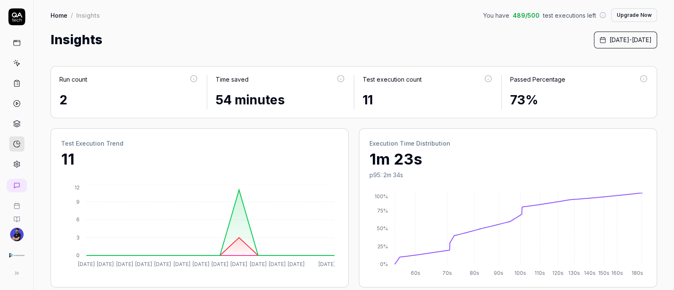
click at [17, 110] on div at bounding box center [16, 103] width 15 height 137
click at [17, 106] on icon at bounding box center [17, 104] width 8 height 8
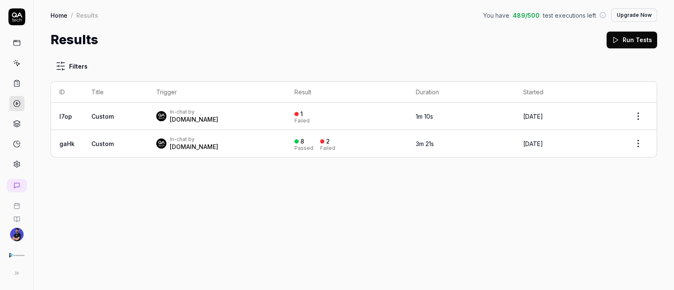
click at [646, 109] on html "Home / Results You have 489 / 500 test executions left Upgrade Now Home / Resul…" at bounding box center [337, 145] width 674 height 290
click at [13, 121] on html "Home / Results You have 489 / 500 test executions left Upgrade Now Home / Resul…" at bounding box center [337, 145] width 674 height 290
click at [13, 121] on icon at bounding box center [17, 124] width 8 height 8
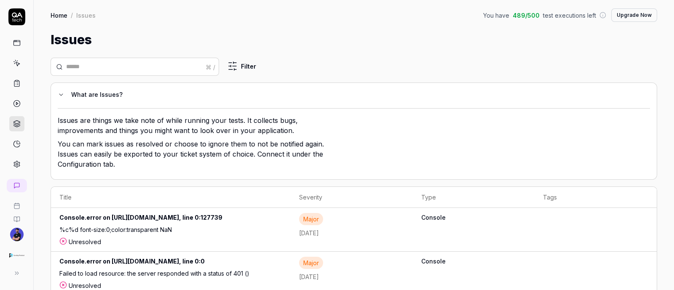
click at [10, 67] on link at bounding box center [16, 63] width 15 height 15
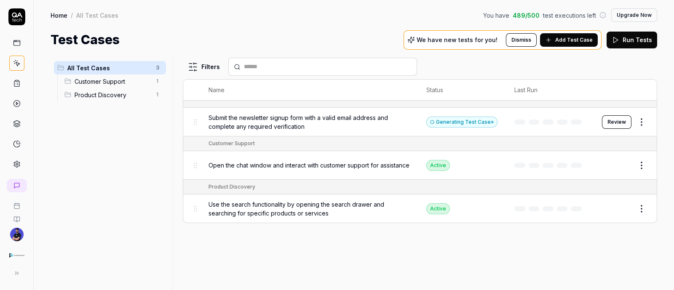
click at [13, 48] on link at bounding box center [16, 42] width 15 height 15
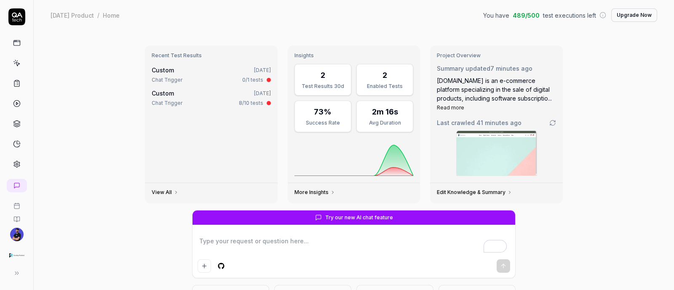
click at [19, 206] on icon at bounding box center [16, 206] width 7 height 7
click at [84, 275] on div "Recent Test Results Custom [DATE] Chat Trigger 0/1 tests Custom [DATE] Chat Tri…" at bounding box center [354, 197] width 641 height 335
click at [22, 259] on img "button" at bounding box center [16, 255] width 15 height 15
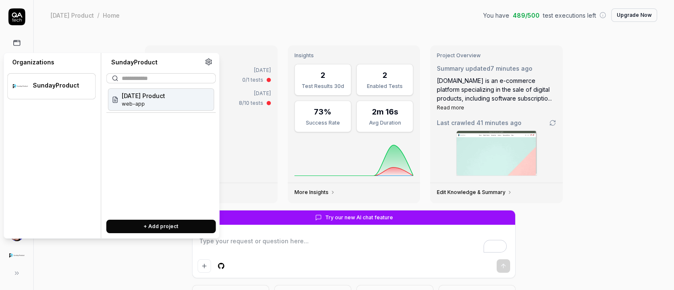
click at [64, 268] on div "Recent Test Results Custom [DATE] Chat Trigger 0/1 tests Custom [DATE] Chat Tri…" at bounding box center [354, 197] width 641 height 335
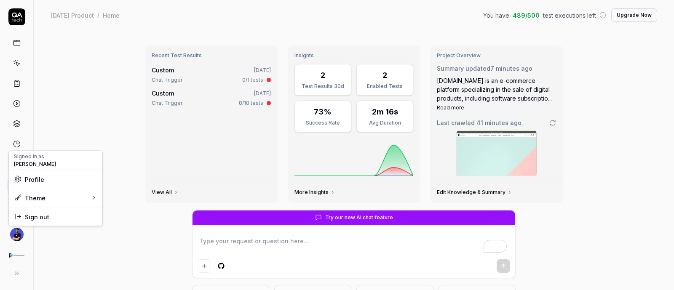
click at [13, 235] on html "[DATE] Product / Home You have 489 / 500 test executions left Upgrade Now [DATE…" at bounding box center [337, 145] width 674 height 290
click at [59, 203] on div "Theme" at bounding box center [56, 198] width 94 height 19
click at [123, 222] on div "Dark" at bounding box center [131, 218] width 21 height 13
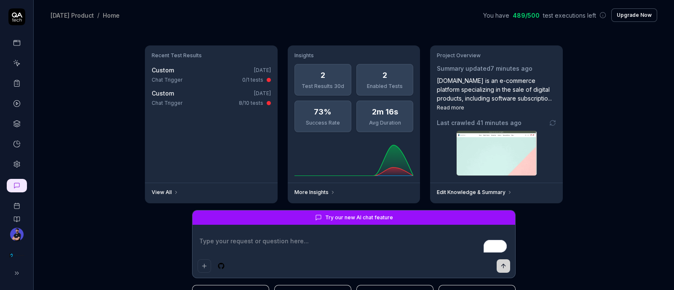
click at [15, 35] on div at bounding box center [16, 90] width 33 height 164
click at [17, 40] on icon at bounding box center [17, 43] width 8 height 8
click at [18, 65] on icon at bounding box center [17, 63] width 8 height 8
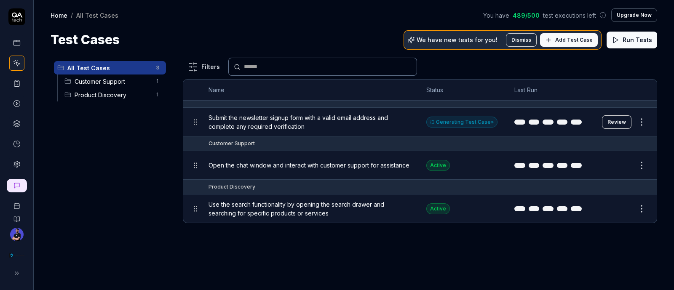
click at [368, 254] on div "Filters Name Status Last Run Submit the newsletter signup form with a valid ema…" at bounding box center [420, 174] width 475 height 233
click at [17, 85] on icon at bounding box center [17, 85] width 1 height 0
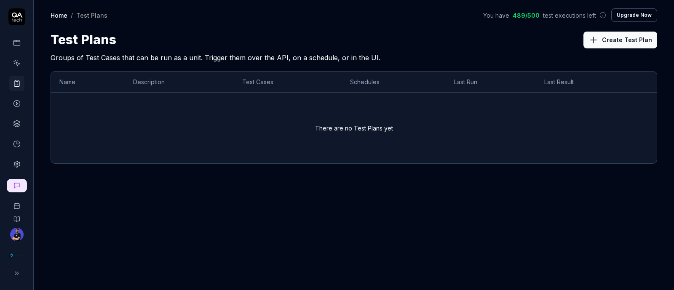
click at [13, 126] on icon at bounding box center [17, 124] width 8 height 8
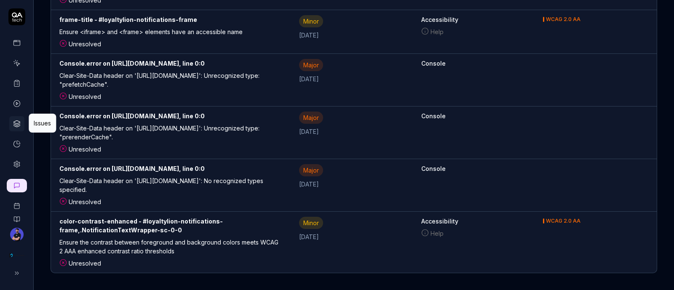
scroll to position [1337, 0]
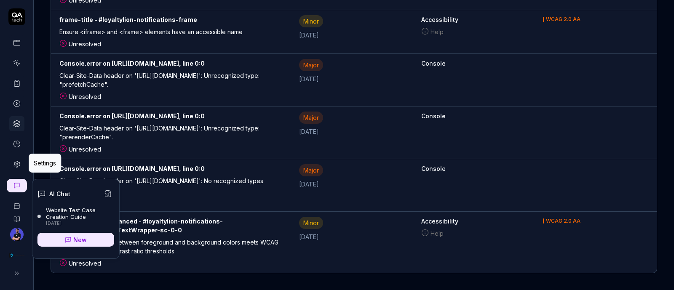
click at [18, 166] on icon at bounding box center [17, 165] width 8 height 8
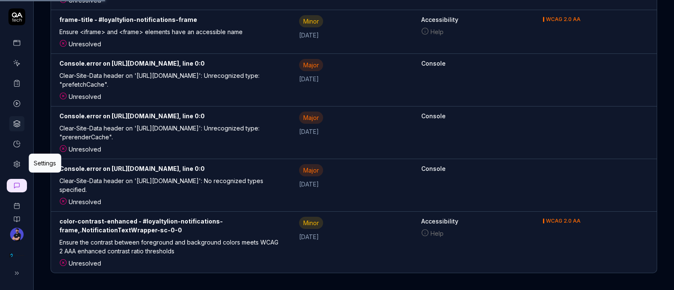
click at [13, 165] on icon at bounding box center [17, 165] width 8 height 8
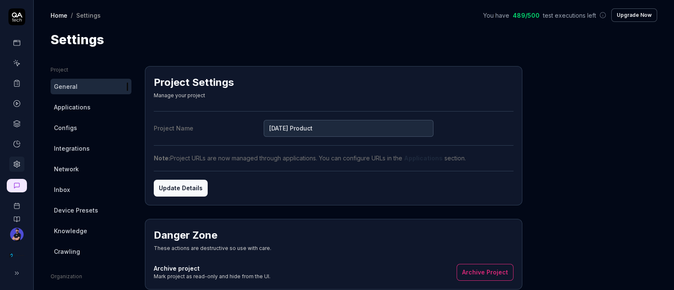
click at [13, 157] on link at bounding box center [16, 164] width 15 height 15
click at [20, 163] on icon at bounding box center [17, 165] width 8 height 8
click at [82, 155] on link "Integrations" at bounding box center [91, 149] width 81 height 16
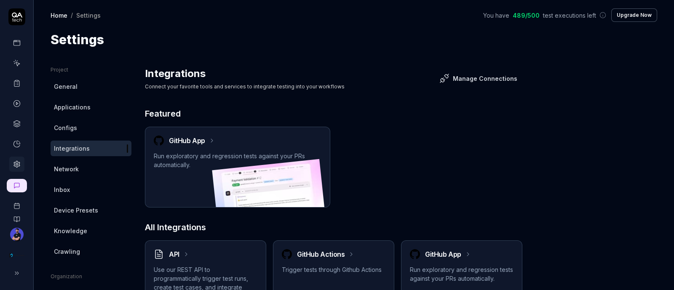
click at [85, 228] on span "Knowledge" at bounding box center [70, 231] width 33 height 9
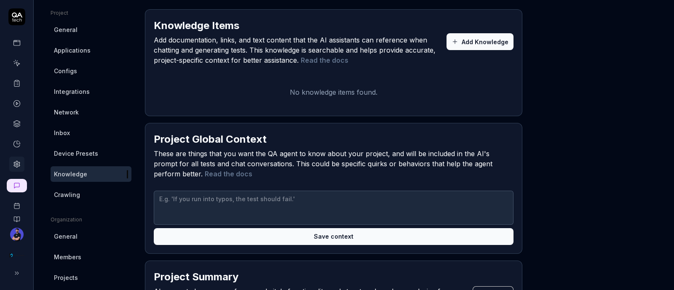
scroll to position [105, 0]
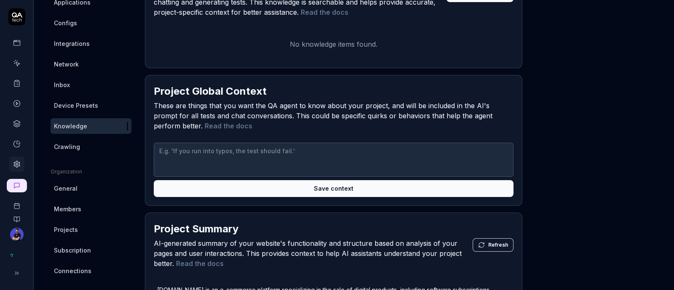
click at [77, 144] on span "Crawling" at bounding box center [67, 146] width 26 height 9
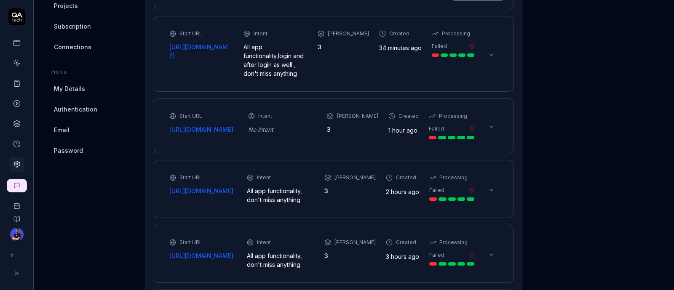
scroll to position [277, 0]
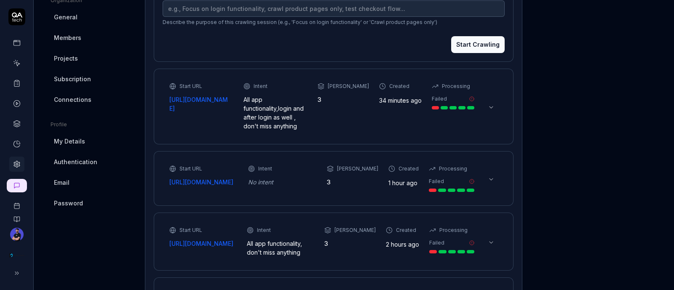
click at [486, 107] on button at bounding box center [491, 107] width 13 height 13
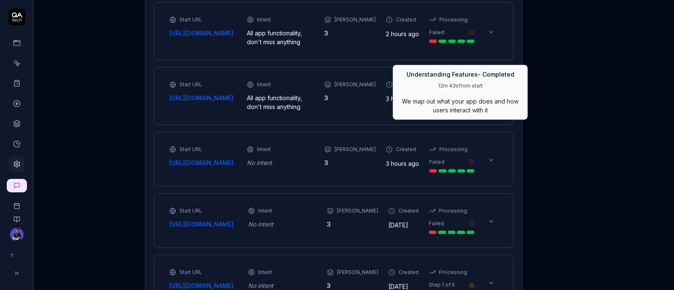
scroll to position [329, 0]
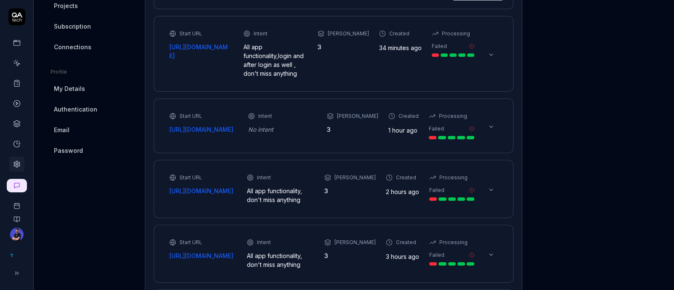
click at [486, 58] on button at bounding box center [491, 54] width 13 height 13
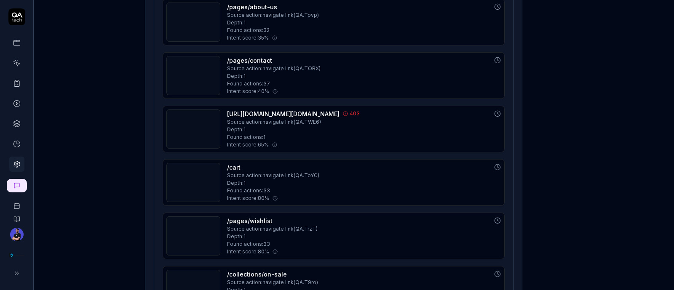
scroll to position [593, 0]
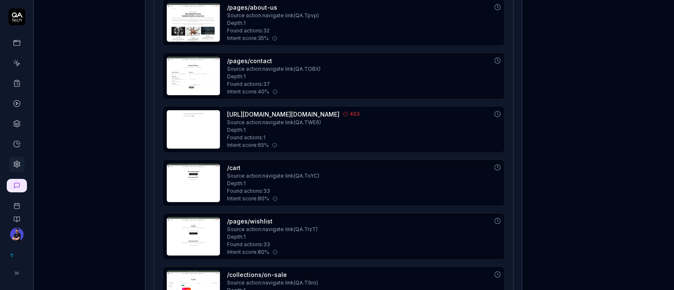
click at [340, 112] on link "https://account.sundayproduct.com/authentication/oauth/authorize?client_id=c433…" at bounding box center [283, 114] width 113 height 9
click at [190, 118] on img at bounding box center [193, 129] width 53 height 38
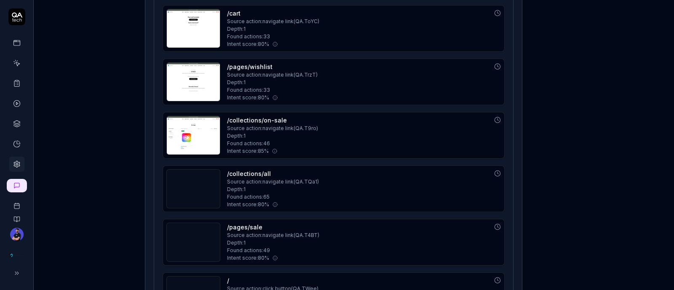
scroll to position [856, 0]
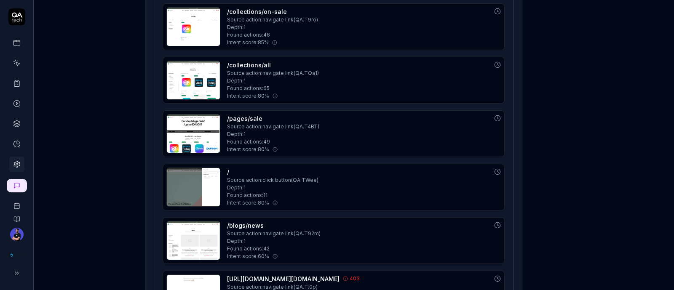
click at [209, 181] on img at bounding box center [193, 187] width 53 height 38
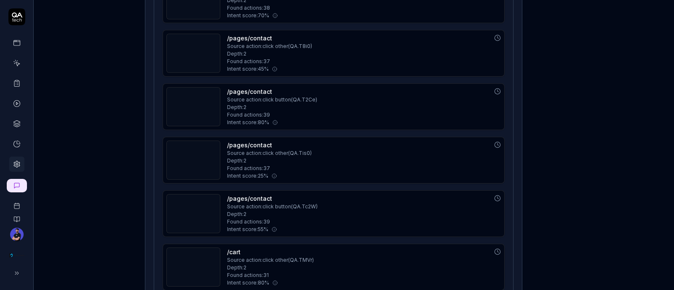
scroll to position [1910, 0]
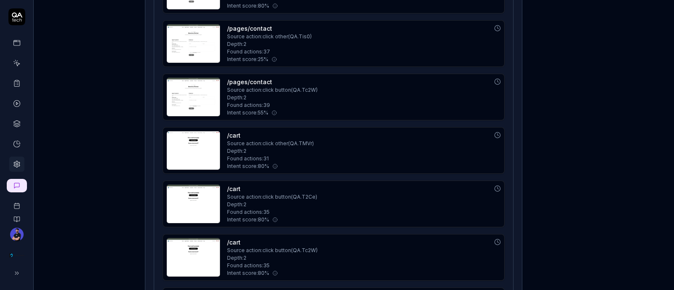
click at [183, 154] on img at bounding box center [193, 151] width 53 height 38
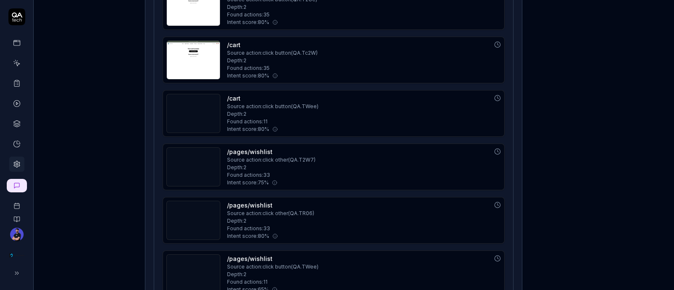
scroll to position [2121, 0]
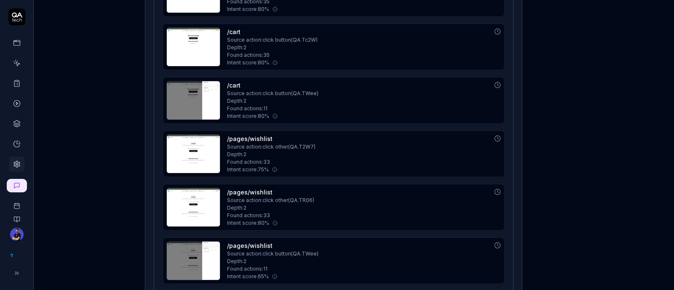
click at [190, 205] on img at bounding box center [193, 207] width 53 height 38
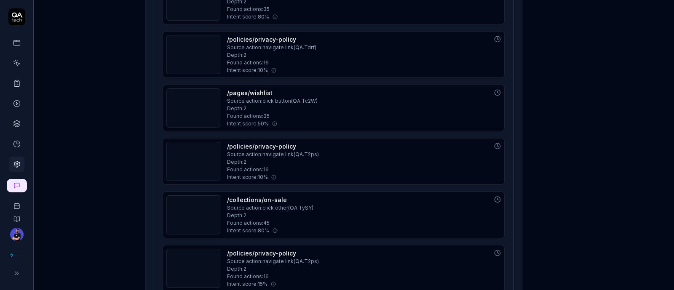
scroll to position [2964, 0]
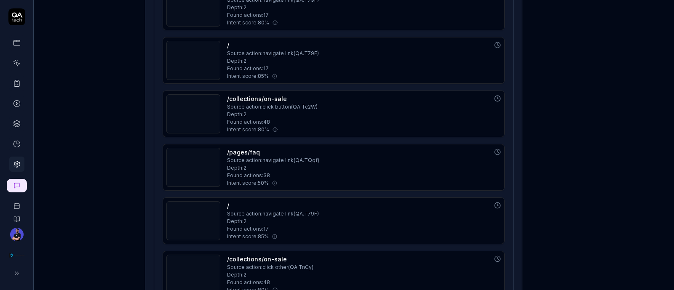
click at [201, 158] on img at bounding box center [193, 167] width 53 height 38
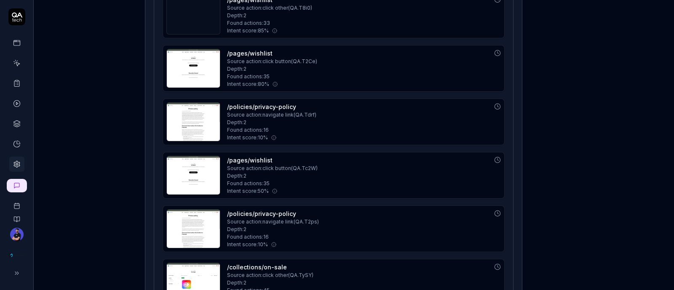
scroll to position [2332, 0]
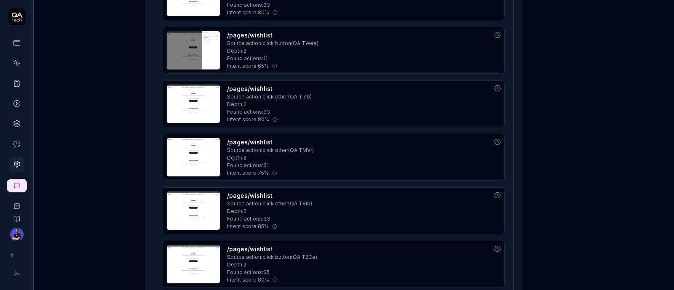
click at [22, 50] on link at bounding box center [16, 42] width 15 height 15
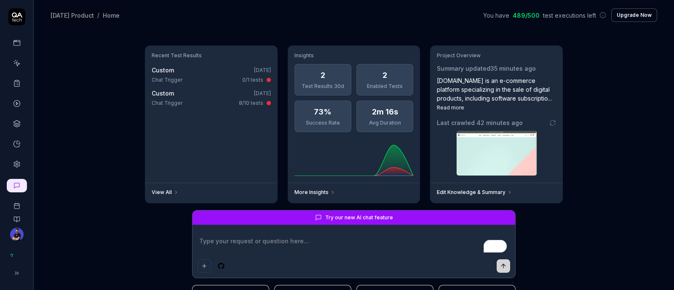
click at [8, 160] on div at bounding box center [16, 90] width 33 height 164
click at [17, 163] on icon at bounding box center [17, 165] width 8 height 8
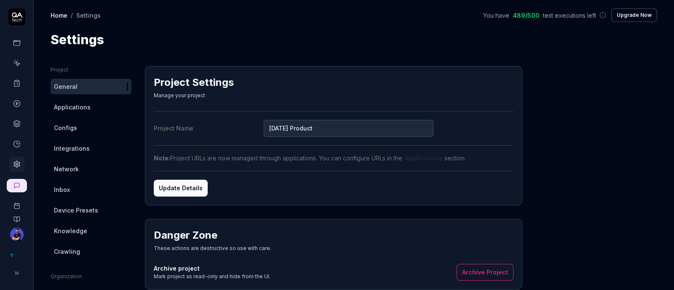
click at [85, 110] on span "Applications" at bounding box center [72, 107] width 37 height 9
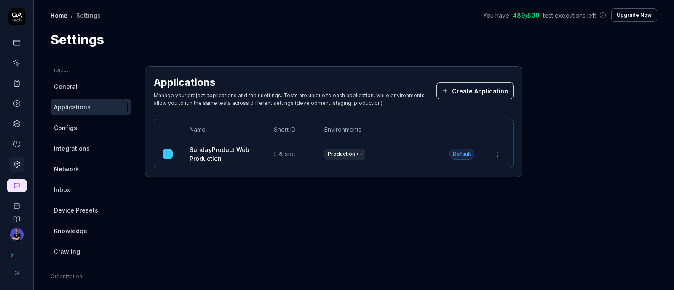
click at [81, 127] on link "Configs" at bounding box center [91, 128] width 81 height 16
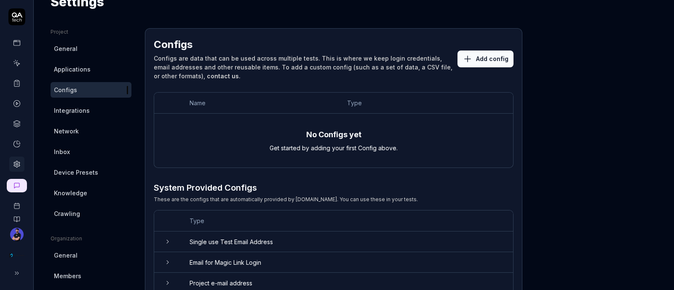
scroll to position [105, 0]
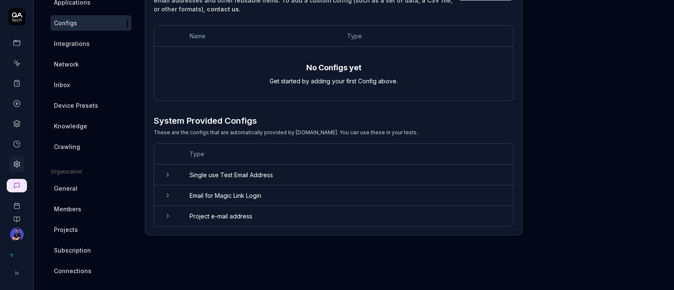
click at [70, 148] on span "Crawling" at bounding box center [67, 146] width 26 height 9
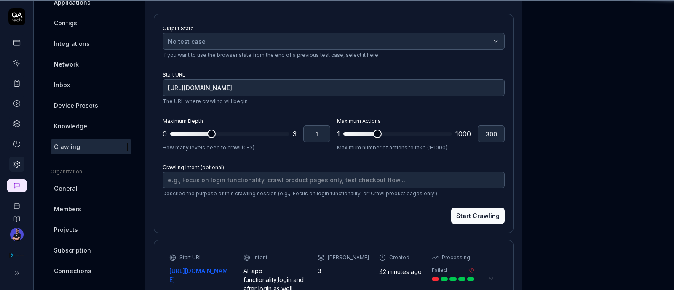
scroll to position [66, 0]
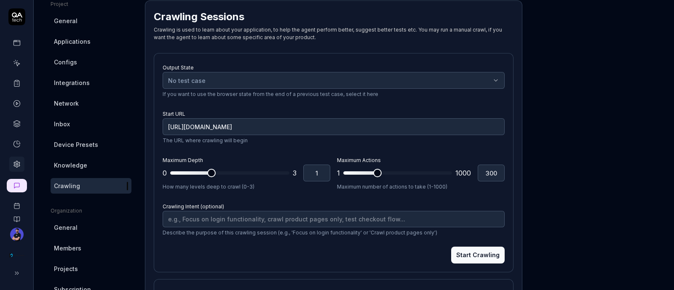
click at [75, 192] on link "Crawling" at bounding box center [91, 186] width 81 height 16
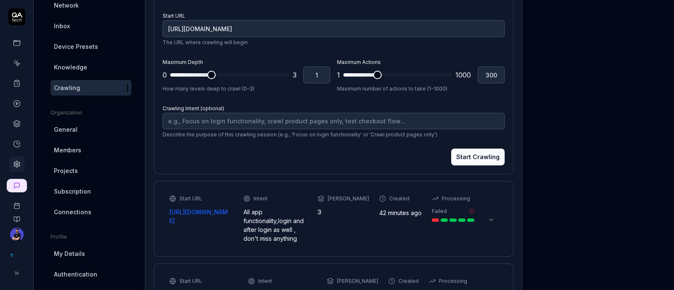
scroll to position [78, 0]
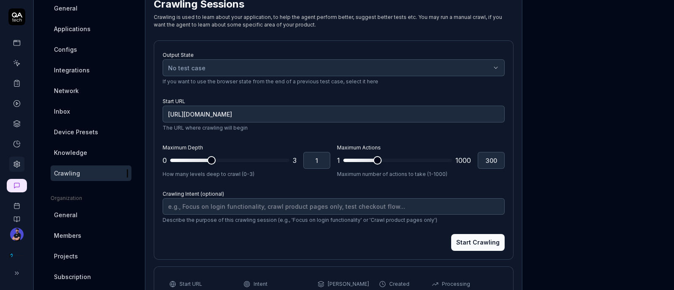
click at [67, 213] on span "General" at bounding box center [66, 215] width 24 height 9
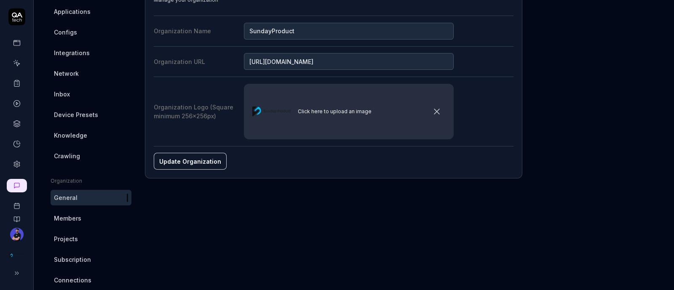
scroll to position [105, 0]
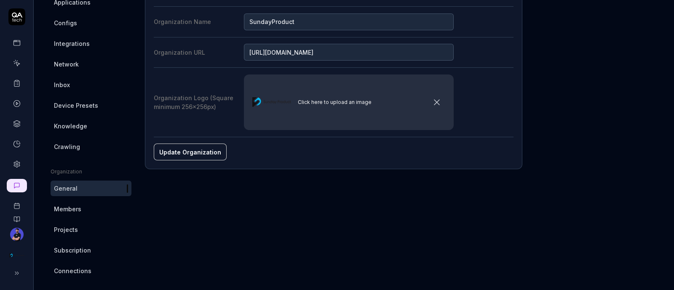
click at [86, 215] on link "Members" at bounding box center [91, 210] width 81 height 16
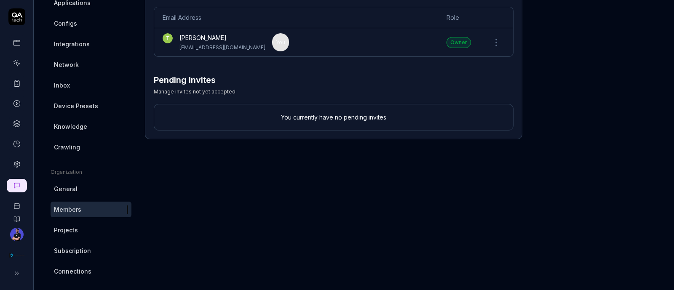
scroll to position [118, 0]
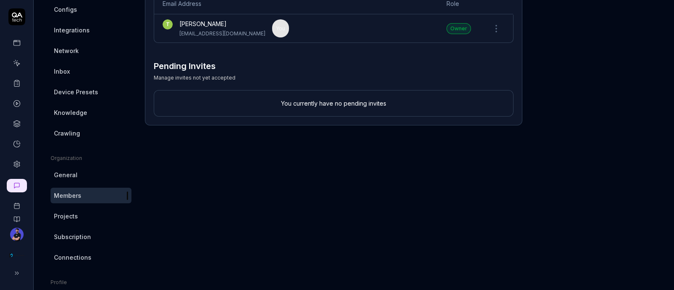
click at [57, 219] on span "Projects" at bounding box center [66, 216] width 24 height 9
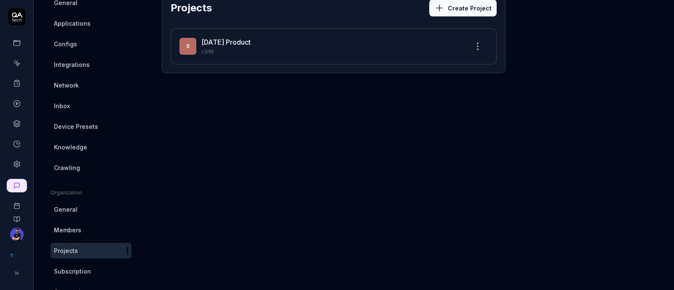
scroll to position [171, 0]
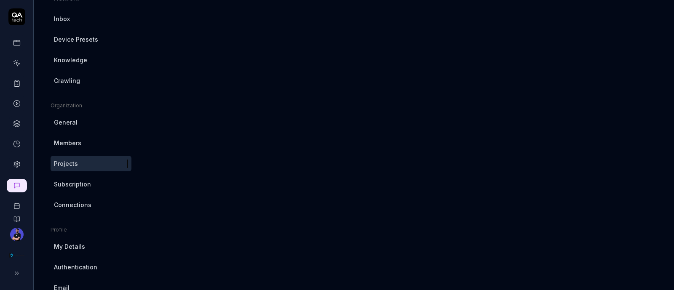
click at [103, 180] on link "Subscription" at bounding box center [91, 185] width 81 height 16
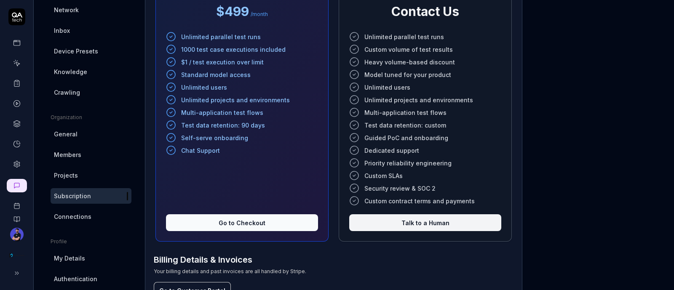
scroll to position [224, 0]
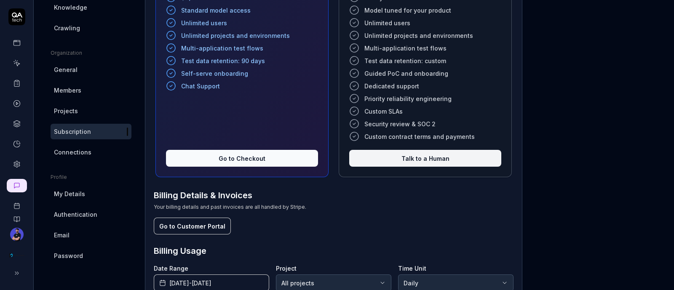
click at [91, 151] on link "Connections" at bounding box center [91, 153] width 81 height 16
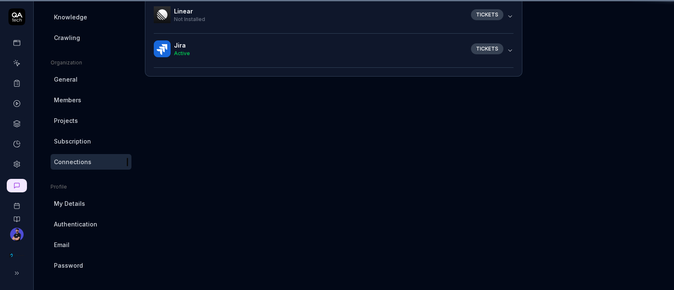
scroll to position [66, 0]
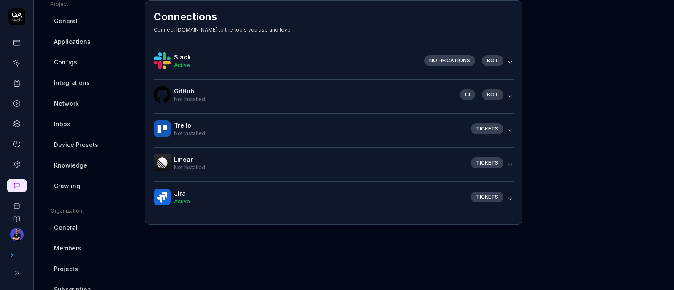
click at [510, 200] on icon "button" at bounding box center [510, 199] width 7 height 7
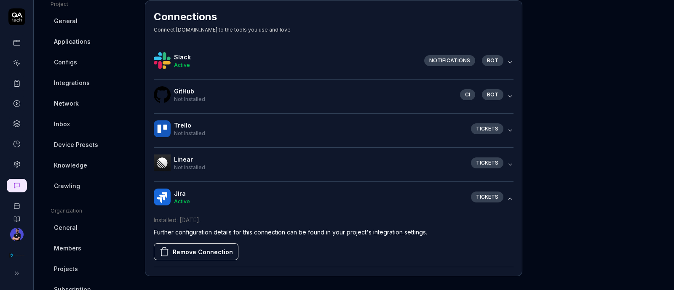
click at [510, 197] on icon "button" at bounding box center [510, 199] width 7 height 7
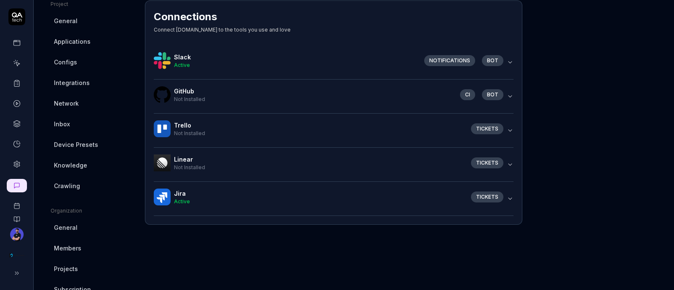
click at [510, 197] on icon "button" at bounding box center [510, 199] width 7 height 7
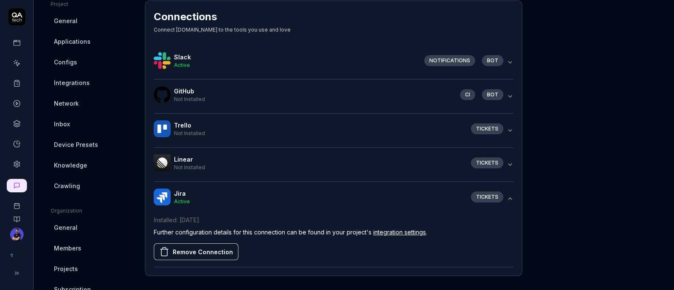
click at [398, 229] on link "integration settings" at bounding box center [400, 232] width 53 height 7
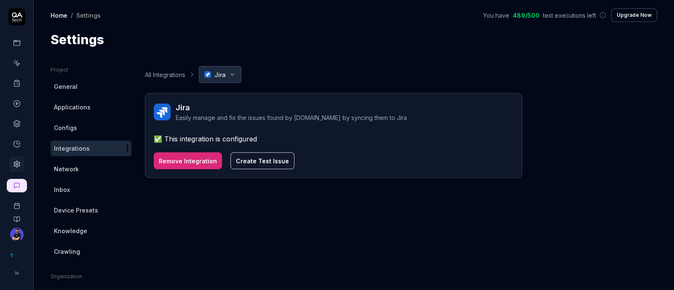
click at [268, 159] on button "Create Test Issue" at bounding box center [263, 161] width 64 height 17
click at [254, 164] on button "Create Test Issue" at bounding box center [263, 161] width 64 height 17
click at [269, 167] on button "Create Test Issue" at bounding box center [263, 161] width 64 height 17
click at [211, 83] on div "All Integrations Jira Jira Easily manage and fix the issues found by QA.tech by…" at bounding box center [334, 122] width 378 height 112
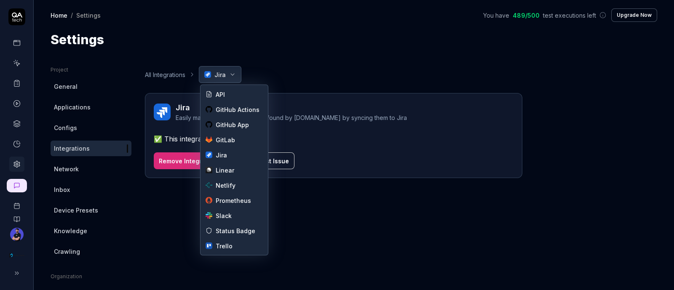
click at [221, 81] on html "Home / Settings You have 489 / 500 test executions left Upgrade Now Home / Sett…" at bounding box center [337, 145] width 674 height 290
click at [320, 73] on html "Home / Settings You have 489 / 500 test executions left Upgrade Now Home / Sett…" at bounding box center [337, 145] width 674 height 290
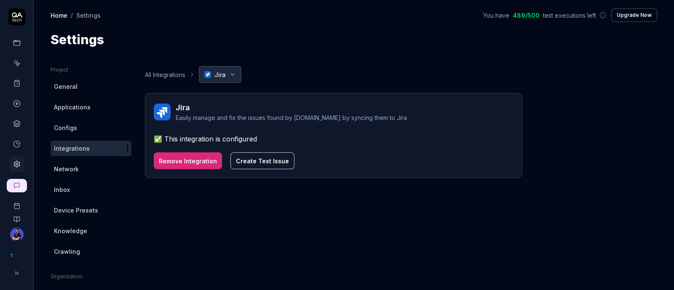
click at [171, 71] on link "All Integrations" at bounding box center [165, 74] width 40 height 9
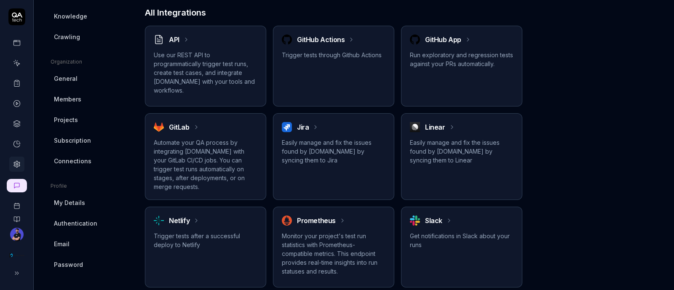
scroll to position [311, 0]
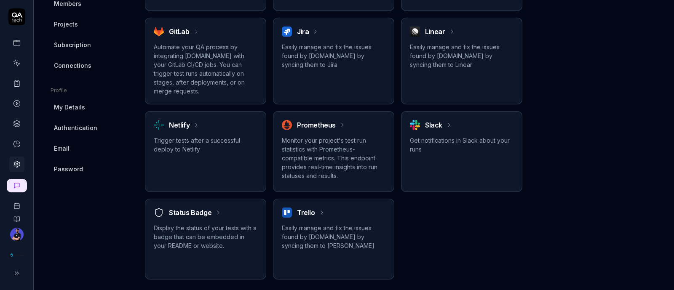
click at [425, 120] on h2 "Slack" at bounding box center [433, 125] width 17 height 10
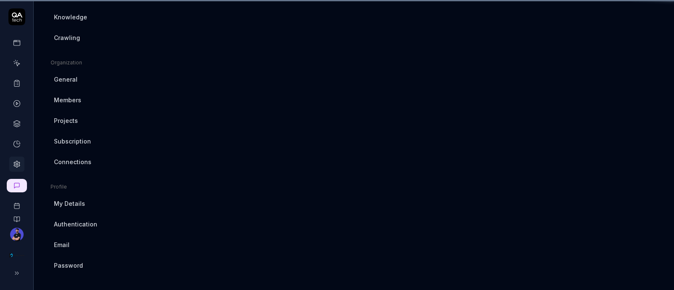
scroll to position [66, 0]
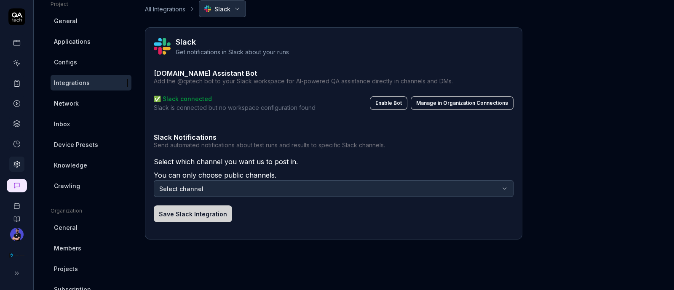
click at [218, 195] on body "Home / Settings You have 489 / 500 test executions left Upgrade Now Home / Sett…" at bounding box center [337, 145] width 674 height 290
click at [201, 216] on button "Save Slack Integration" at bounding box center [193, 214] width 78 height 17
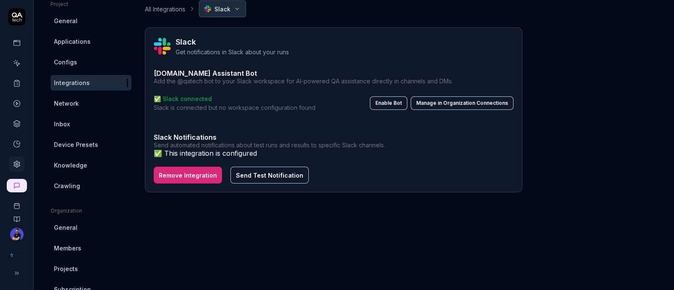
click at [62, 68] on link "Configs" at bounding box center [91, 62] width 81 height 16
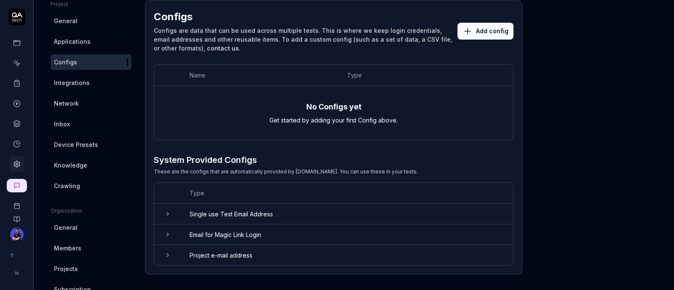
click at [482, 36] on button "Add config" at bounding box center [486, 31] width 56 height 17
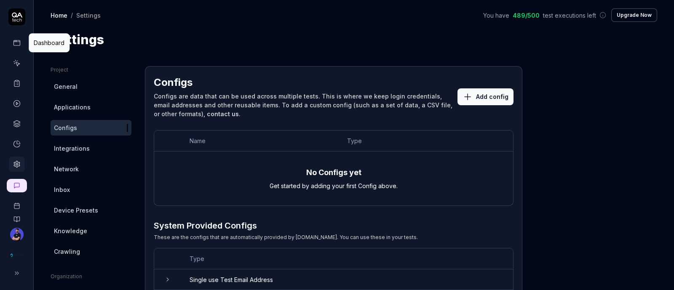
click at [15, 40] on icon at bounding box center [17, 43] width 8 height 8
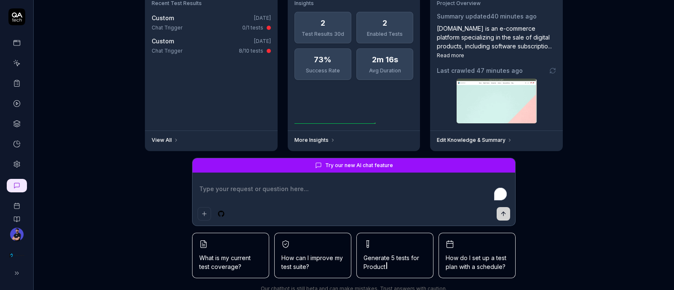
scroll to position [75, 0]
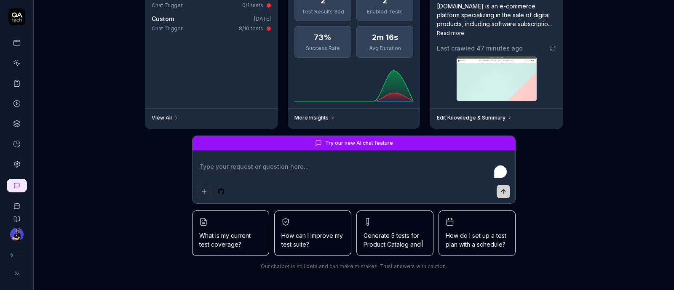
click at [344, 192] on div at bounding box center [354, 191] width 313 height 13
click at [20, 268] on button at bounding box center [15, 273] width 17 height 17
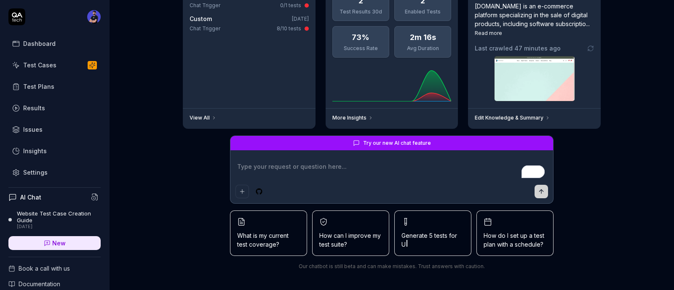
click at [38, 212] on div "Website Test Case Creation Guide" at bounding box center [59, 217] width 84 height 14
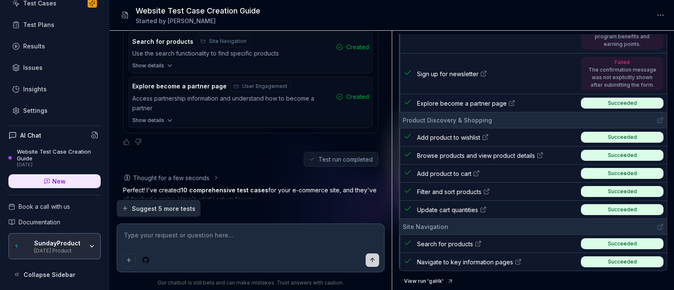
scroll to position [711, 0]
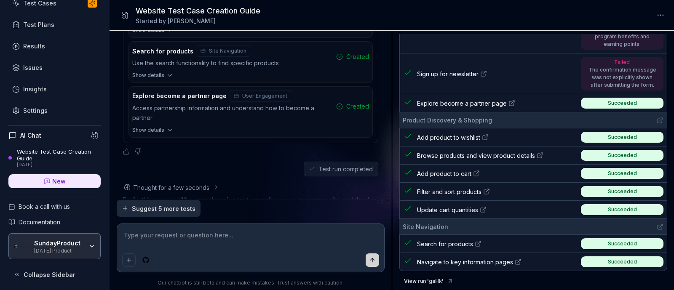
click at [28, 132] on h4 "AI Chat" at bounding box center [30, 135] width 21 height 9
click at [91, 136] on icon at bounding box center [95, 136] width 8 height 8
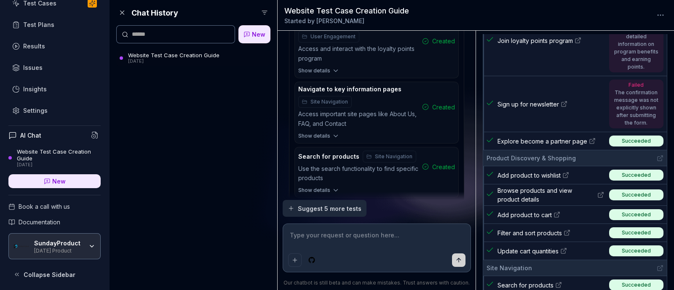
scroll to position [935, 0]
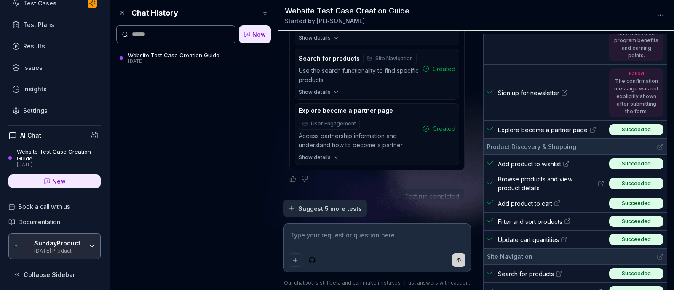
click at [163, 54] on div "Website Test Case Creation Guide" at bounding box center [173, 55] width 91 height 7
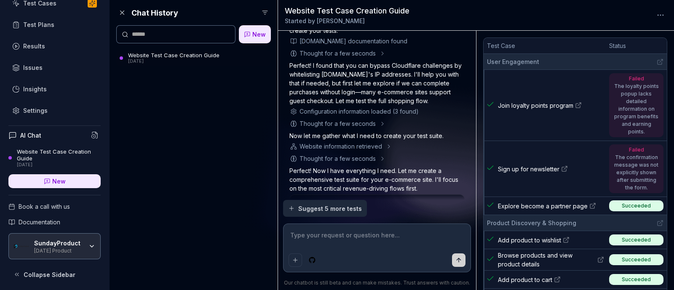
scroll to position [461, 0]
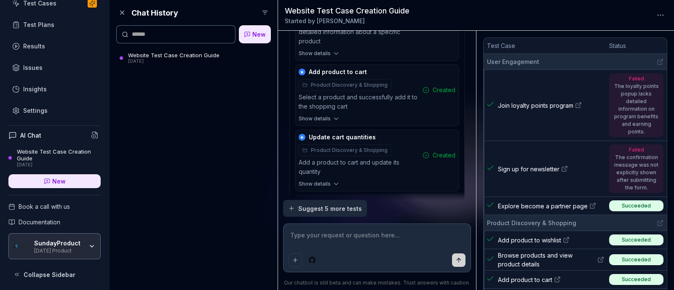
click at [655, 13] on html "Dashboard Test Cases Test Plans Results Issues Insights Settings AI Chat Websit…" at bounding box center [337, 145] width 674 height 290
click at [462, 11] on html "Dashboard Test Cases Test Plans Results Issues Insights Settings AI Chat Websit…" at bounding box center [337, 145] width 674 height 290
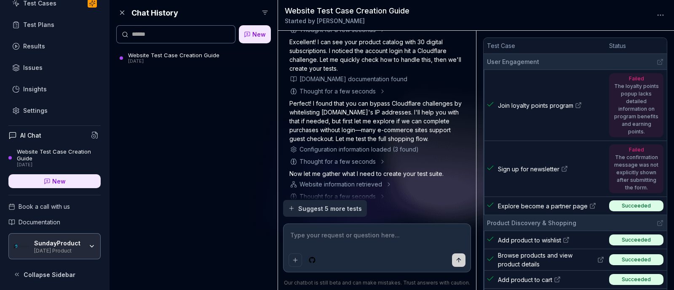
scroll to position [145, 0]
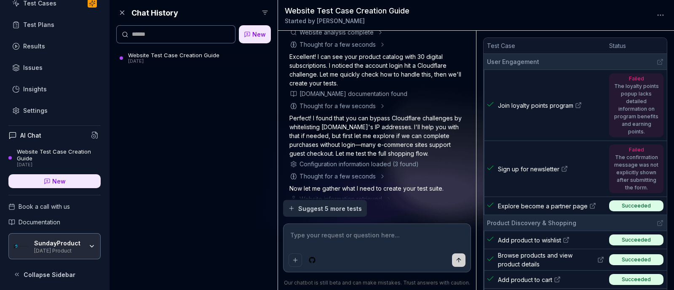
click at [40, 110] on div "Settings" at bounding box center [35, 110] width 24 height 9
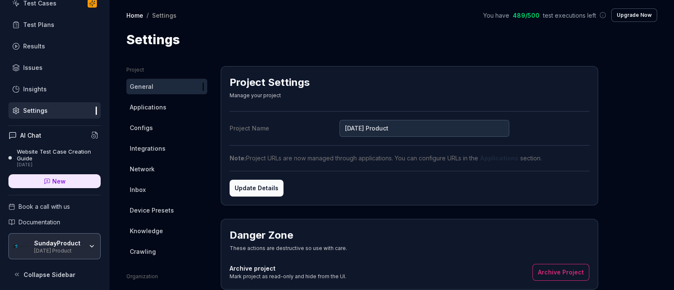
click at [89, 132] on button at bounding box center [95, 135] width 12 height 12
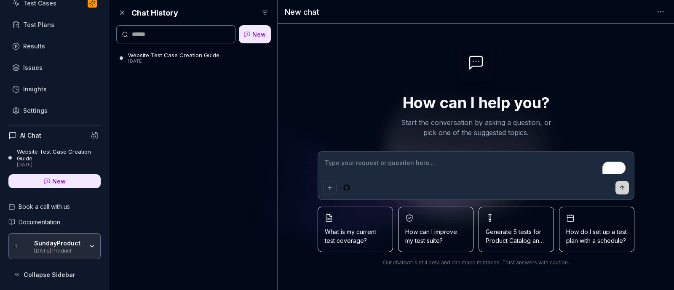
click at [335, 167] on textarea "To enrich screen reader interactions, please activate Accessibility in Grammarl…" at bounding box center [476, 167] width 306 height 21
click at [262, 8] on html "Dashboard Test Cases Test Plans Results Issues Insights Settings AI Chat Websit…" at bounding box center [337, 145] width 674 height 290
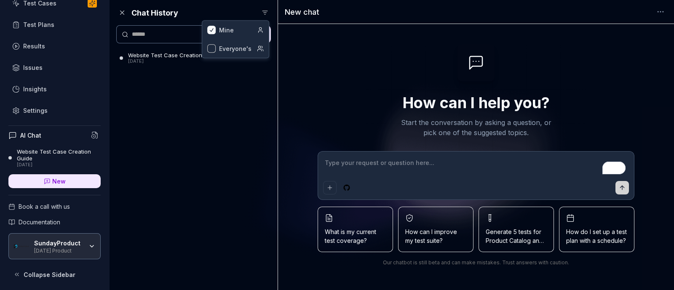
click at [121, 12] on html "Dashboard Test Cases Test Plans Results Issues Insights Settings AI Chat Websit…" at bounding box center [337, 145] width 674 height 290
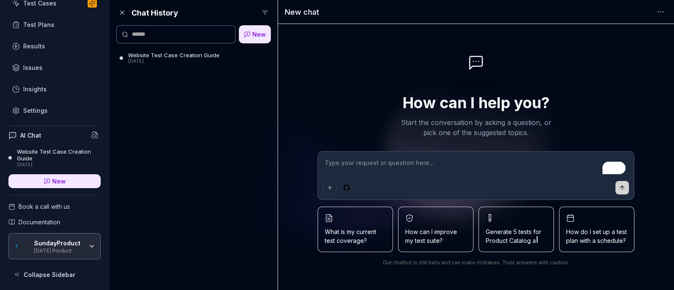
click at [120, 12] on icon at bounding box center [122, 13] width 8 height 8
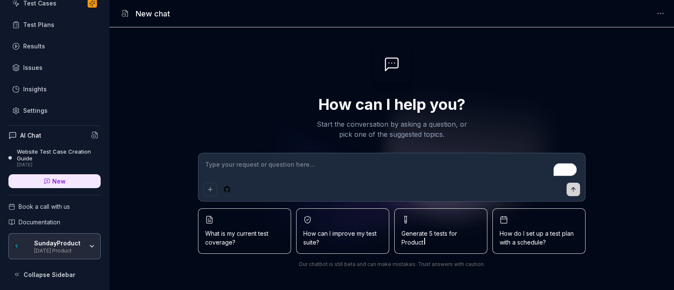
click at [272, 169] on textarea "To enrich screen reader interactions, please activate Accessibility in Grammarl…" at bounding box center [392, 169] width 377 height 21
click at [215, 189] on button "Add attachment" at bounding box center [210, 189] width 13 height 13
type textarea "*"
click at [323, 186] on div at bounding box center [392, 189] width 377 height 13
click at [325, 178] on textarea "To enrich screen reader interactions, please activate Accessibility in Grammarl…" at bounding box center [392, 169] width 377 height 21
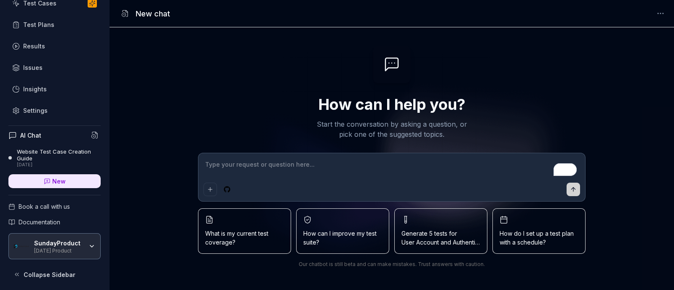
type textarea "*"
type textarea "I"
type textarea "*"
type textarea "I"
type textarea "*"
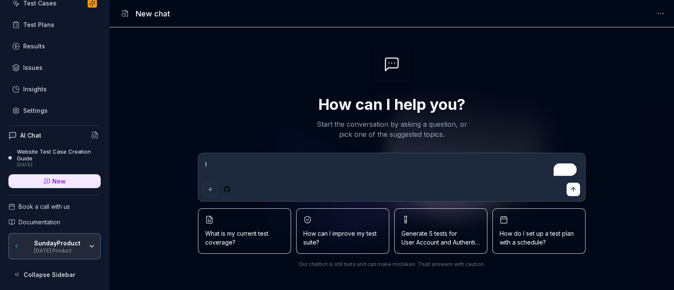
type textarea "I w"
type textarea "*"
type textarea "I wa"
type textarea "*"
type textarea "I waa"
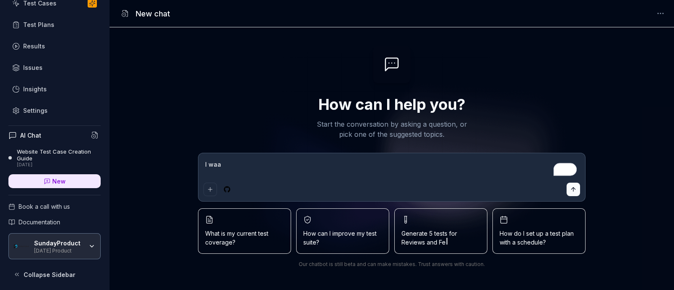
type textarea "*"
type textarea "I wa"
type textarea "*"
type textarea "I wan"
type textarea "*"
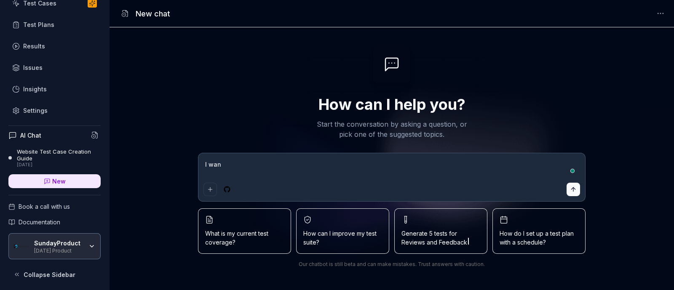
type textarea "I want"
type textarea "*"
type textarea "I want"
type textarea "*"
type textarea "I want t"
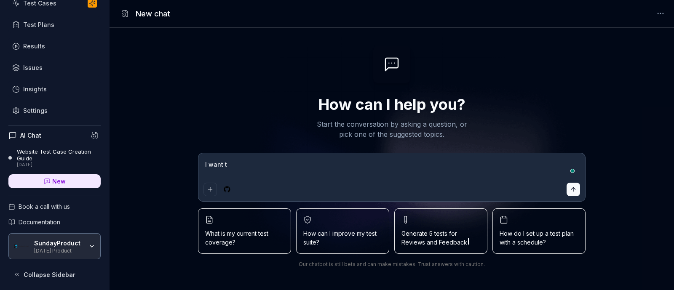
type textarea "*"
type textarea "I want to"
type textarea "*"
type textarea "I want to"
type textarea "*"
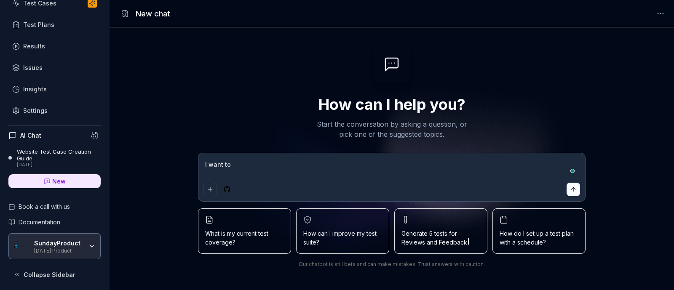
type textarea "I want to a"
type textarea "*"
type textarea "I want to ad"
type textarea "*"
type textarea "I want to add"
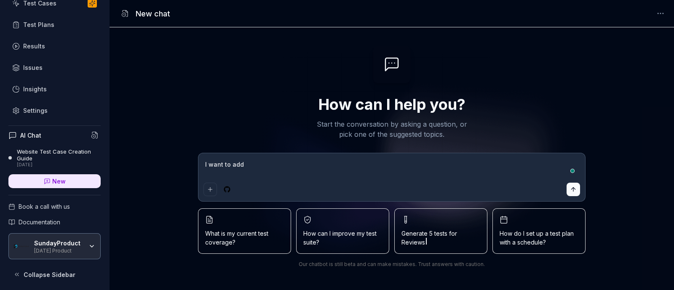
type textarea "*"
type textarea "I want to add"
type textarea "*"
type textarea "I want to add r"
type textarea "*"
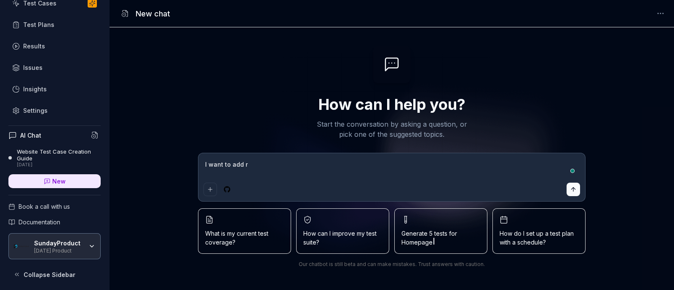
type textarea "I want to add re"
type textarea "*"
type textarea "I want to add reg"
type textarea "*"
type textarea "I want to add re"
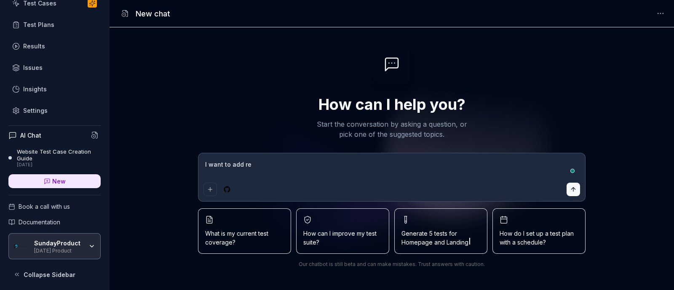
type textarea "*"
type textarea "I want to add r"
type textarea "*"
type textarea "I want to add"
type textarea "*"
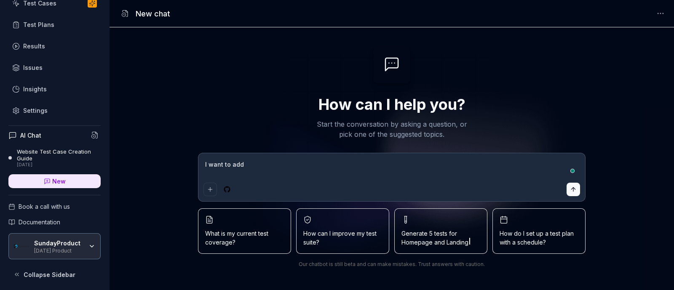
type textarea "I want to add l"
type textarea "*"
type textarea "I want to add lo"
type textarea "*"
type textarea "I want to add log"
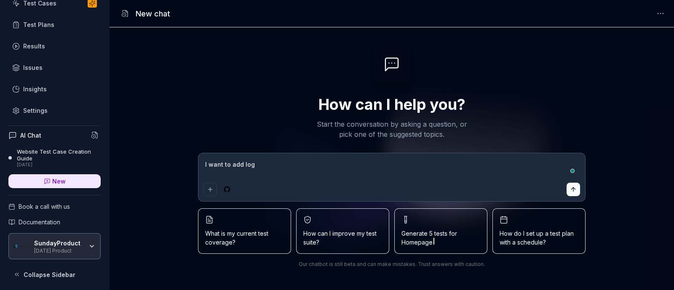
type textarea "*"
type textarea "I want to add logi"
type textarea "*"
type textarea "I want to add login"
type textarea "*"
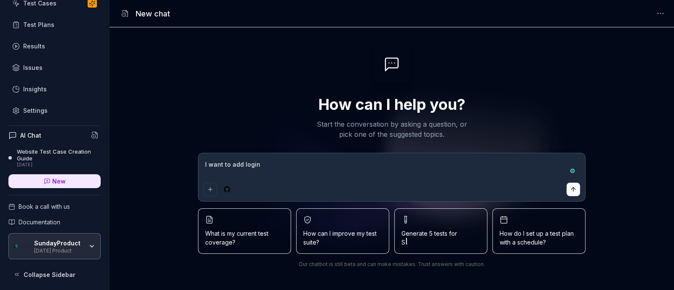
type textarea "I want to add login"
type textarea "*"
type textarea "I want to add login t"
type textarea "*"
type textarea "I want to add login ts"
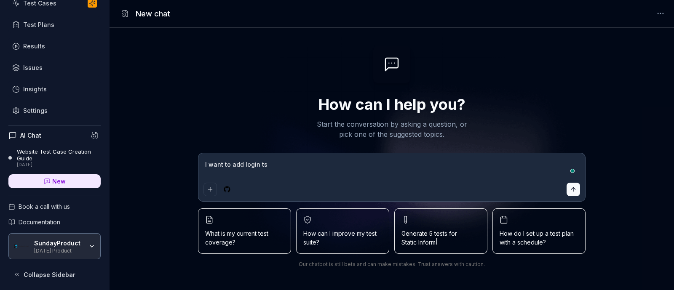
type textarea "*"
type textarea "I want to add login tst"
type textarea "*"
type textarea "I want to add login tst"
type textarea "*"
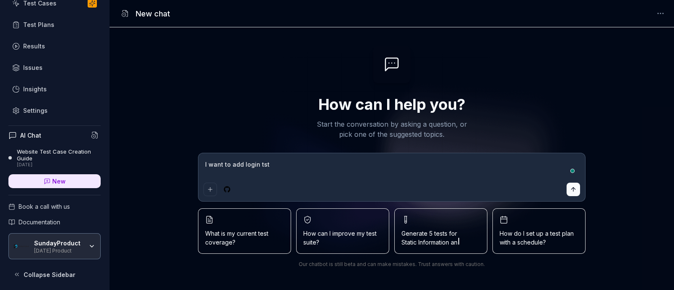
type textarea "I want to add login tst c"
type textarea "*"
type textarea "I want to add login tst ca"
type textarea "*"
type textarea "I want to add login tst c"
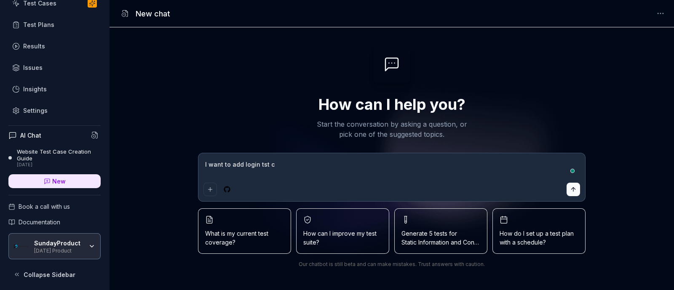
type textarea "*"
type textarea "I want to add login tst"
type textarea "*"
type textarea "I want to add login tst"
type textarea "*"
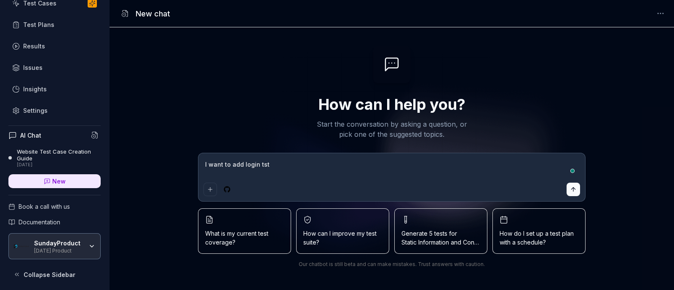
type textarea "I want to add login ts"
type textarea "*"
type textarea "I want to add login t"
type textarea "*"
type textarea "I want to add login te"
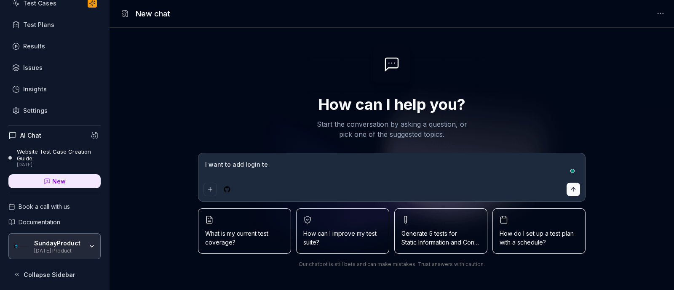
type textarea "*"
type textarea "I want to add login tes"
type textarea "*"
type textarea "I want to add login test"
type textarea "*"
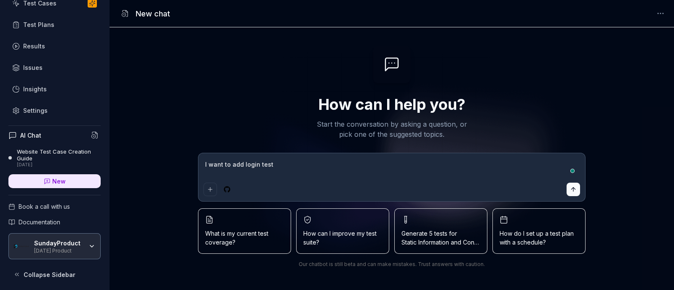
type textarea "I want to add login test"
type textarea "*"
type textarea "I want to add login test ca"
type textarea "*"
type textarea "I want to add login test cae"
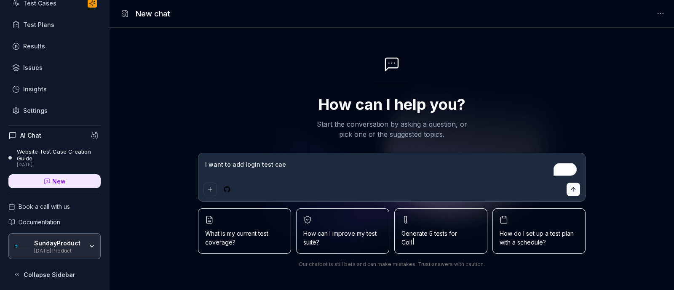
type textarea "*"
type textarea "I want to add login test ca"
type textarea "*"
type textarea "I want to add login test cas"
type textarea "*"
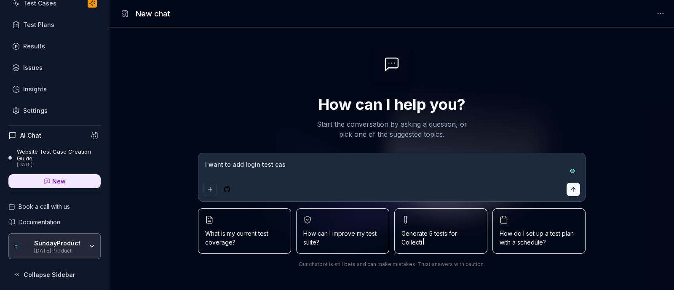
type textarea "I want to add login test case"
type textarea "*"
type textarea "I want to add login test cases"
type textarea "*"
type textarea "I want to add login test cases"
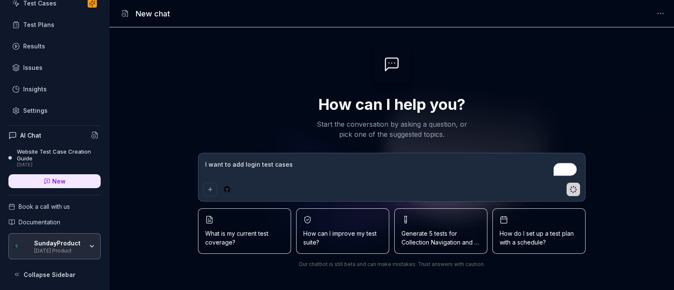
type textarea "*"
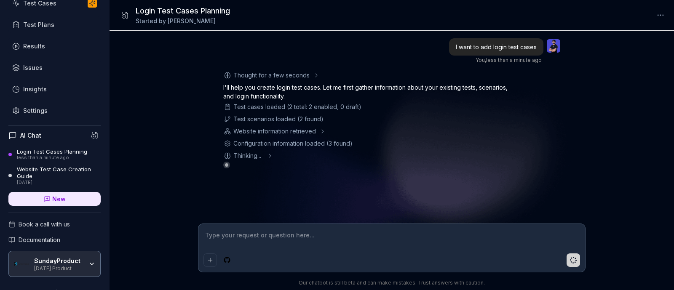
click at [251, 156] on span "Thinking ..." at bounding box center [249, 155] width 30 height 9
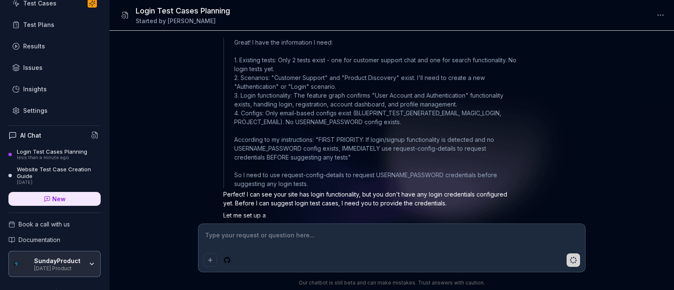
scroll to position [141, 0]
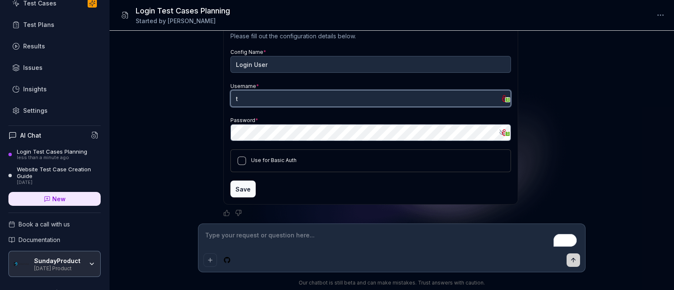
type textarea "*"
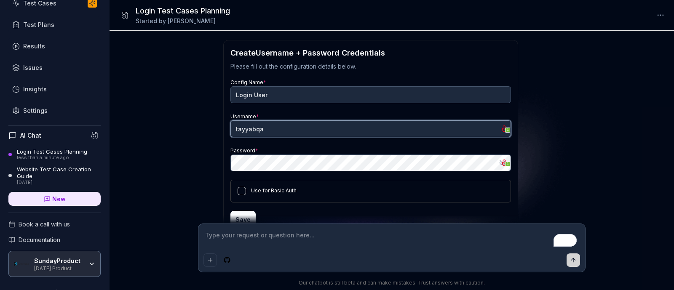
scroll to position [140, 0]
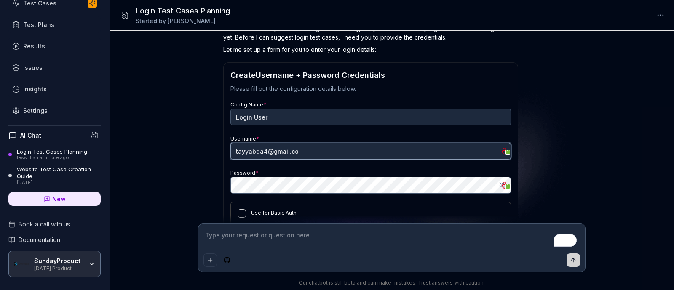
type input "tayyabqa4@gmail.com"
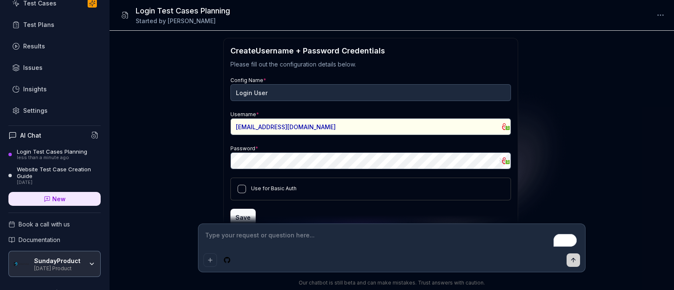
scroll to position [193, 0]
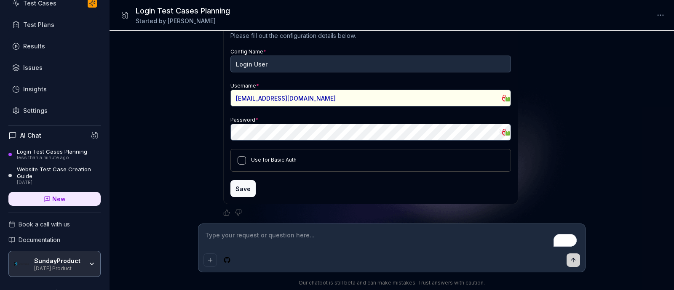
click at [287, 184] on div "Save" at bounding box center [371, 188] width 281 height 17
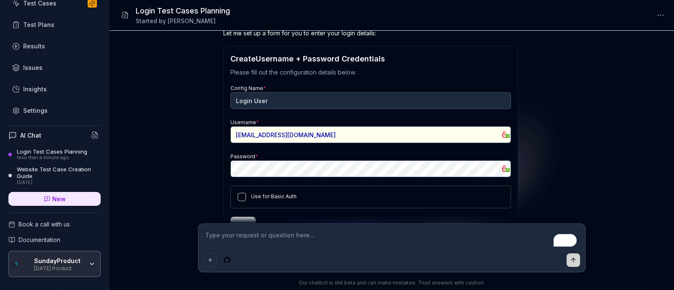
scroll to position [140, 0]
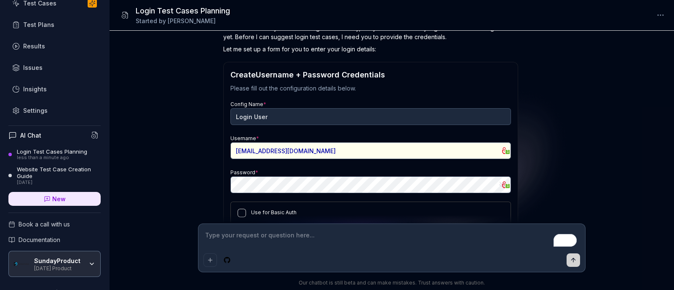
click at [320, 77] on h3 "Create Username + Password Credentials" at bounding box center [371, 74] width 281 height 11
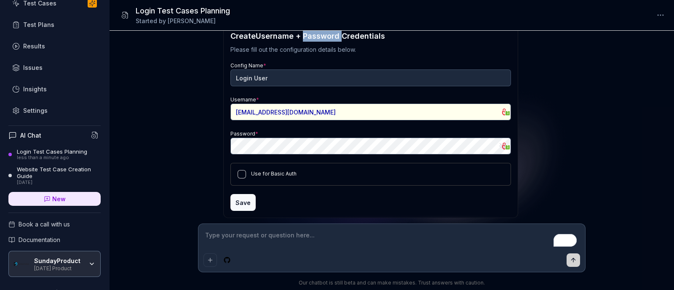
scroll to position [193, 0]
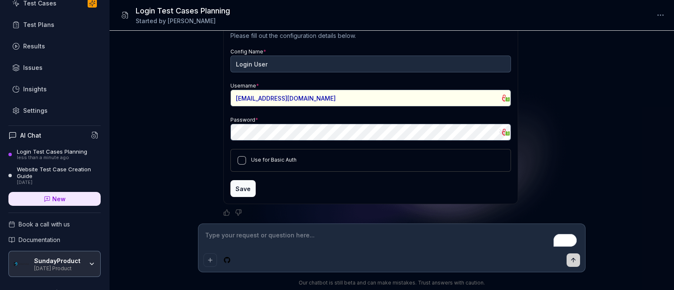
click at [264, 245] on textarea "To enrich screen reader interactions, please activate Accessibility in Grammarl…" at bounding box center [392, 239] width 377 height 21
click at [274, 115] on div "Password * Show password 1" at bounding box center [371, 128] width 281 height 26
click at [261, 236] on textarea "To enrich screen reader interactions, please activate Accessibility in Grammarl…" at bounding box center [392, 239] width 377 height 21
type textarea "*"
type textarea "M"
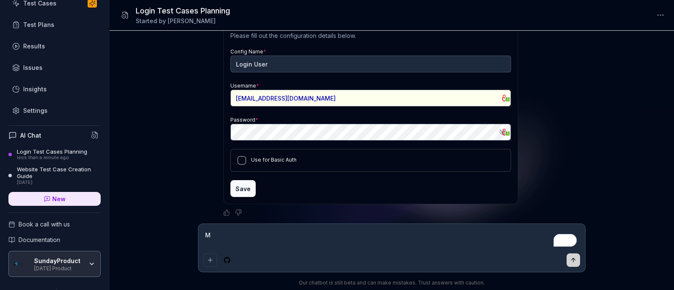
scroll to position [192, 0]
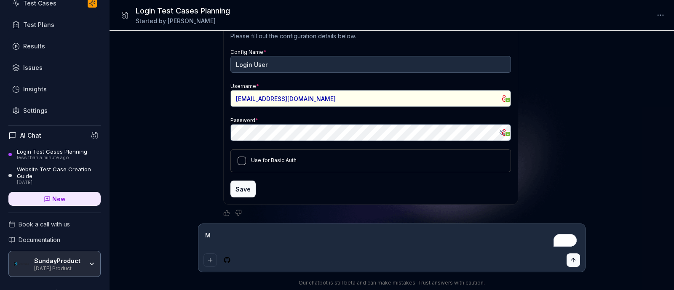
type textarea "*"
type textarea "Ma"
type textarea "*"
type textarea "Mag"
type textarea "*"
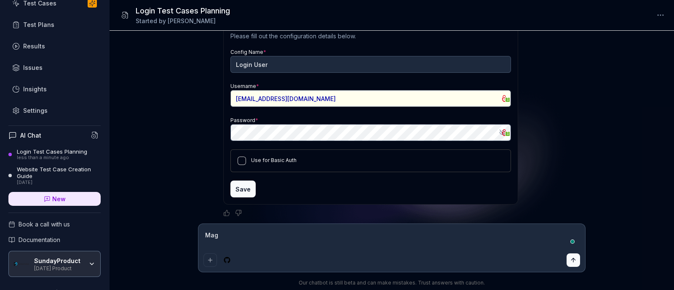
type textarea "Magi"
type textarea "*"
type textarea "Magic"
type textarea "*"
type textarea "Magic"
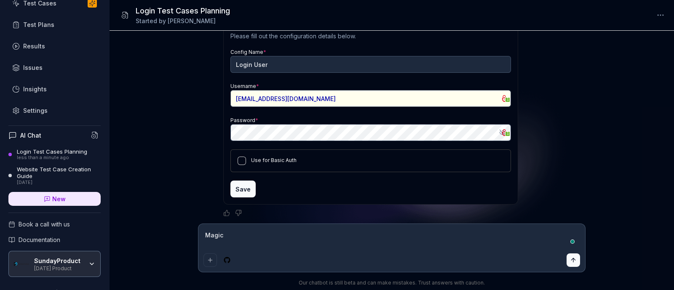
type textarea "*"
type textarea "Magic l"
type textarea "*"
type textarea "Magic lo"
type textarea "*"
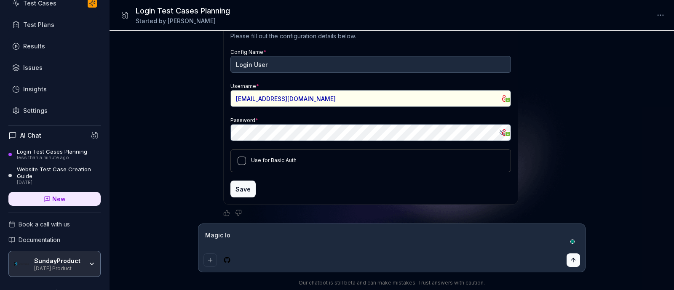
type textarea "Magic log"
type textarea "*"
type textarea "Magic logi"
type textarea "*"
type textarea "Magic login"
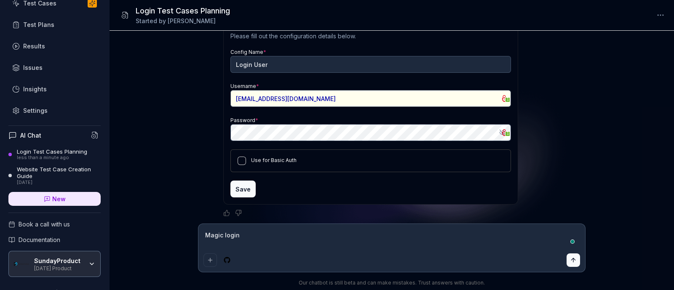
type textarea "*"
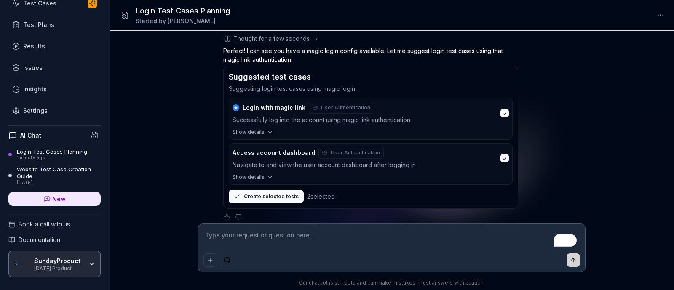
scroll to position [419, 0]
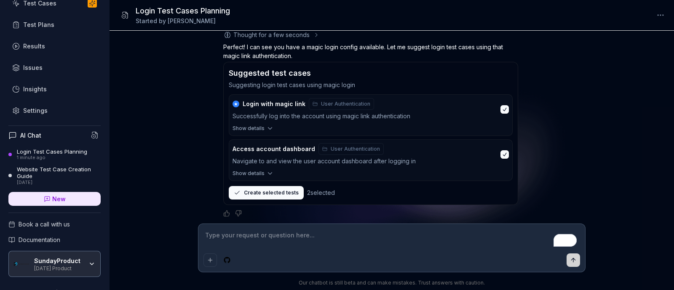
click at [268, 103] on span "Login with magic link" at bounding box center [274, 104] width 63 height 8
click at [256, 127] on span "Show details" at bounding box center [249, 129] width 32 height 8
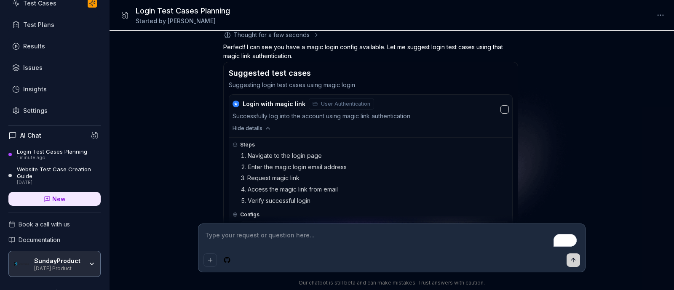
click at [275, 153] on li "Navigate to the login page" at bounding box center [375, 156] width 268 height 10
click at [276, 151] on li "Navigate to the login page" at bounding box center [375, 156] width 268 height 10
drag, startPoint x: 281, startPoint y: 183, endPoint x: 279, endPoint y: 195, distance: 12.3
click at [280, 195] on ol "Navigate to the login page Enter the magic login email address Request magic li…" at bounding box center [375, 178] width 268 height 55
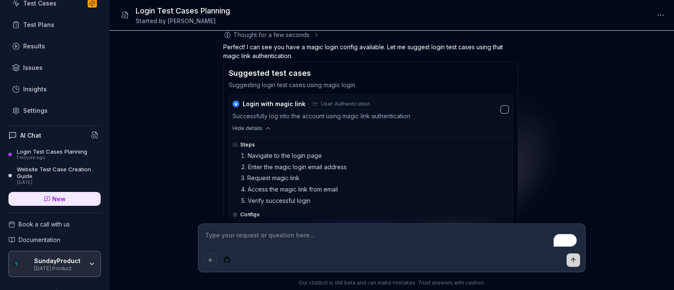
click at [281, 168] on li "Enter the magic login email address" at bounding box center [375, 168] width 268 height 10
click at [296, 169] on li "Enter the magic login email address" at bounding box center [375, 168] width 268 height 10
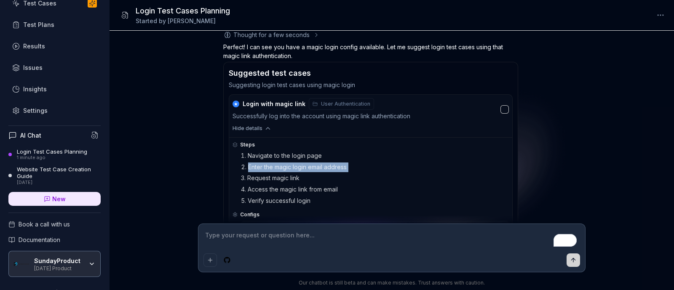
click at [296, 169] on li "Enter the magic login email address" at bounding box center [375, 168] width 268 height 10
click at [257, 174] on li "Request magic link" at bounding box center [375, 179] width 268 height 10
drag, startPoint x: 257, startPoint y: 173, endPoint x: 289, endPoint y: 177, distance: 32.3
click at [289, 177] on li "Request magic link" at bounding box center [375, 179] width 268 height 10
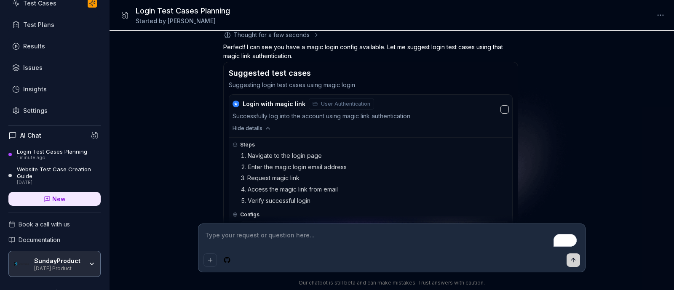
click at [301, 177] on li "Request magic link" at bounding box center [375, 179] width 268 height 10
drag, startPoint x: 301, startPoint y: 177, endPoint x: 249, endPoint y: 178, distance: 52.3
click at [249, 178] on li "Request magic link" at bounding box center [375, 179] width 268 height 10
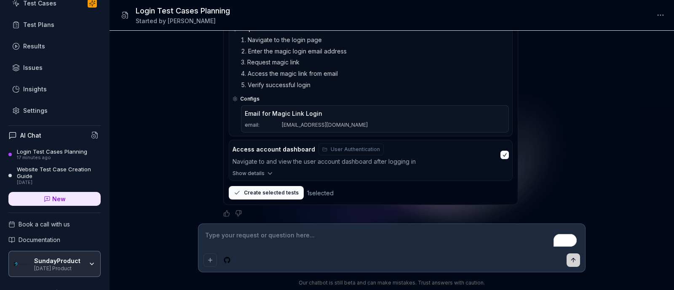
click at [195, 159] on div "I want to add login test cases You , 17 minutes ago Thought for a few seconds T…" at bounding box center [392, 127] width 565 height 193
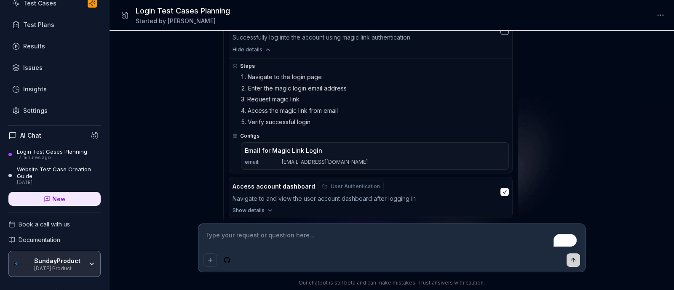
scroll to position [481, 0]
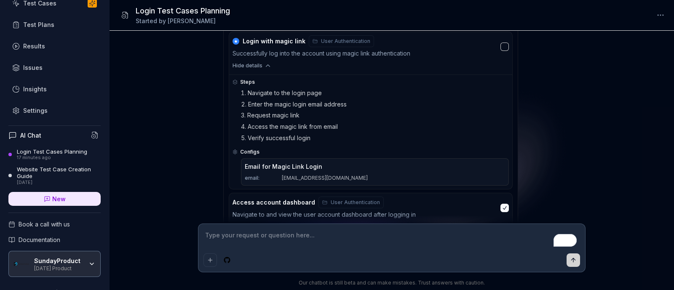
click at [251, 107] on li "Enter the magic login email address" at bounding box center [375, 105] width 268 height 10
drag, startPoint x: 251, startPoint y: 107, endPoint x: 337, endPoint y: 108, distance: 86.0
click at [336, 107] on li "Enter the magic login email address" at bounding box center [375, 105] width 268 height 10
click at [261, 114] on li "Request magic link" at bounding box center [375, 116] width 268 height 10
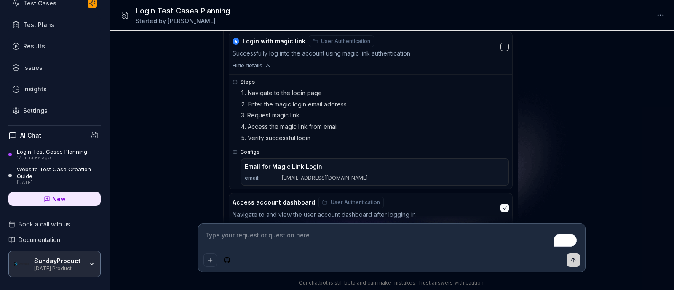
click at [261, 114] on li "Request magic link" at bounding box center [375, 116] width 268 height 10
drag, startPoint x: 261, startPoint y: 114, endPoint x: 308, endPoint y: 109, distance: 47.5
click at [308, 109] on ol "Navigate to the login page Enter the magic login email address Request magic li…" at bounding box center [375, 116] width 268 height 55
click at [250, 127] on li "Access the magic link from email" at bounding box center [375, 127] width 268 height 10
drag, startPoint x: 250, startPoint y: 127, endPoint x: 347, endPoint y: 125, distance: 96.6
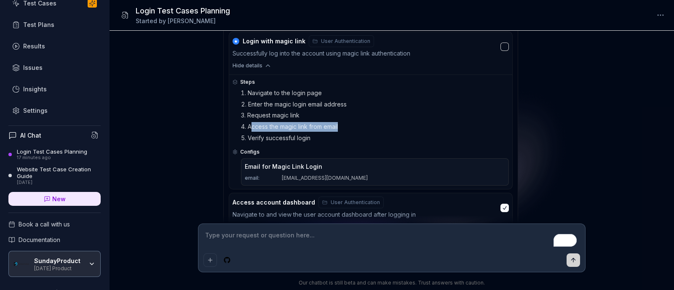
click at [347, 125] on li "Access the magic link from email" at bounding box center [375, 127] width 268 height 10
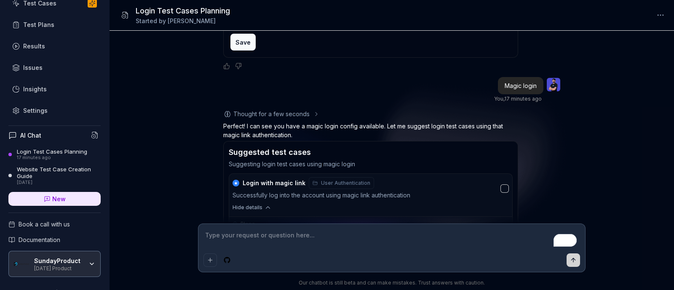
scroll to position [323, 0]
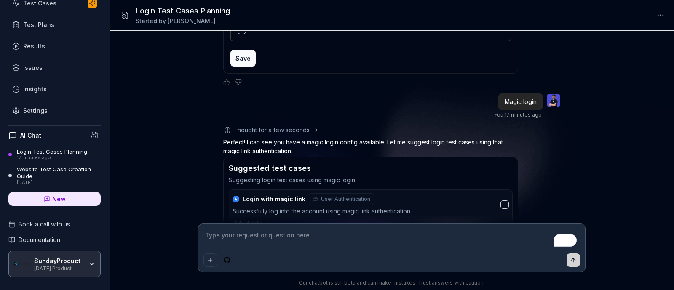
click at [282, 238] on textarea "To enrich screen reader interactions, please activate Accessibility in Grammarl…" at bounding box center [392, 239] width 377 height 21
type textarea "*"
type textarea "w"
type textarea "*"
type textarea "wh"
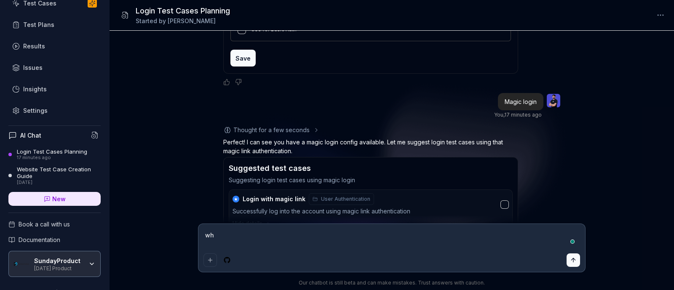
type textarea "*"
type textarea "whe"
type textarea "*"
type textarea "when"
type textarea "*"
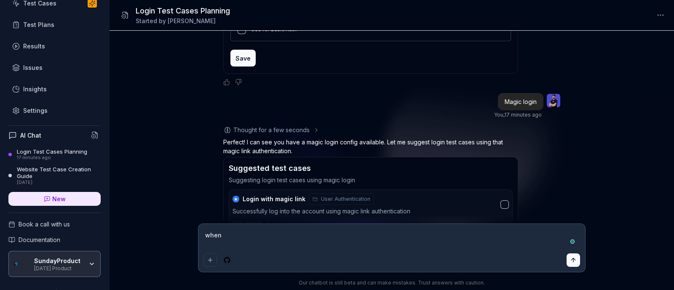
type textarea "when"
type textarea "*"
type textarea "when u"
type textarea "*"
type textarea "when us"
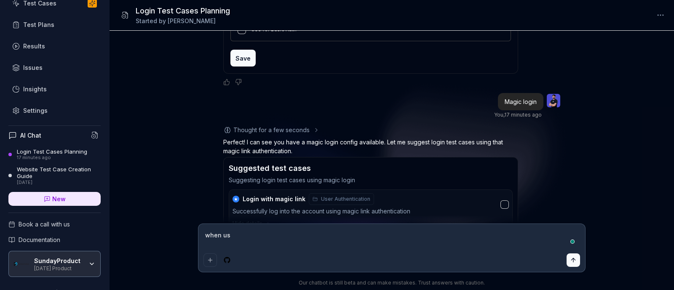
type textarea "*"
type textarea "when use"
type textarea "*"
type textarea "when user"
type textarea "*"
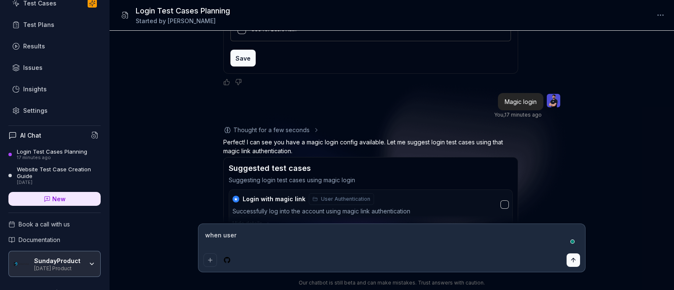
type textarea "when user"
type textarea "*"
type textarea "when user e"
type textarea "*"
type textarea "when user en"
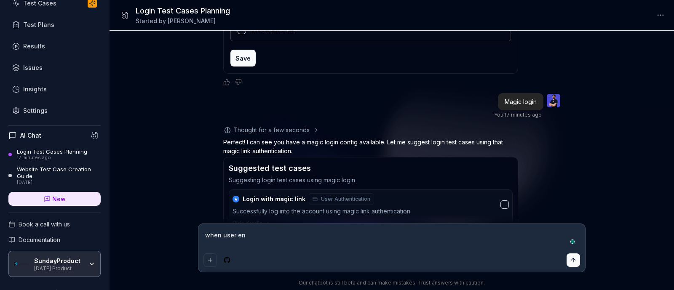
type textarea "*"
type textarea "when user ente"
type textarea "*"
type textarea "when user enter"
type textarea "*"
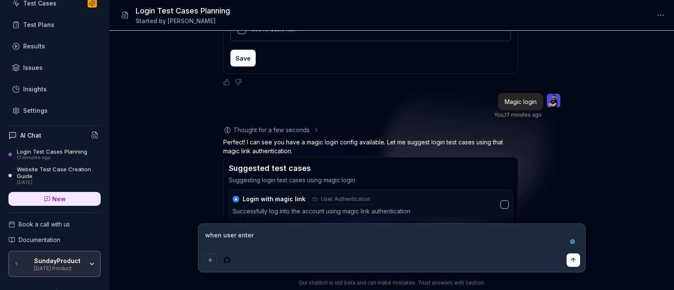
type textarea "when user enter"
type textarea "*"
type textarea "when user enter e"
type textarea "*"
type textarea "when user enter em"
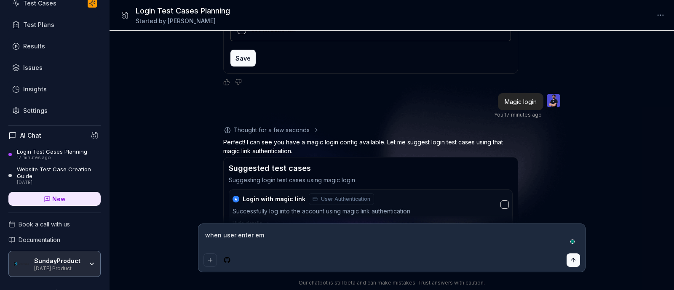
type textarea "*"
type textarea "when user enter ema"
type textarea "*"
type textarea "when user enter emai"
type textarea "*"
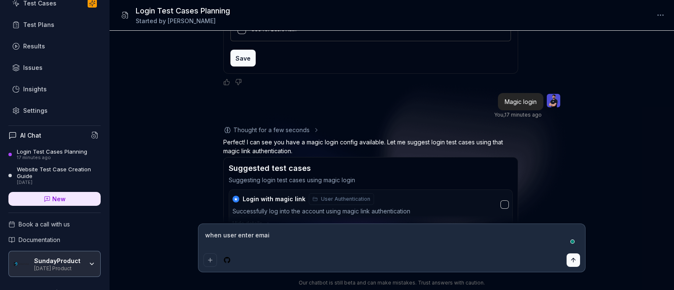
type textarea "when user enter email"
type textarea "*"
type textarea "when user enter email"
type textarea "*"
type textarea "when user enter email a"
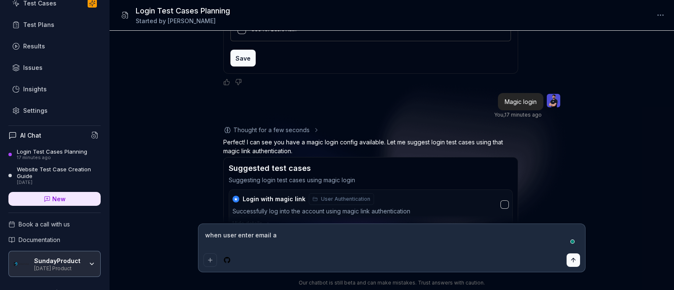
type textarea "*"
type textarea "when user enter email an"
type textarea "*"
type textarea "when user enter email and"
type textarea "*"
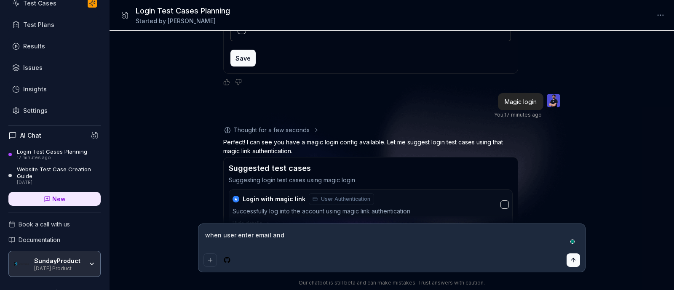
type textarea "when user enter email and l"
type textarea "*"
type textarea "when user enter email and lo"
type textarea "*"
type textarea "when user enter email and log"
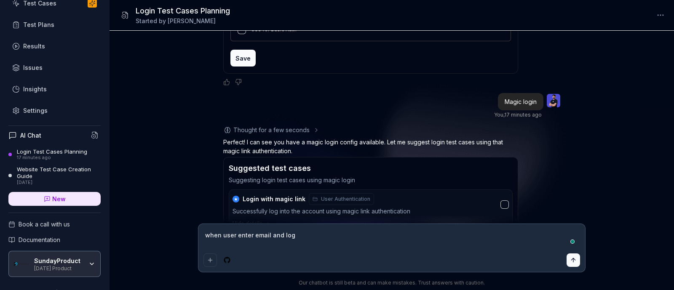
type textarea "*"
type textarea "when user enter email and logi"
type textarea "*"
type textarea "when user enter email and login"
type textarea "*"
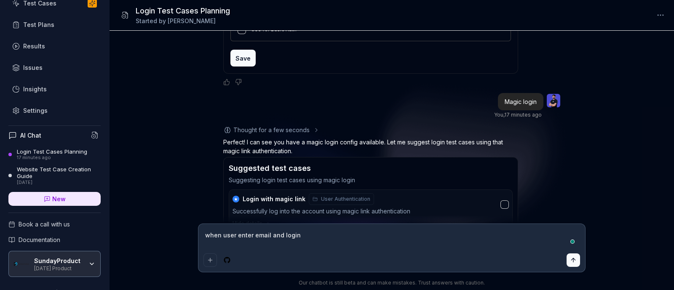
type textarea "when user enter email and login"
type textarea "*"
type textarea "when user enter email and login i"
type textarea "*"
type textarea "when user enter email and login it"
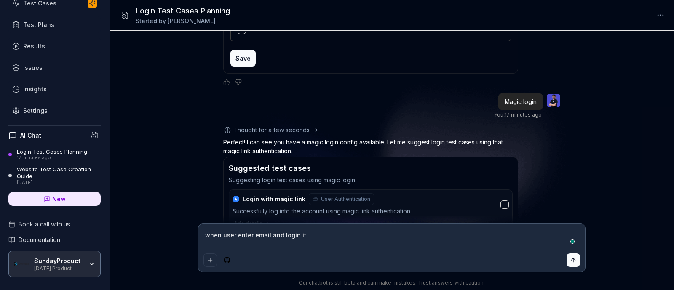
type textarea "*"
type textarea "when user enter email and login its"
type textarea "*"
type textarea "when user enter email and login its"
type textarea "*"
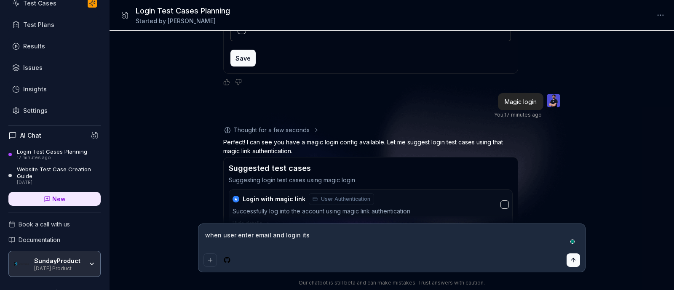
type textarea "when user enter email and login its r"
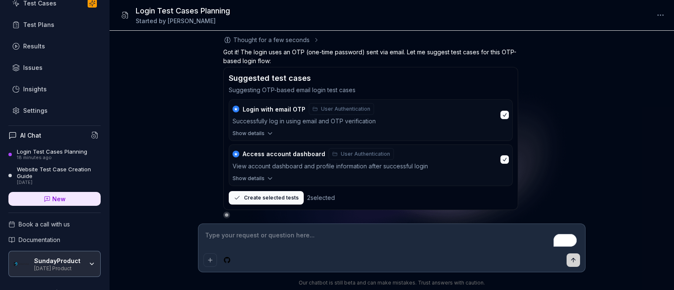
scroll to position [760, 0]
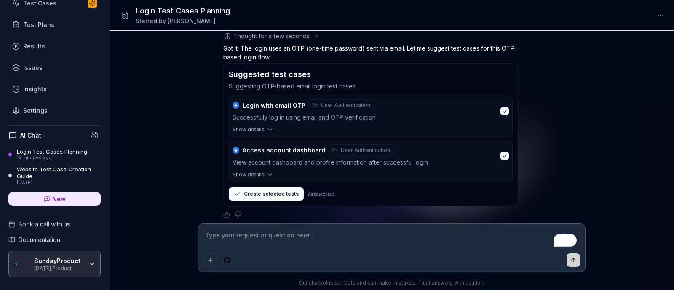
click at [274, 102] on span "Login with email OTP" at bounding box center [274, 106] width 63 height 8
click at [269, 113] on div "Successfully log in using email and OTP verification" at bounding box center [365, 118] width 265 height 10
click at [267, 134] on button "Show details" at bounding box center [370, 131] width 283 height 11
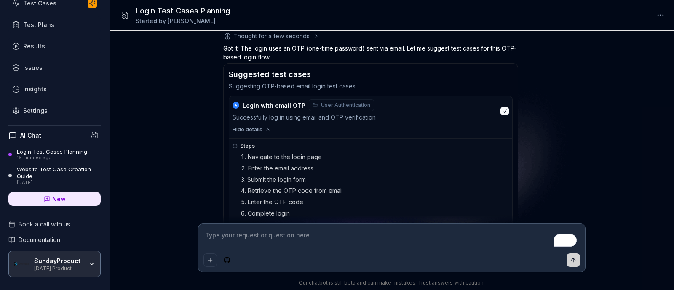
click at [265, 126] on icon "button" at bounding box center [268, 130] width 8 height 8
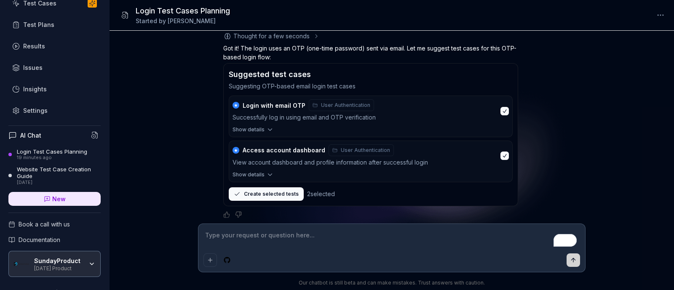
click at [266, 126] on icon "button" at bounding box center [270, 130] width 8 height 8
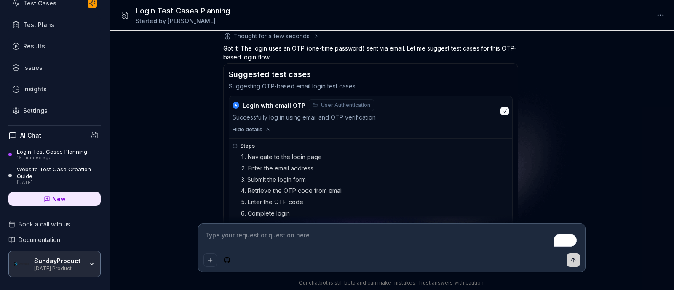
scroll to position [813, 0]
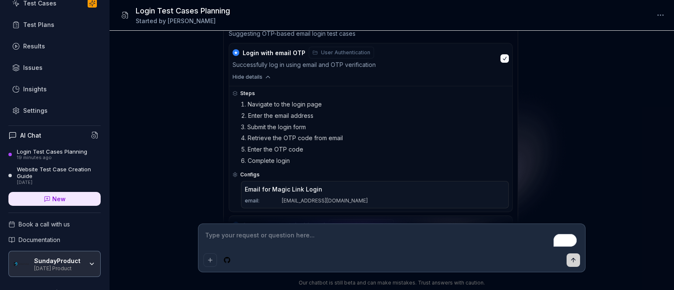
click at [499, 57] on button "★ Login with email OTP User Authentication Successfully log in using email and …" at bounding box center [370, 58] width 283 height 30
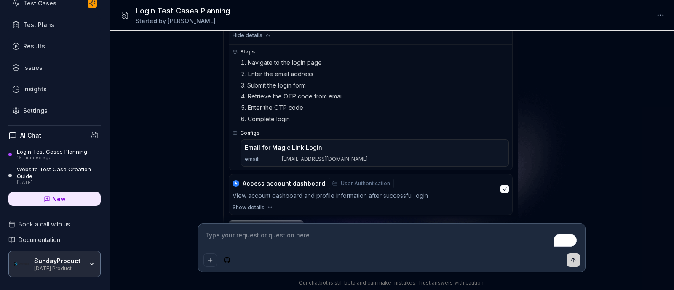
scroll to position [887, 0]
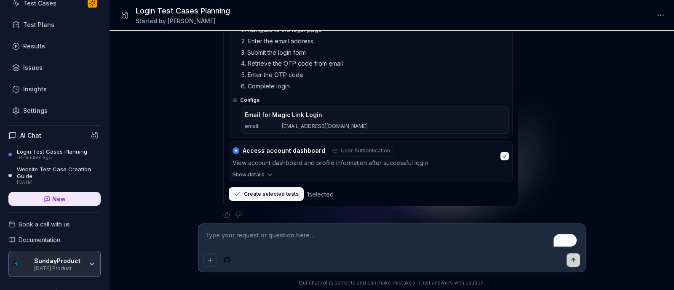
click at [508, 142] on button "★ Access account dashboard User Authentication View account dashboard and profi…" at bounding box center [370, 157] width 283 height 30
click at [264, 176] on button "Show details" at bounding box center [370, 176] width 283 height 11
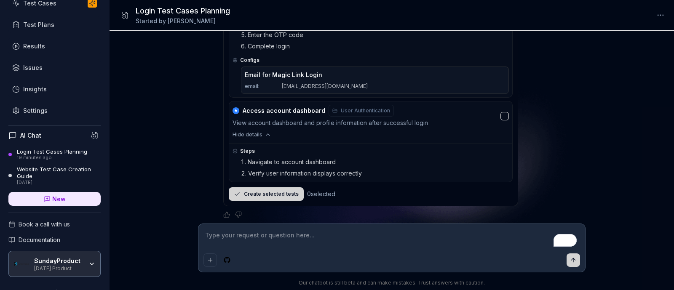
scroll to position [822, 0]
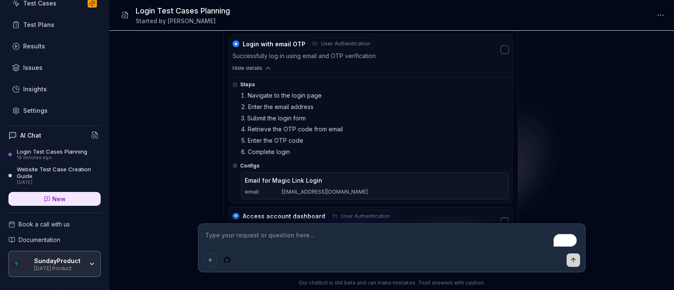
click at [502, 48] on button "button" at bounding box center [505, 50] width 8 height 8
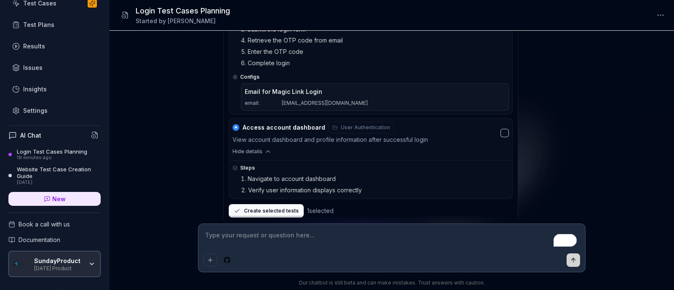
scroll to position [927, 0]
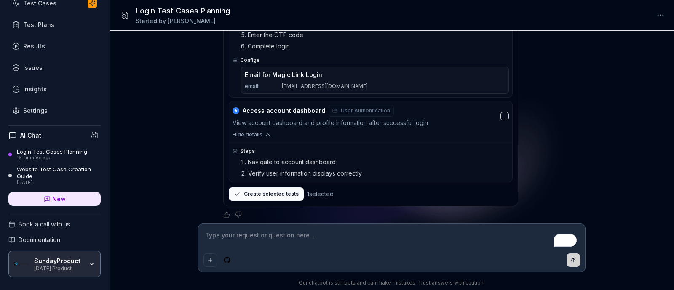
click at [278, 193] on button "Create selected tests" at bounding box center [266, 194] width 75 height 13
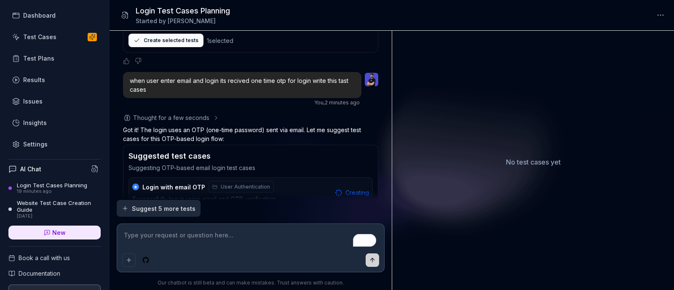
scroll to position [0, 0]
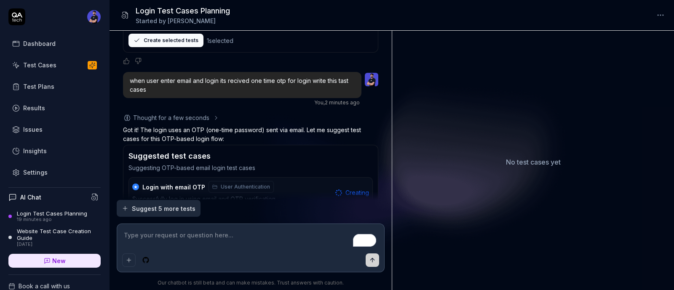
click at [35, 66] on div "Test Cases" at bounding box center [39, 65] width 33 height 9
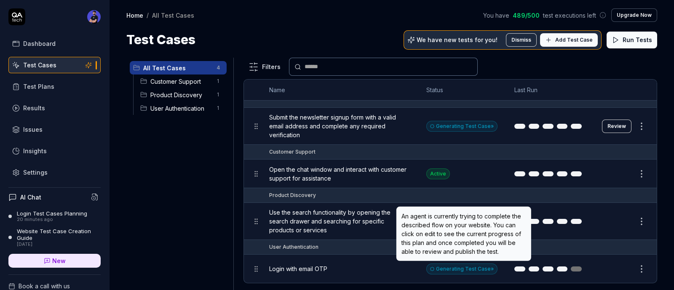
click at [454, 269] on div "Generating Test Case »" at bounding box center [462, 269] width 71 height 11
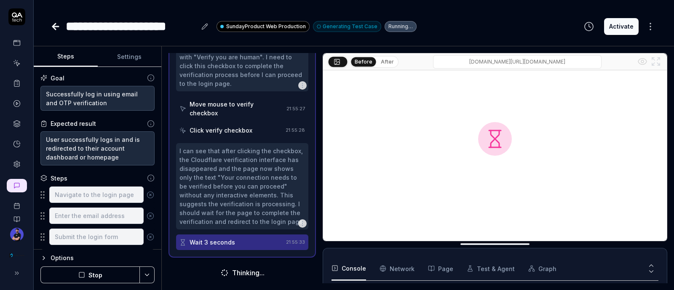
scroll to position [154, 0]
click at [487, 272] on button "Test & Agent" at bounding box center [491, 269] width 48 height 24
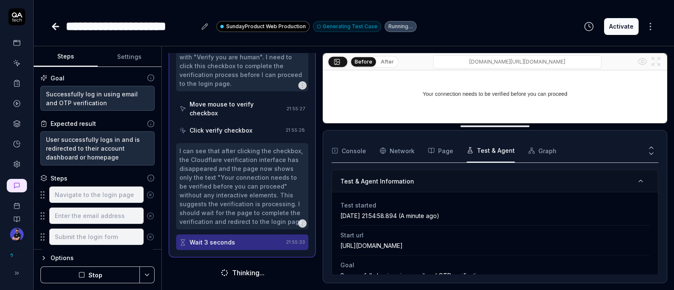
drag, startPoint x: 508, startPoint y: 245, endPoint x: 486, endPoint y: 127, distance: 120.1
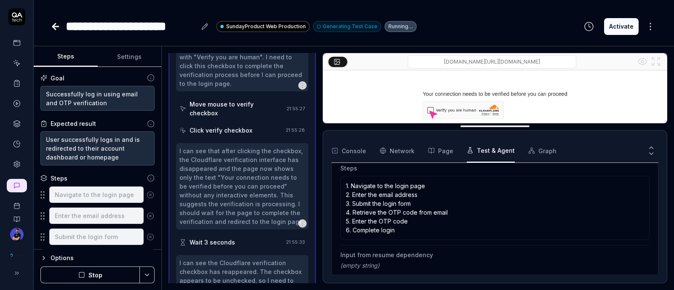
scroll to position [210, 0]
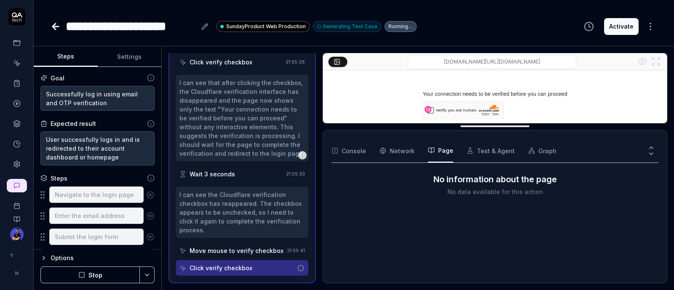
click at [443, 148] on button "Page" at bounding box center [440, 151] width 25 height 24
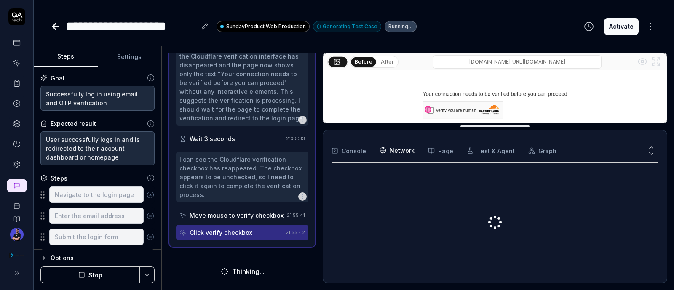
click at [412, 150] on Requests "Network" at bounding box center [397, 151] width 35 height 24
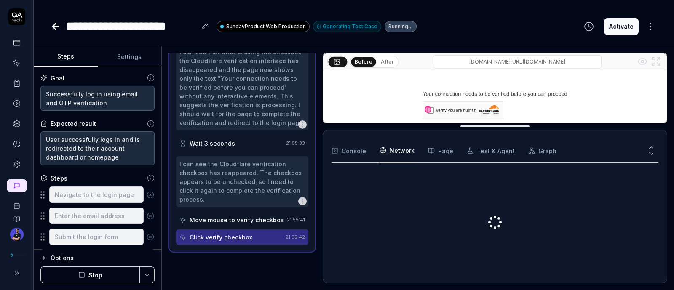
scroll to position [356, 0]
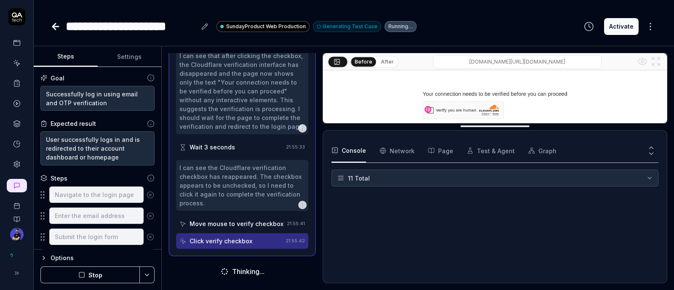
click at [362, 150] on button "Console" at bounding box center [349, 151] width 35 height 24
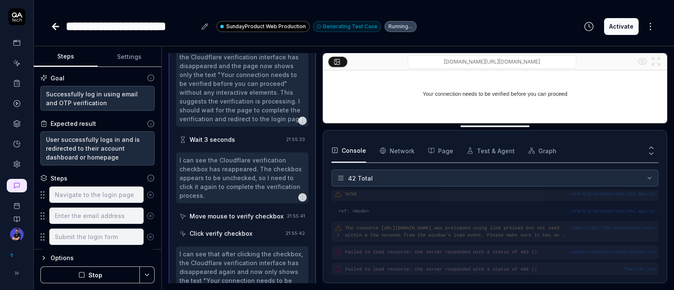
scroll to position [210, 0]
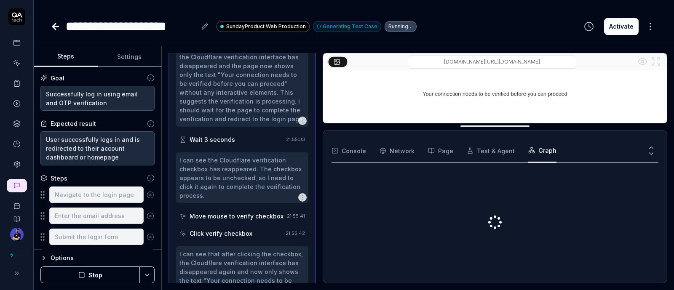
click at [529, 155] on button "Graph" at bounding box center [543, 151] width 28 height 24
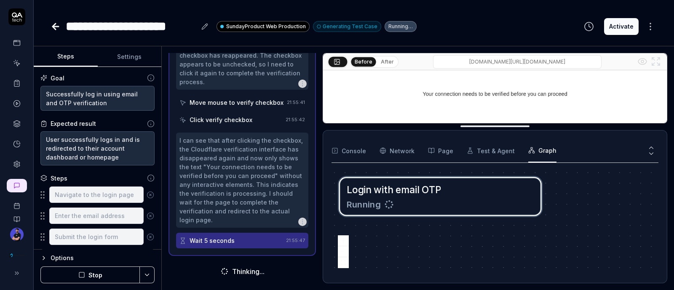
scroll to position [477, 0]
click at [21, 64] on link at bounding box center [16, 63] width 15 height 15
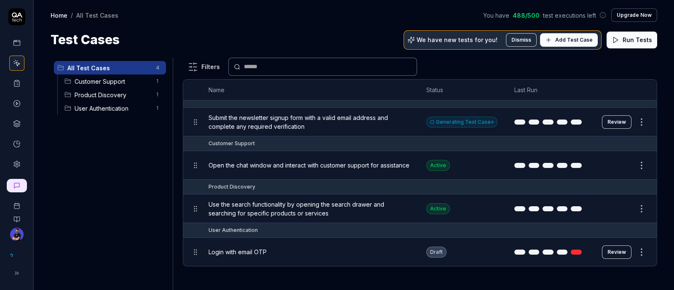
click at [244, 250] on span "Login with email OTP" at bounding box center [238, 252] width 58 height 9
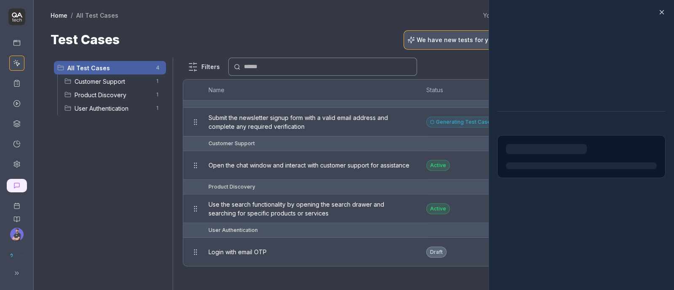
click at [657, 11] on div at bounding box center [581, 148] width 169 height 296
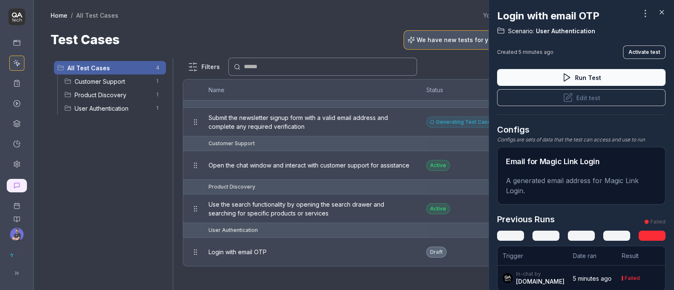
click at [662, 13] on icon at bounding box center [662, 12] width 8 height 8
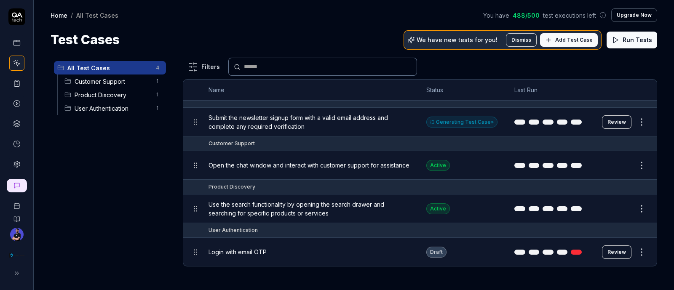
click at [14, 64] on icon at bounding box center [17, 63] width 8 height 8
click at [16, 46] on icon at bounding box center [17, 43] width 8 height 8
click at [17, 46] on icon at bounding box center [17, 43] width 8 height 8
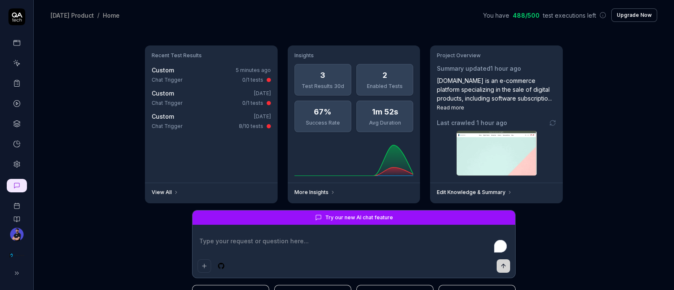
click at [349, 242] on textarea "To enrich screen reader interactions, please activate Accessibility in Grammarl…" at bounding box center [354, 245] width 313 height 21
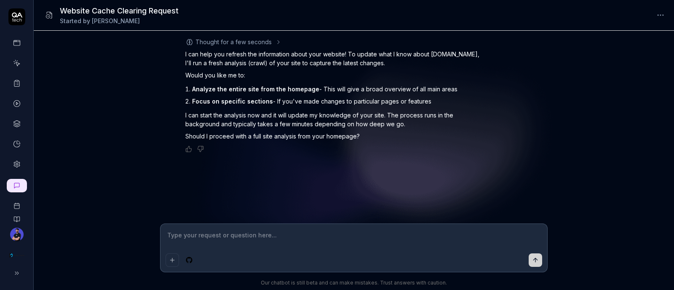
click at [259, 253] on div at bounding box center [354, 248] width 387 height 48
click at [255, 234] on textarea "To enrich screen reader interactions, please activate Accessibility in Grammarl…" at bounding box center [354, 239] width 377 height 21
type textarea "Login page i re"
type textarea "*"
type textarea "Login page i rem"
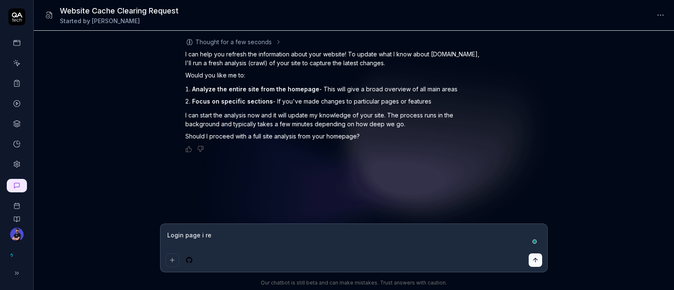
type textarea "*"
type textarea "Login page i remo"
type textarea "*"
type textarea "Login page i remov"
type textarea "*"
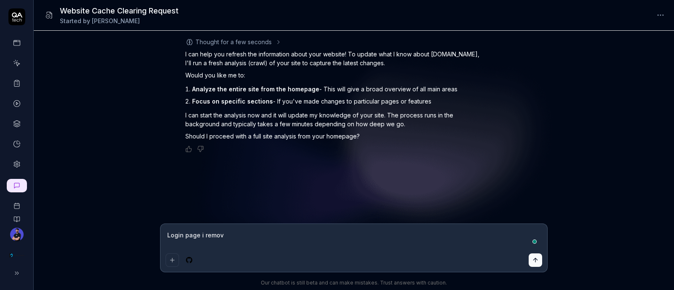
type textarea "Login page i remove"
type textarea "*"
type textarea "Login page i remove"
type textarea "*"
type textarea "Login page i remove c"
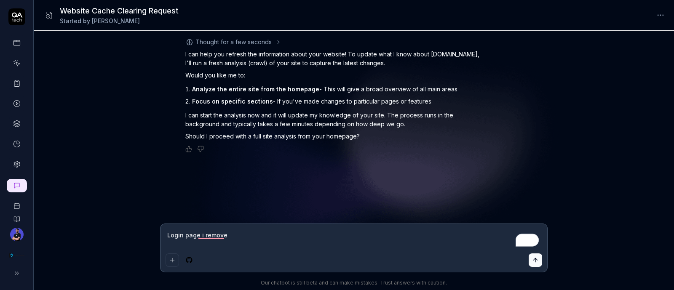
type textarea "*"
type textarea "Login page i remove ca"
type textarea "*"
type textarea "Login page i remove cap"
type textarea "*"
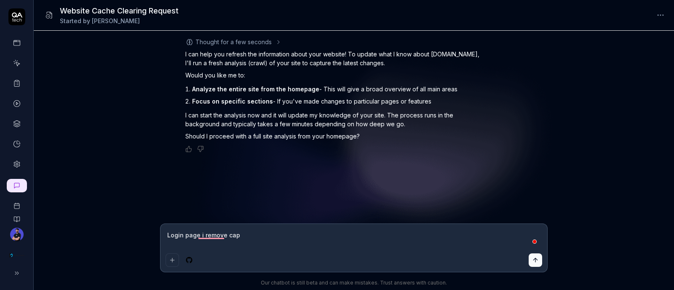
type textarea "Login page i remove capt"
type textarea "*"
type textarea "Login page i remove capti"
type textarea "*"
type textarea "Login page i remove captic"
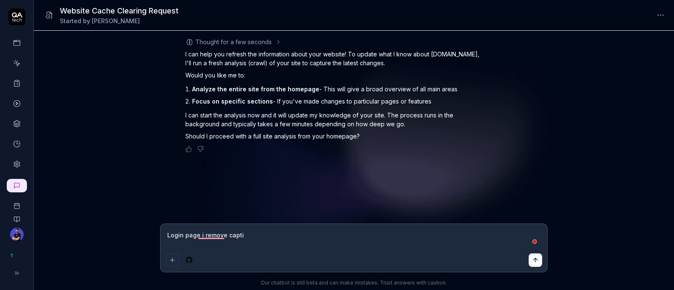
type textarea "*"
type textarea "Login page i remove captich"
type textarea "*"
type textarea "Login page i remove captic"
type textarea "*"
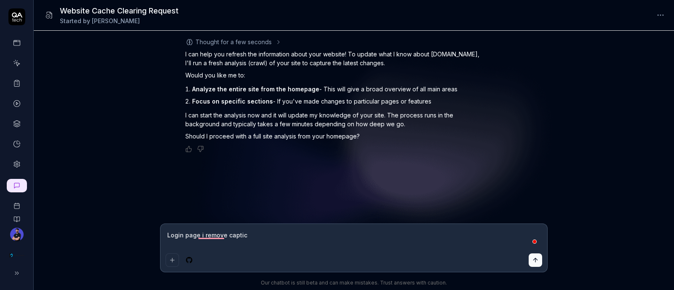
type textarea "Login page i remove capti"
type textarea "*"
type textarea "Login page i remove capt"
type textarea "*"
type textarea "Login page i remove captt"
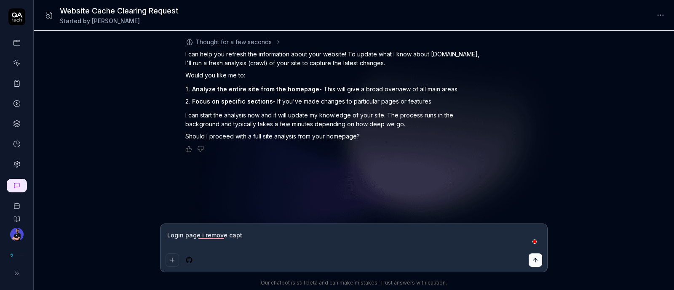
type textarea "*"
type textarea "Login page i remove capttc"
type textarea "*"
type textarea "Login page i remove capttch"
type textarea "*"
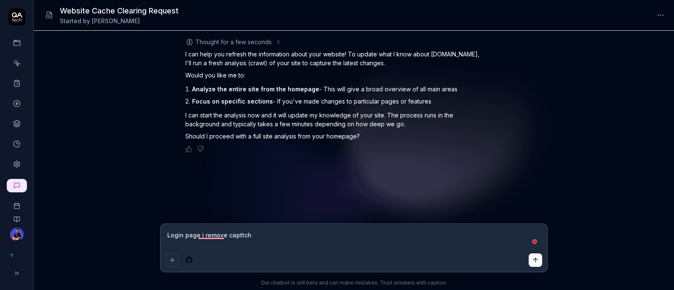
type textarea "Login page i remove capttcha"
type textarea "*"
type textarea "Login page i remove capttcha"
type textarea "*"
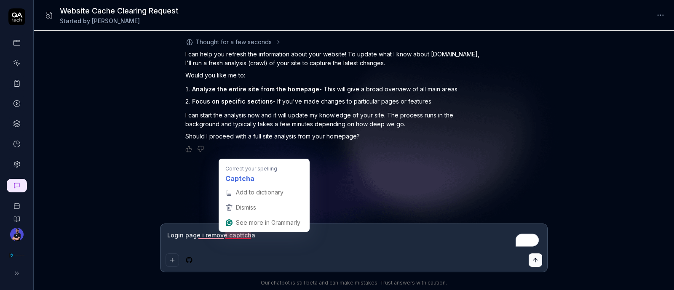
click at [236, 236] on textarea "Login page i remove capttcha" at bounding box center [354, 239] width 377 height 21
type textarea "Login page i remove Captcha"
type textarea "*"
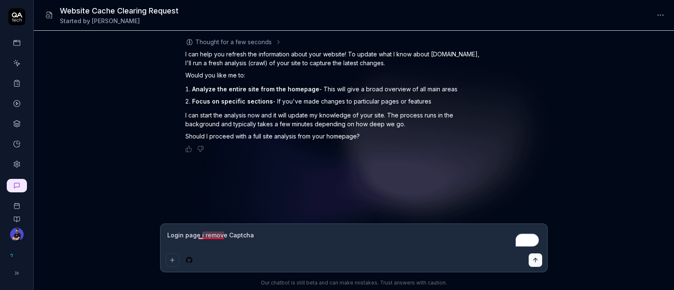
click at [207, 236] on textarea "Login page i remove Captcha" at bounding box center [354, 239] width 377 height 21
type textarea "Login page i remove Captcha"
click at [220, 191] on div "Thought for a few seconds I can help you refresh the information about your web…" at bounding box center [354, 127] width 641 height 193
type textarea "*"
click at [215, 235] on textarea "Login page i remove Captcha" at bounding box center [354, 239] width 377 height 21
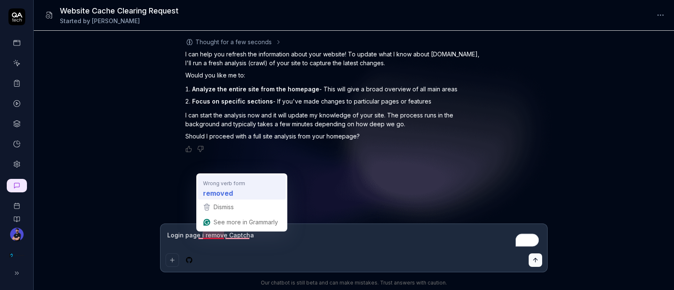
type textarea "Login page i removed Captcha"
type textarea "*"
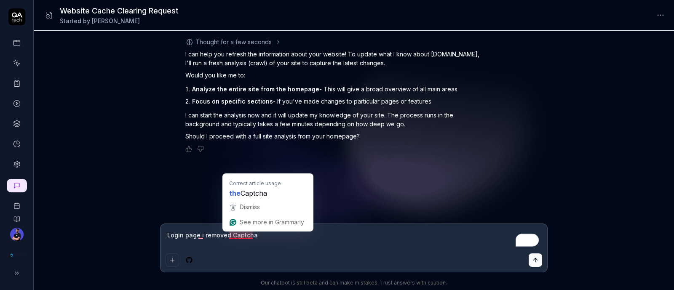
click at [240, 235] on textarea "Login page i removed Captcha" at bounding box center [354, 239] width 377 height 21
type textarea "Login page i removedthe Captcha"
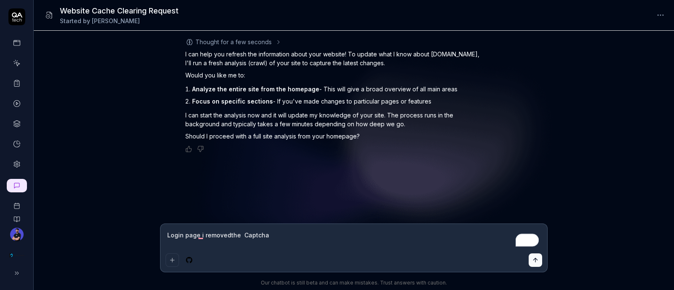
click at [271, 236] on textarea "Login page i removedthe Captcha" at bounding box center [354, 239] width 377 height 21
type textarea "*"
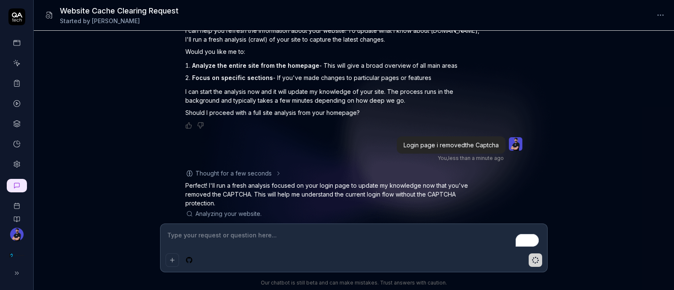
scroll to position [27, 0]
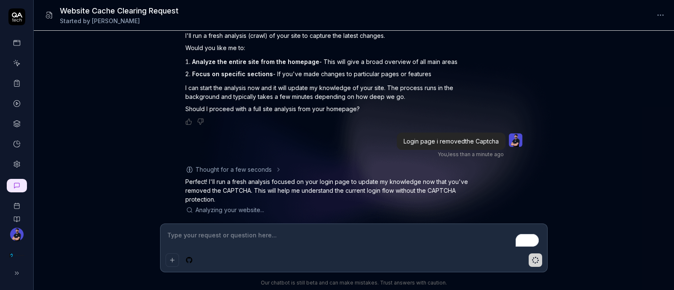
type textarea "*"
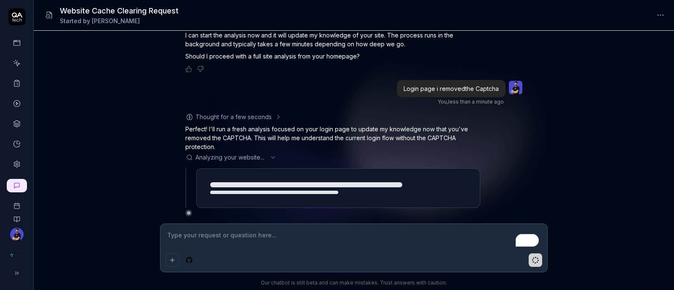
click at [268, 155] on div "Analyzing your website ..." at bounding box center [332, 157] width 295 height 9
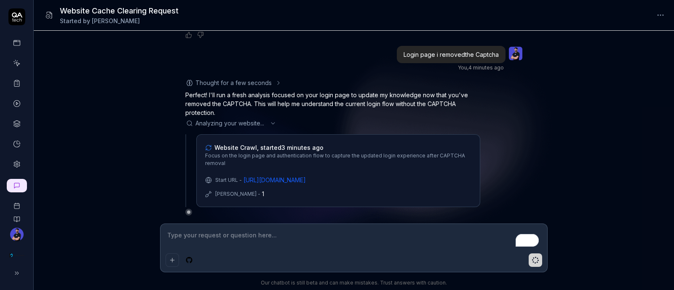
scroll to position [147, 0]
click at [268, 121] on div "Analyzing your website . .." at bounding box center [332, 123] width 295 height 9
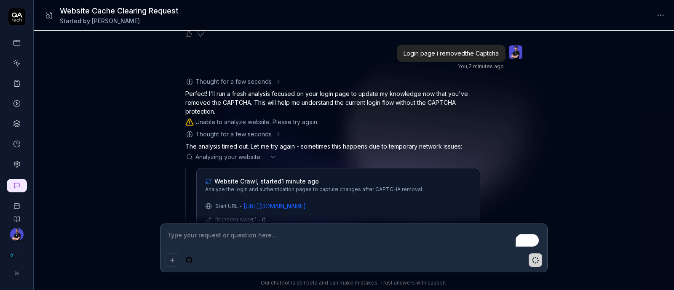
scroll to position [175, 0]
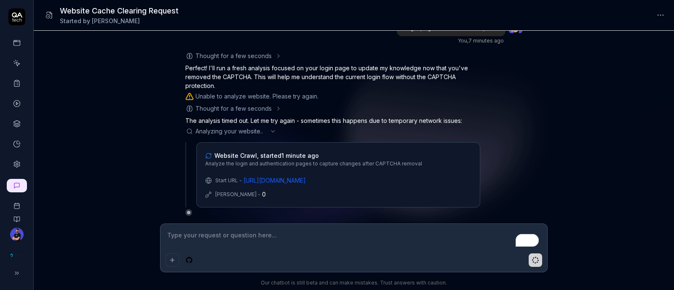
click at [454, 115] on div "Thought for a few seconds The user is saying they removed the CAPTCHA from the …" at bounding box center [332, 133] width 295 height 165
drag, startPoint x: 251, startPoint y: 191, endPoint x: 246, endPoint y: 191, distance: 4.6
click at [246, 191] on div "Max Depth - 0" at bounding box center [338, 194] width 266 height 9
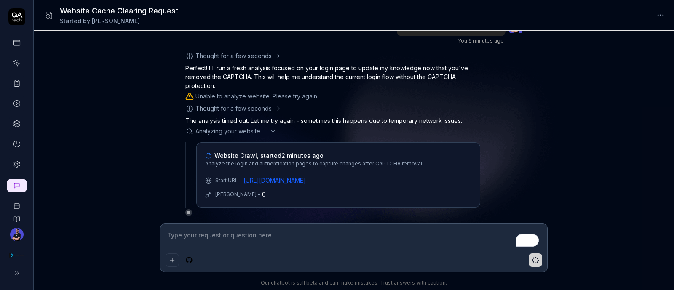
click at [276, 108] on icon at bounding box center [278, 108] width 7 height 7
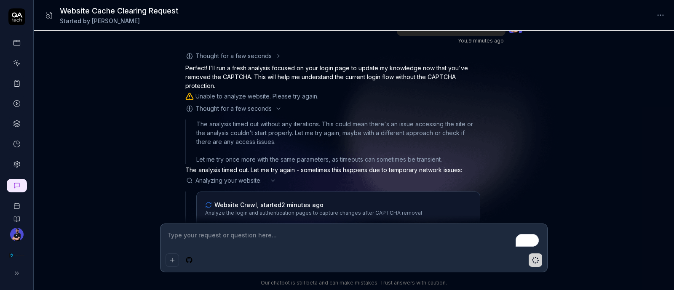
click at [277, 110] on icon at bounding box center [278, 108] width 7 height 7
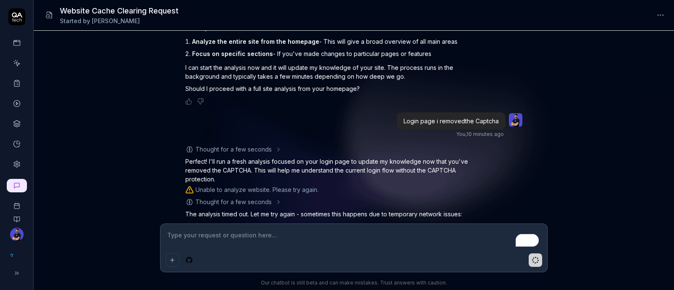
scroll to position [16, 0]
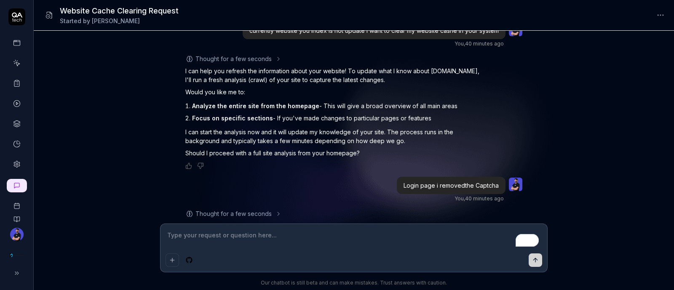
type textarea "*"
